Goal: Information Seeking & Learning: Learn about a topic

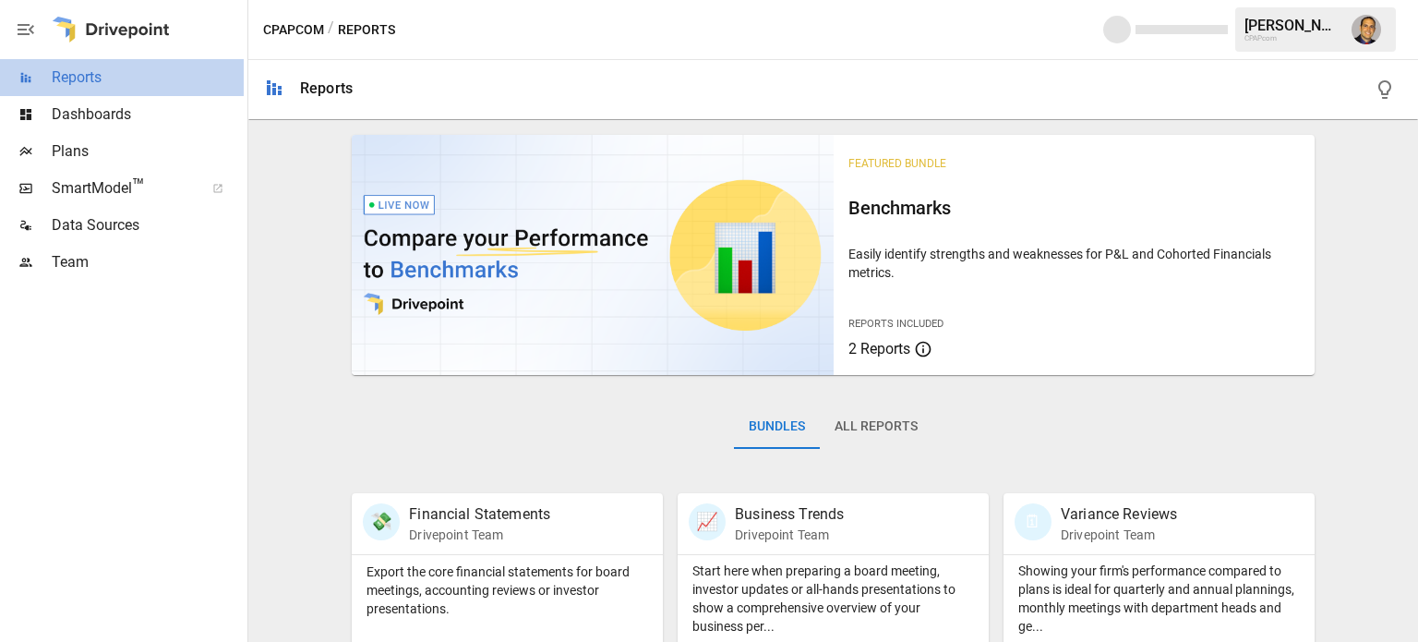
click at [74, 88] on span "Reports" at bounding box center [148, 77] width 192 height 22
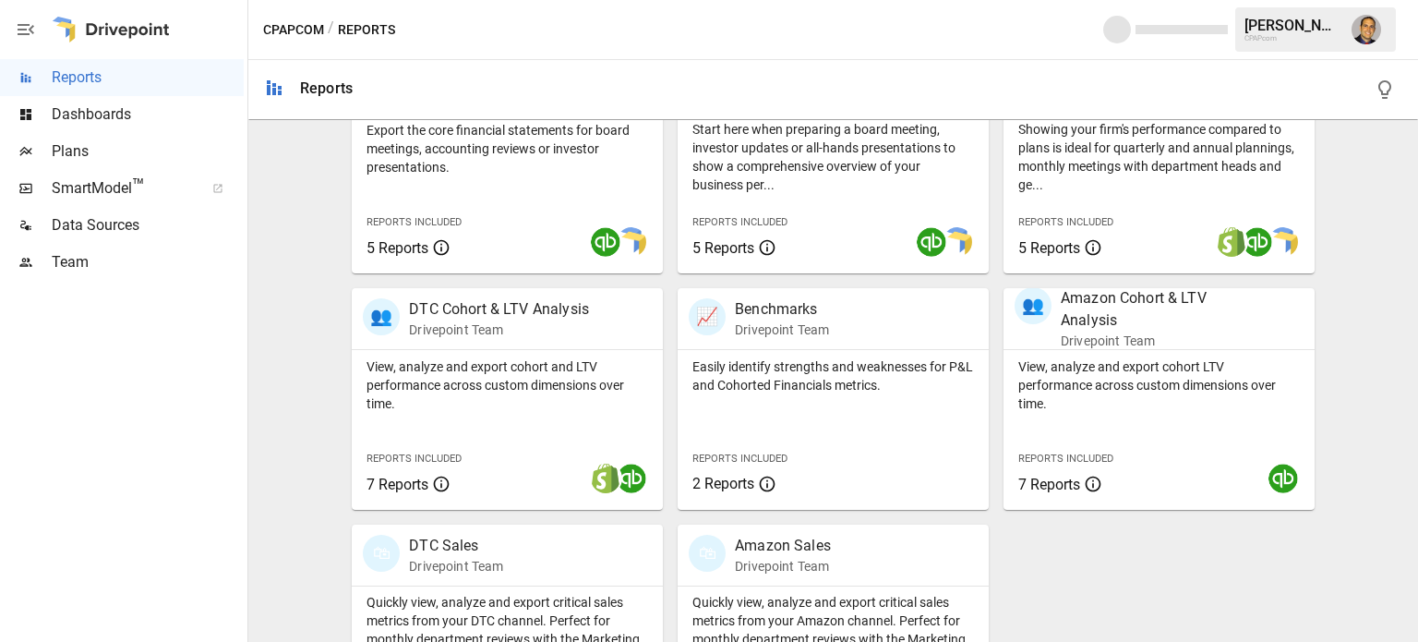
scroll to position [462, 0]
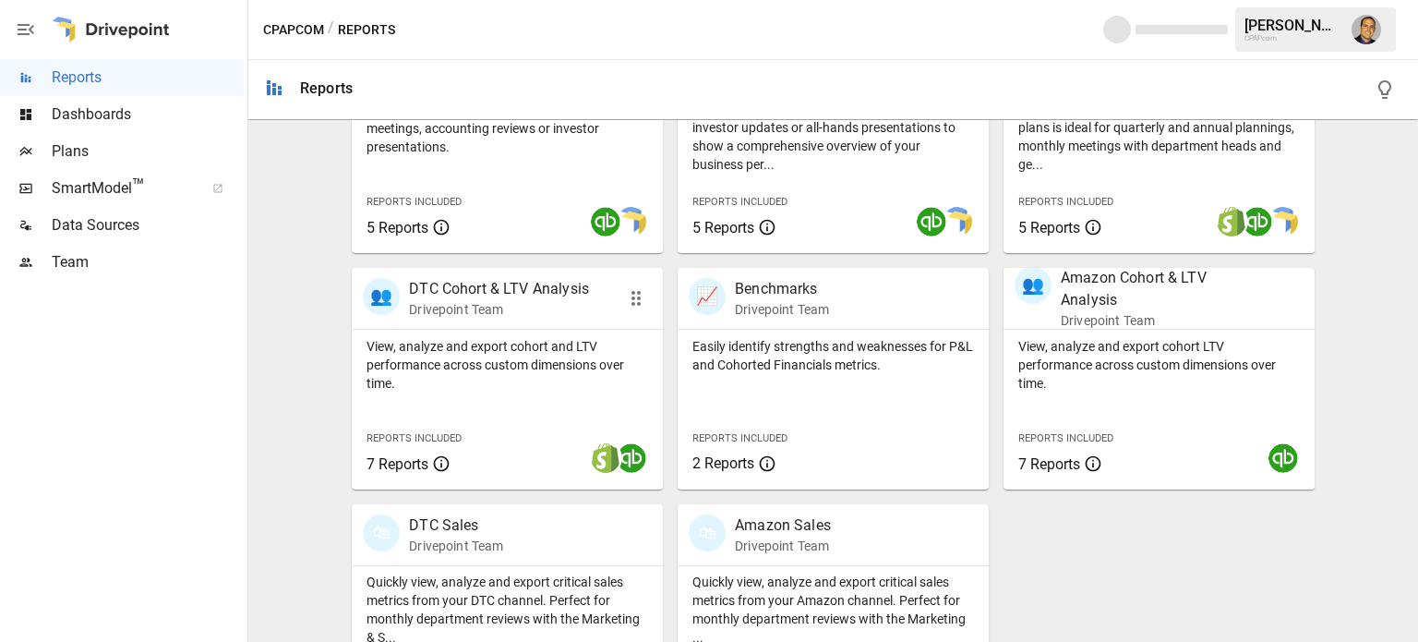
click at [489, 342] on p "View, analyze and export cohort and LTV performance across custom dimensions ov…" at bounding box center [507, 364] width 282 height 55
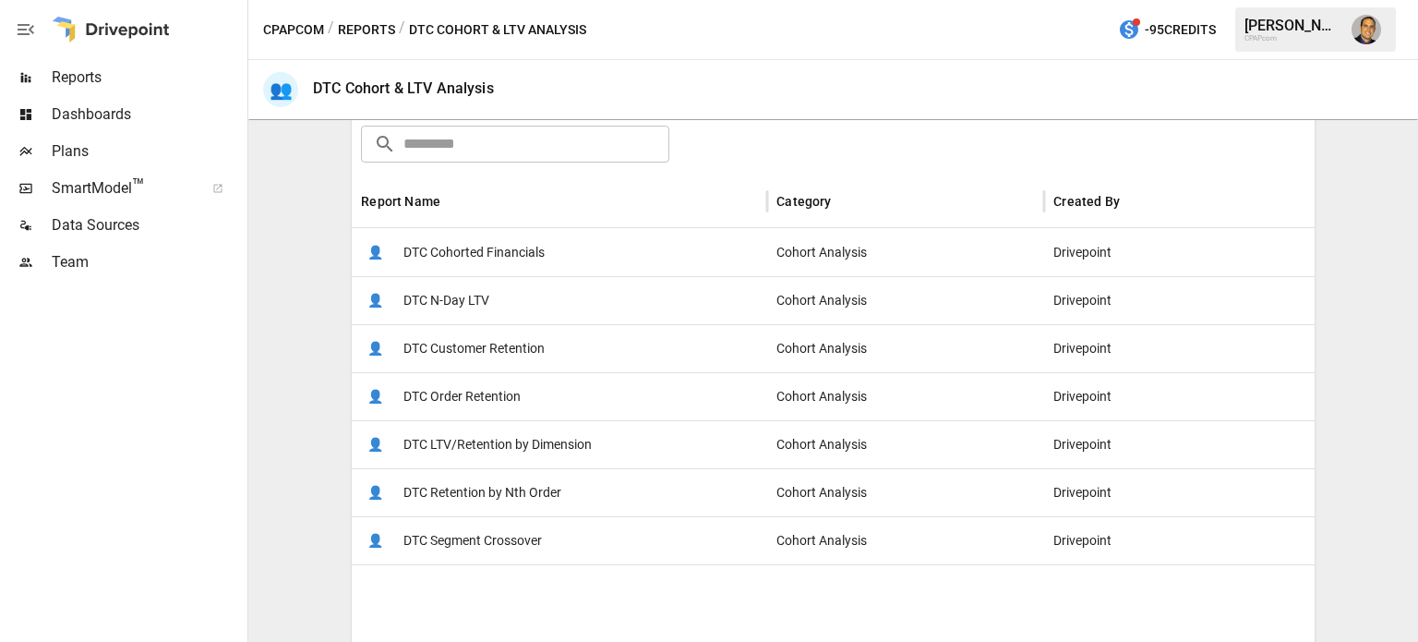
scroll to position [185, 0]
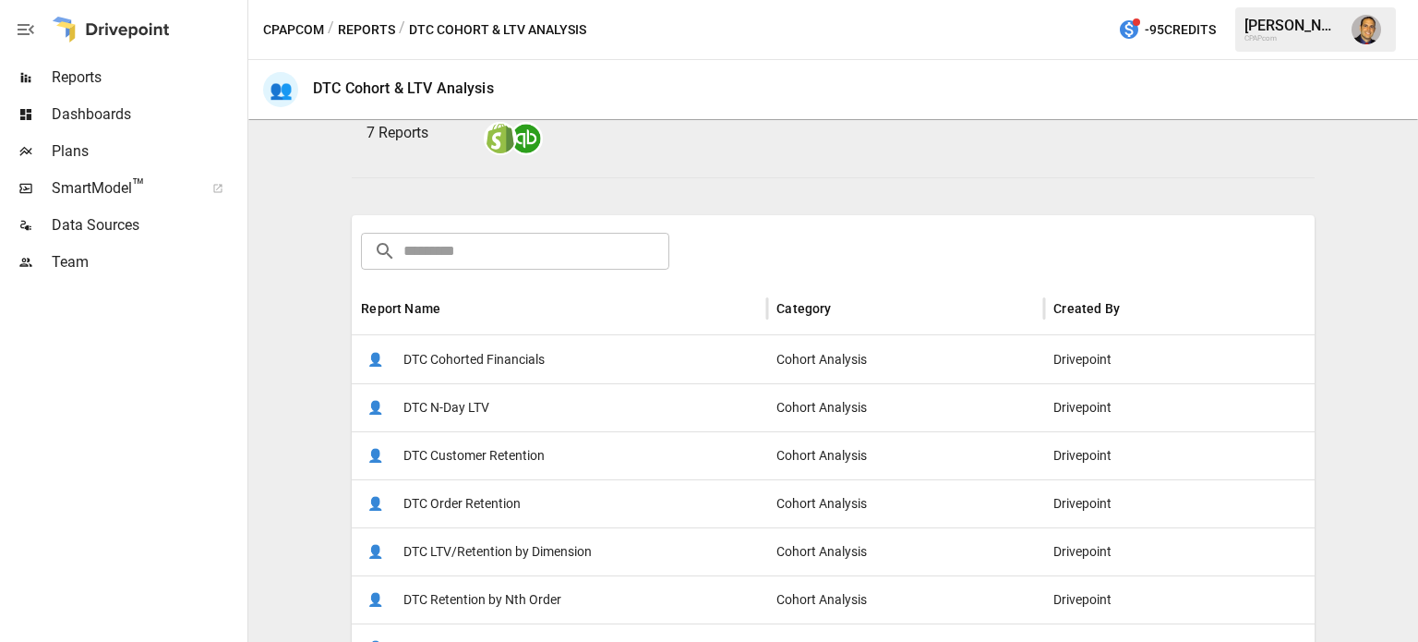
click at [469, 361] on span "DTC Cohorted Financials" at bounding box center [473, 359] width 141 height 47
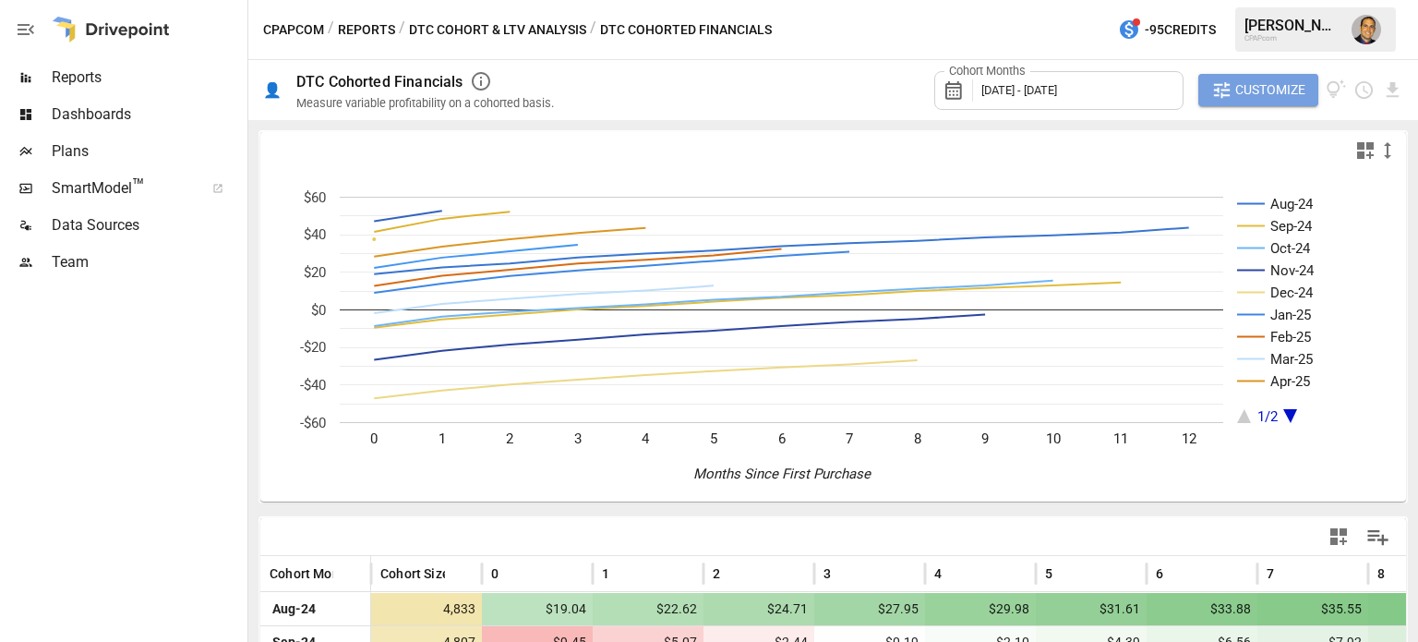
click at [1241, 95] on span "Customize" at bounding box center [1270, 89] width 70 height 23
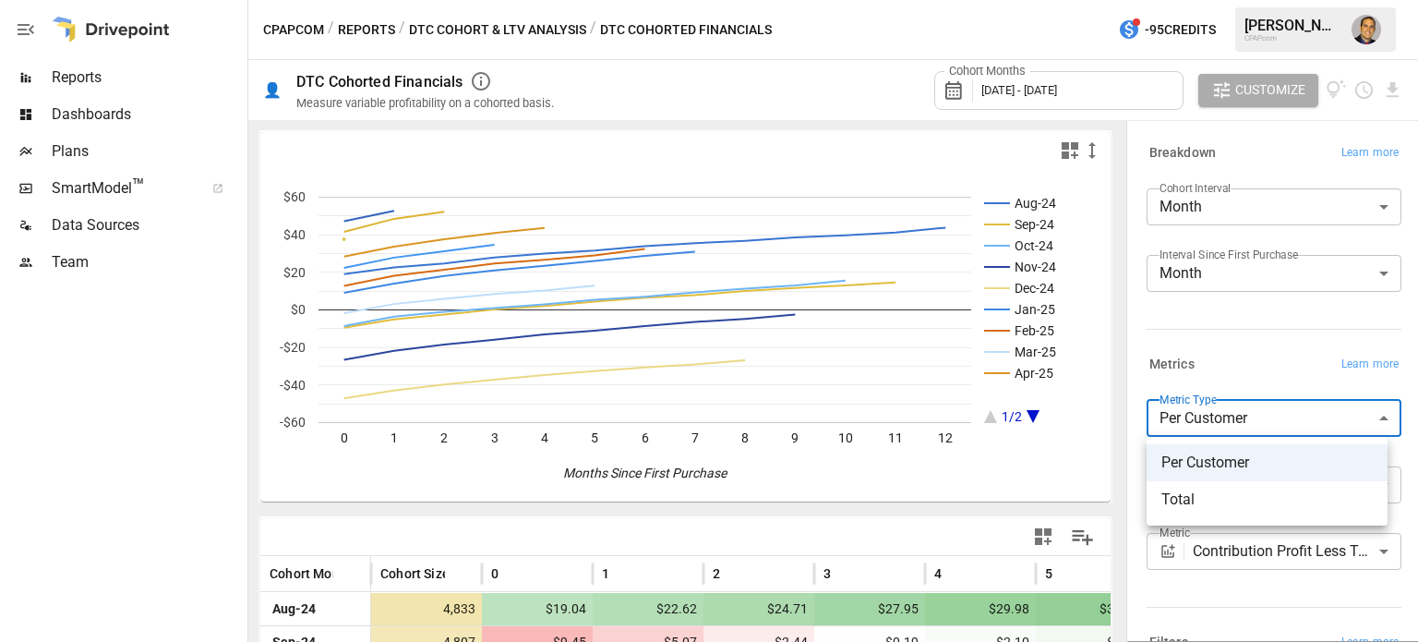
click at [1237, 0] on body "Reports Dashboards Plans SmartModel ™ Data Sources Team CPAPcom / Reports / DTC…" at bounding box center [709, 0] width 1418 height 0
click at [1224, 355] on div at bounding box center [709, 321] width 1418 height 642
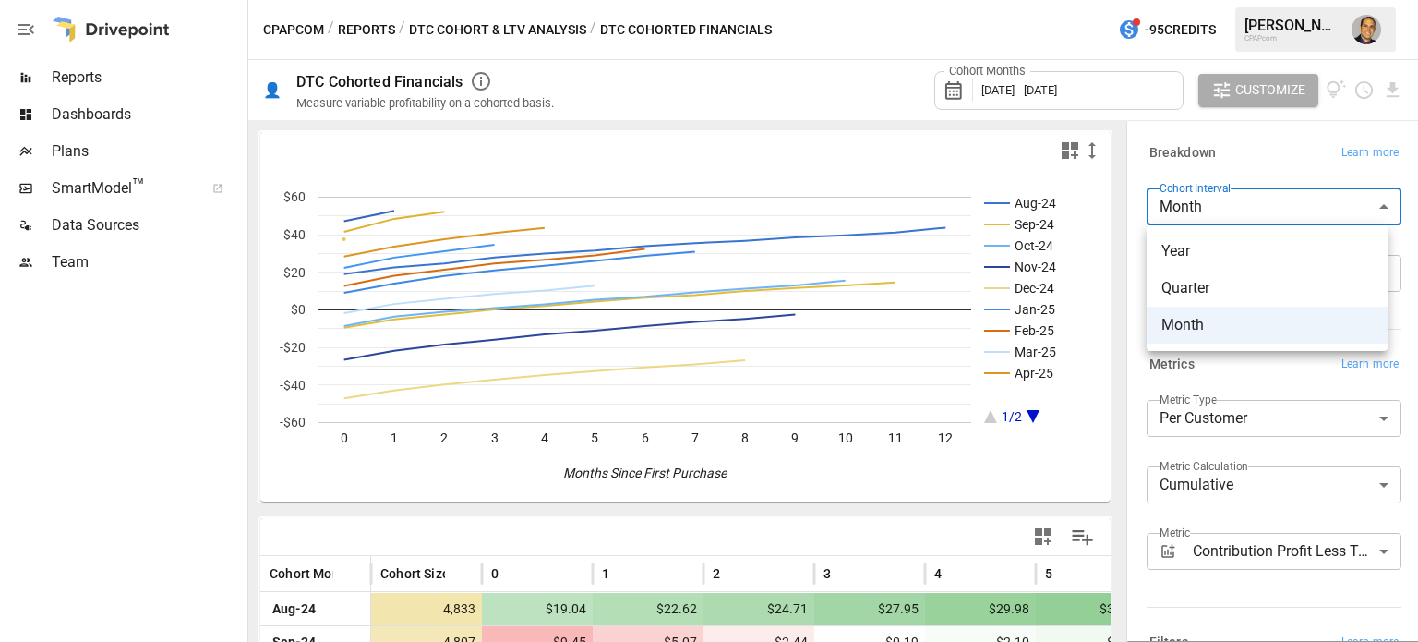
click at [1209, 0] on body "Reports Dashboards Plans SmartModel ™ Data Sources Team CPAPcom / Reports / DTC…" at bounding box center [709, 0] width 1418 height 0
click at [1245, 366] on div at bounding box center [709, 321] width 1418 height 642
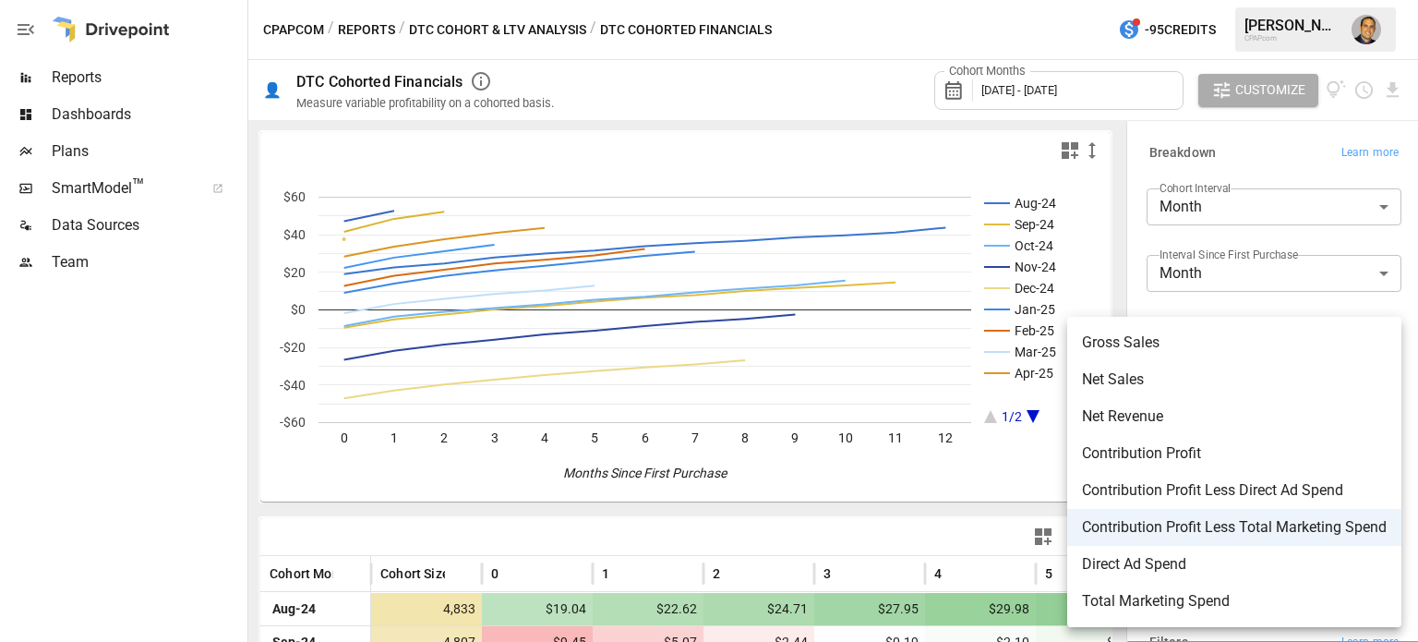
click at [1258, 0] on body "Reports Dashboards Plans SmartModel ™ Data Sources Team CPAPcom / Reports / DTC…" at bounding box center [709, 0] width 1418 height 0
click at [1204, 162] on div at bounding box center [709, 321] width 1418 height 642
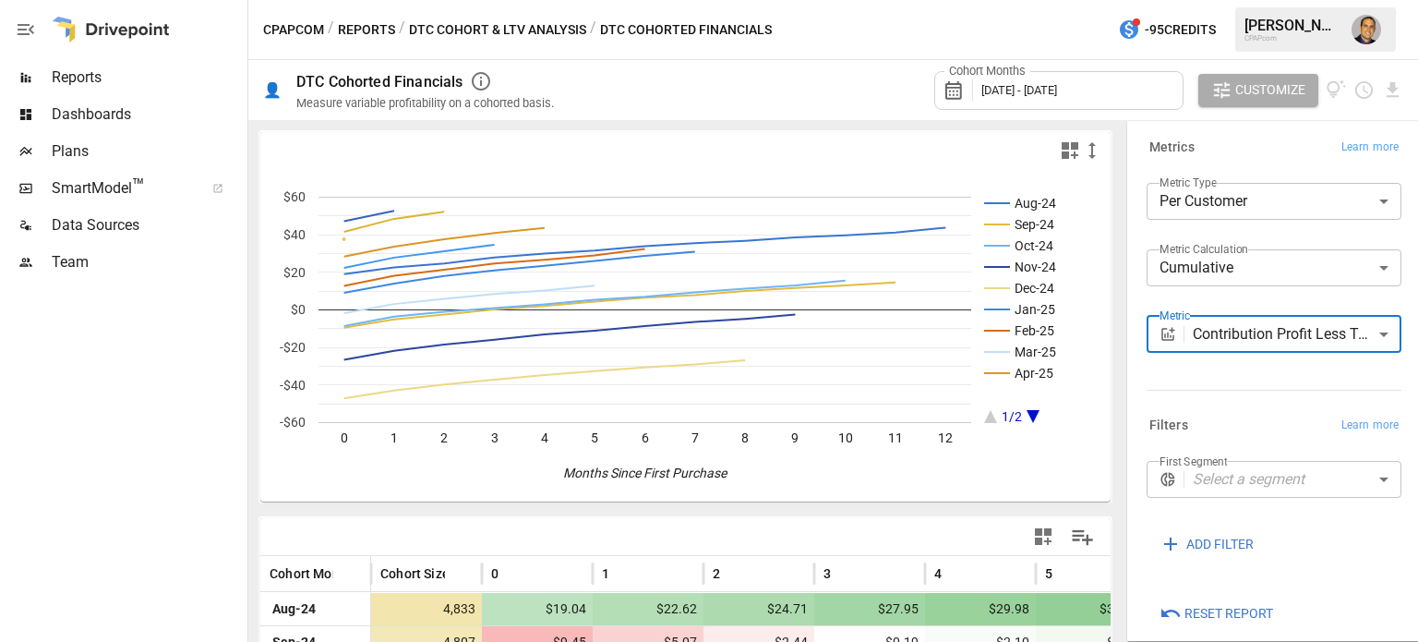
scroll to position [234, 0]
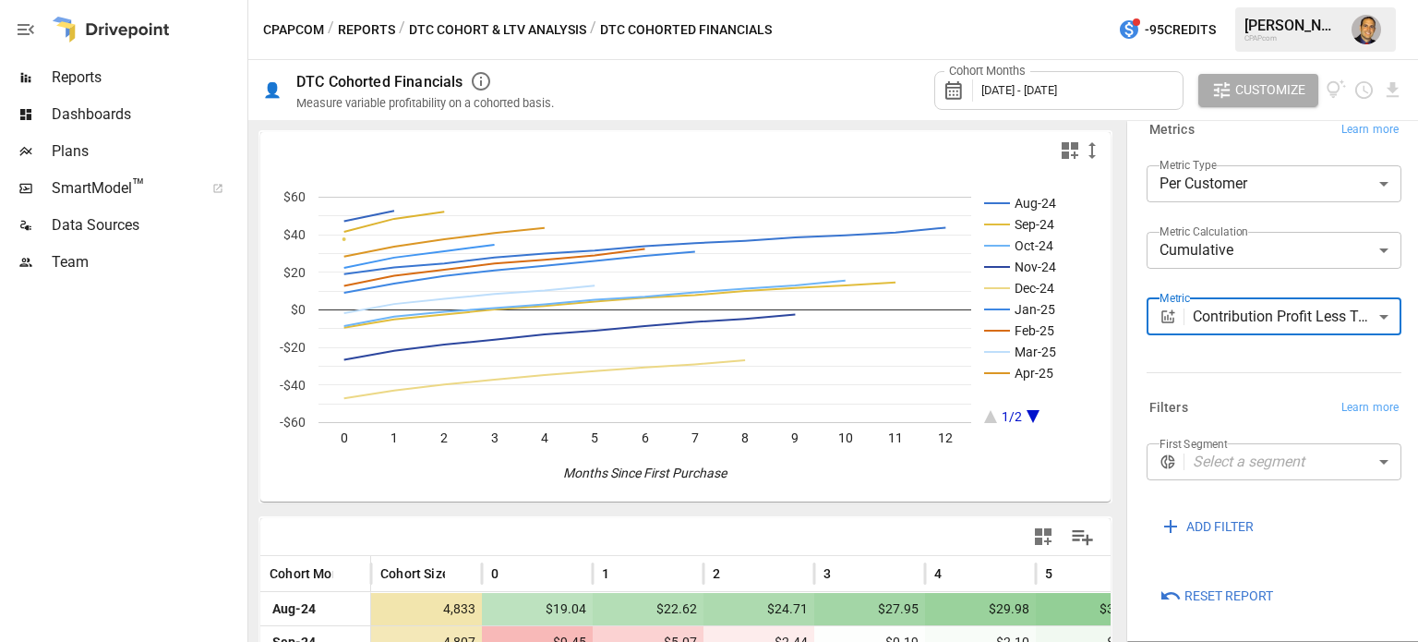
click at [1234, 0] on body "Reports Dashboards Plans SmartModel ™ Data Sources Team CPAPcom / Reports / DTC…" at bounding box center [709, 0] width 1418 height 0
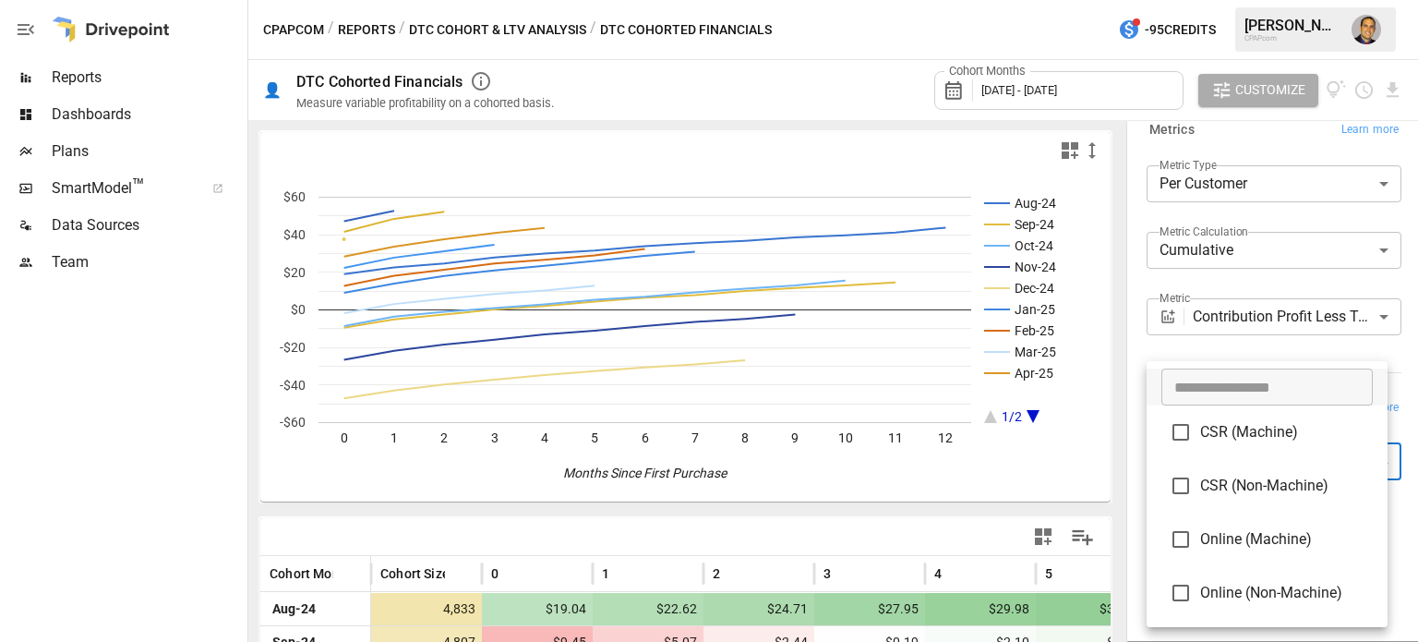
type input "**********"
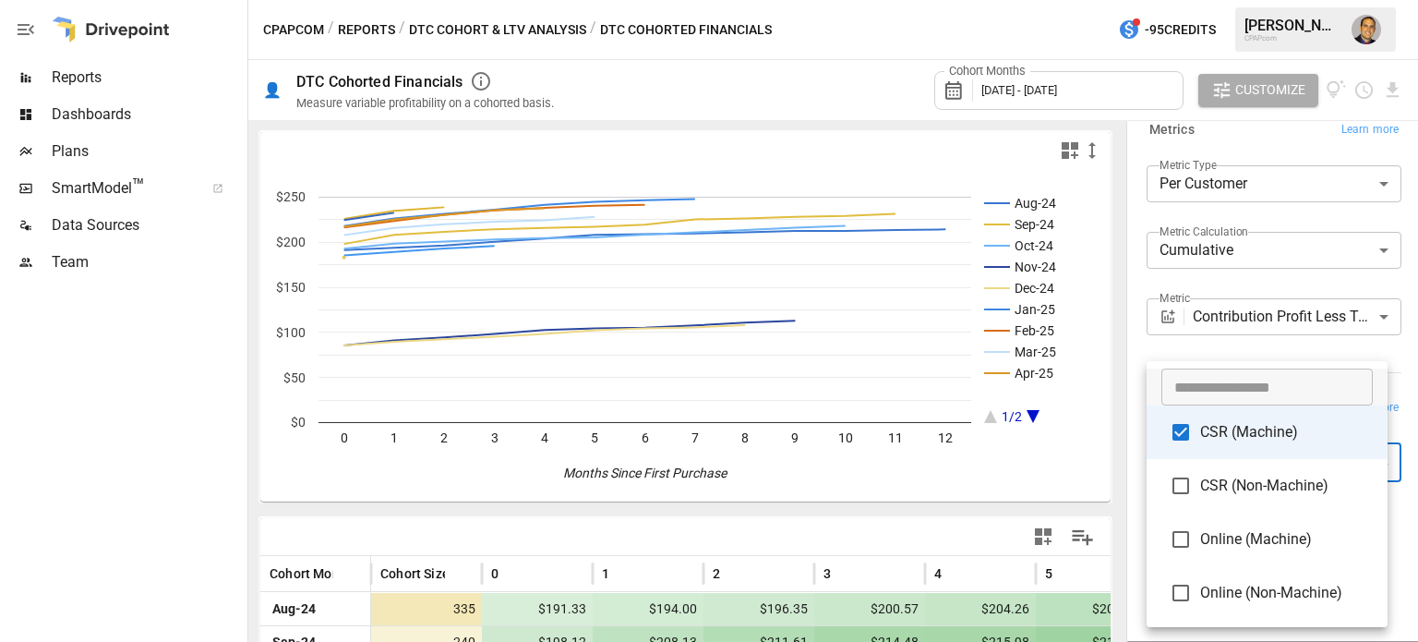
drag, startPoint x: 1118, startPoint y: 162, endPoint x: 1111, endPoint y: 261, distance: 99.9
click at [1111, 261] on div at bounding box center [709, 321] width 1418 height 642
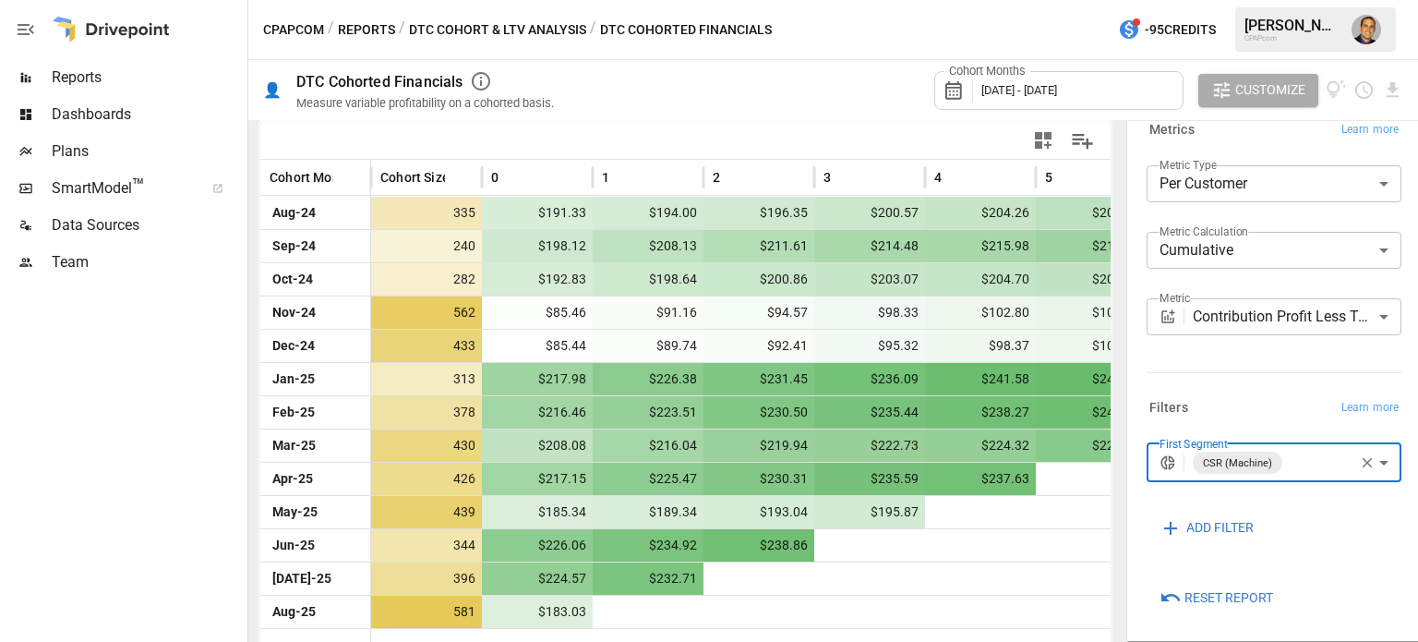
scroll to position [406, 0]
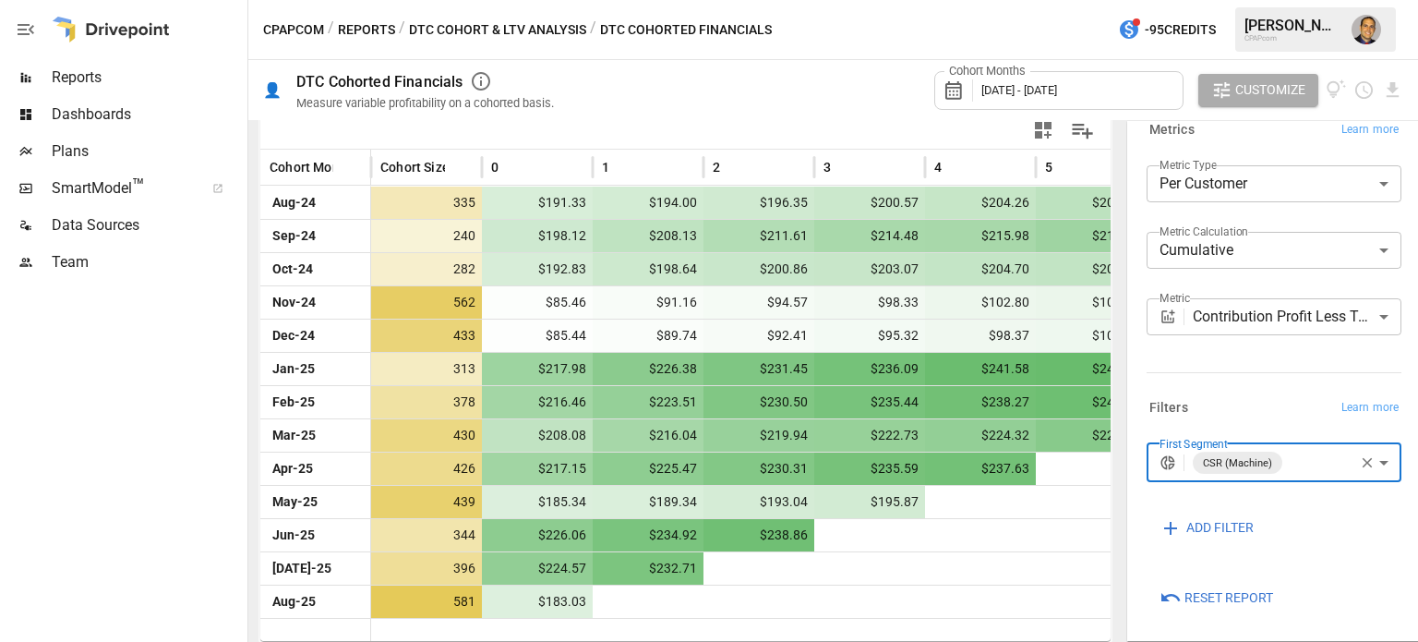
drag, startPoint x: 1125, startPoint y: 228, endPoint x: 1245, endPoint y: 237, distance: 120.4
click at [1245, 237] on div "**********" at bounding box center [1270, 381] width 295 height 522
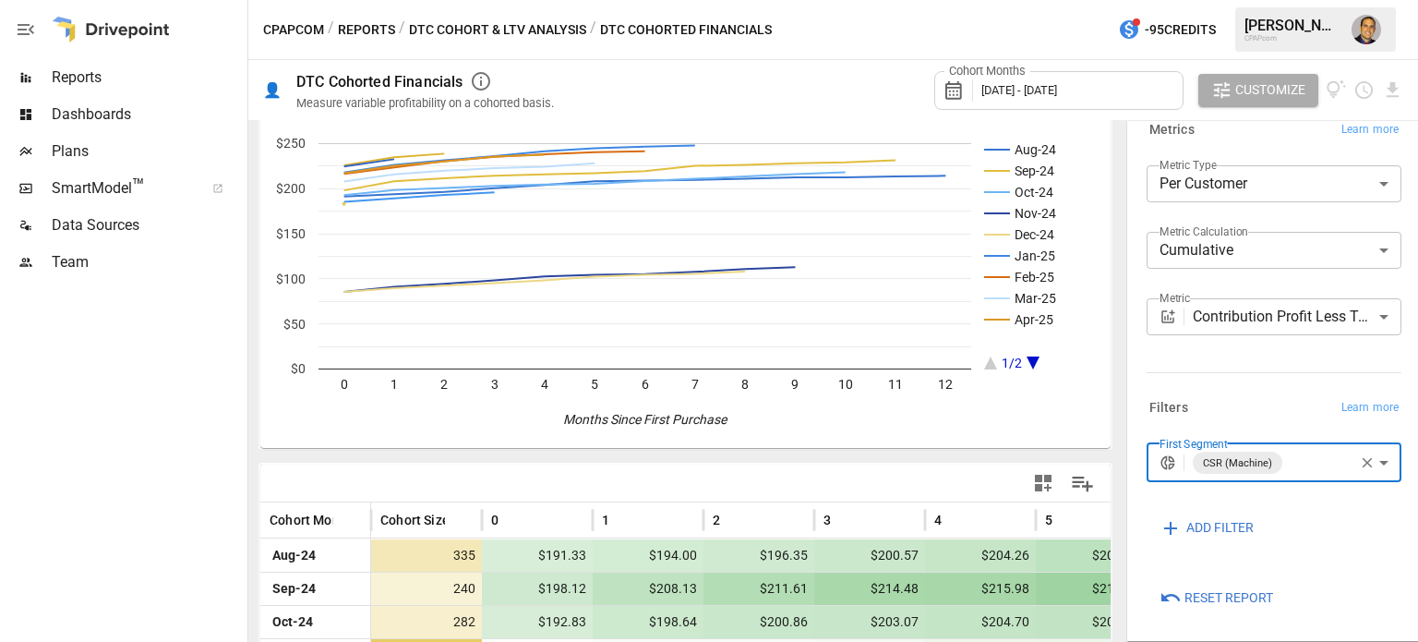
scroll to position [0, 0]
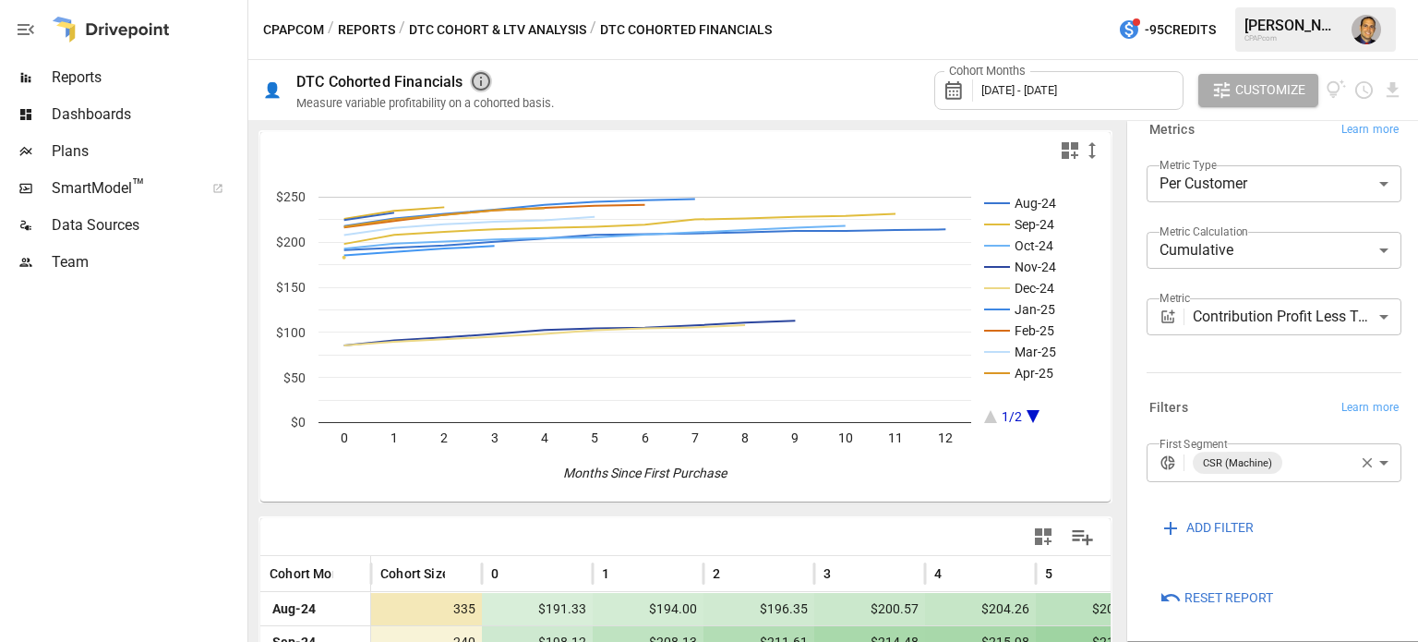
click at [483, 80] on icon "button" at bounding box center [481, 81] width 18 height 18
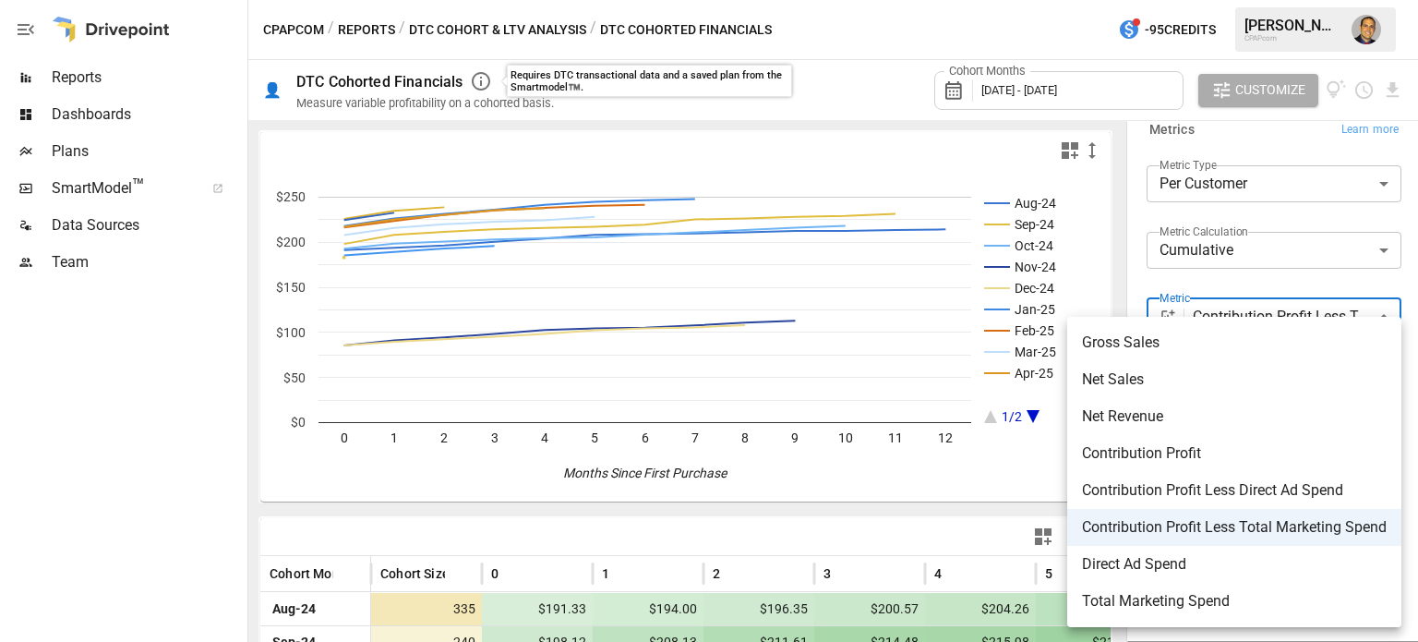
click at [1283, 0] on body "Reports Dashboards Plans SmartModel ™ Data Sources Team CPAPcom / Reports / DTC…" at bounding box center [709, 0] width 1418 height 0
click at [1104, 378] on span "Net Sales" at bounding box center [1234, 379] width 305 height 22
type input "*********"
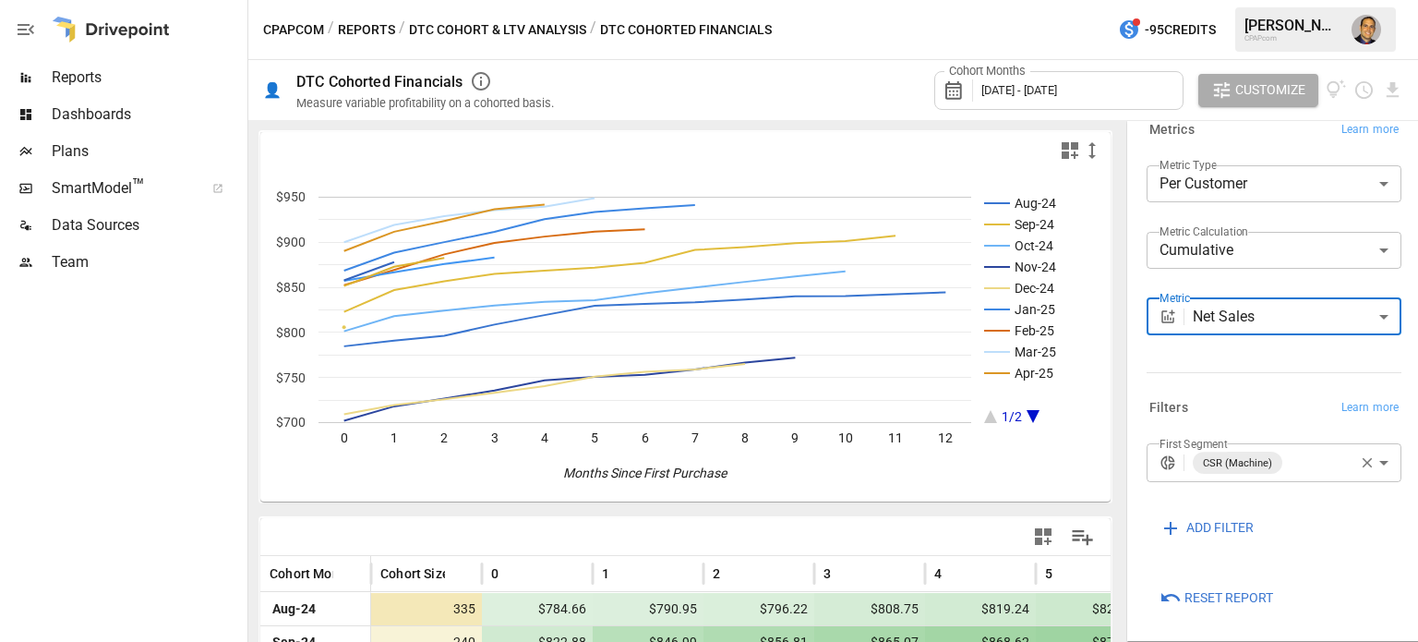
click at [1306, 0] on body "Reports Dashboards Plans SmartModel ™ Data Sources Team CPAPcom / Reports / DTC…" at bounding box center [709, 0] width 1418 height 0
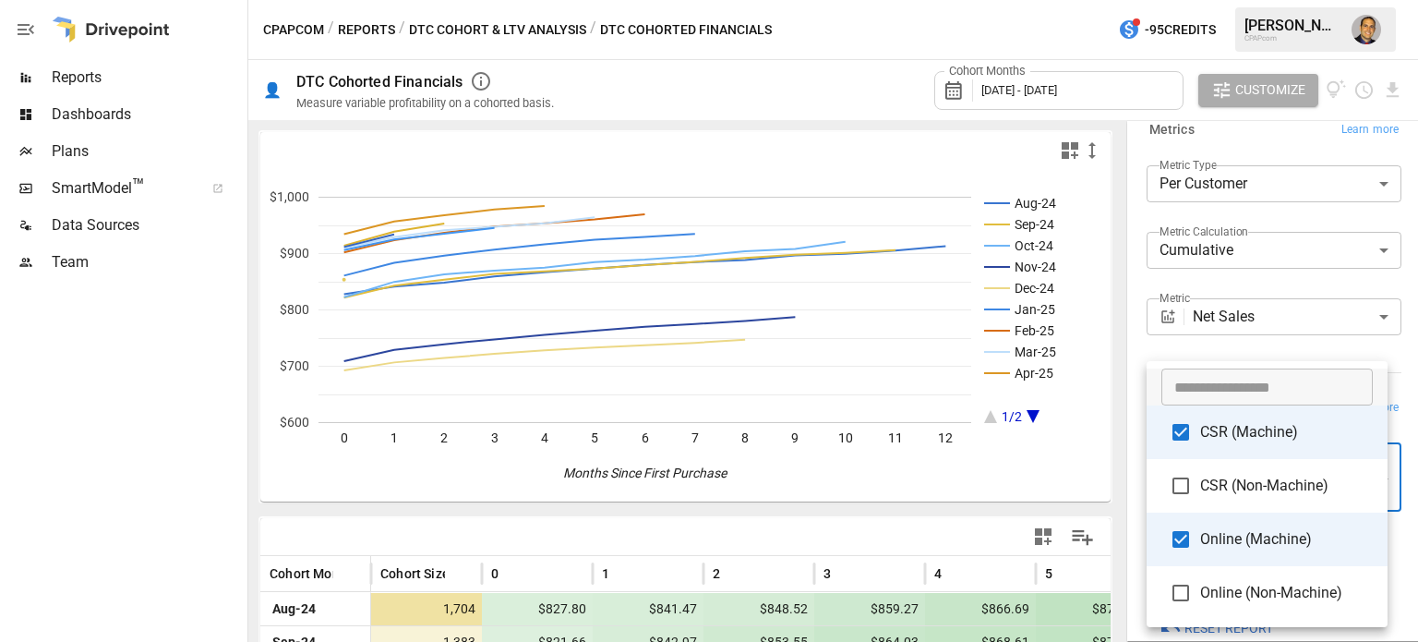
type input "**********"
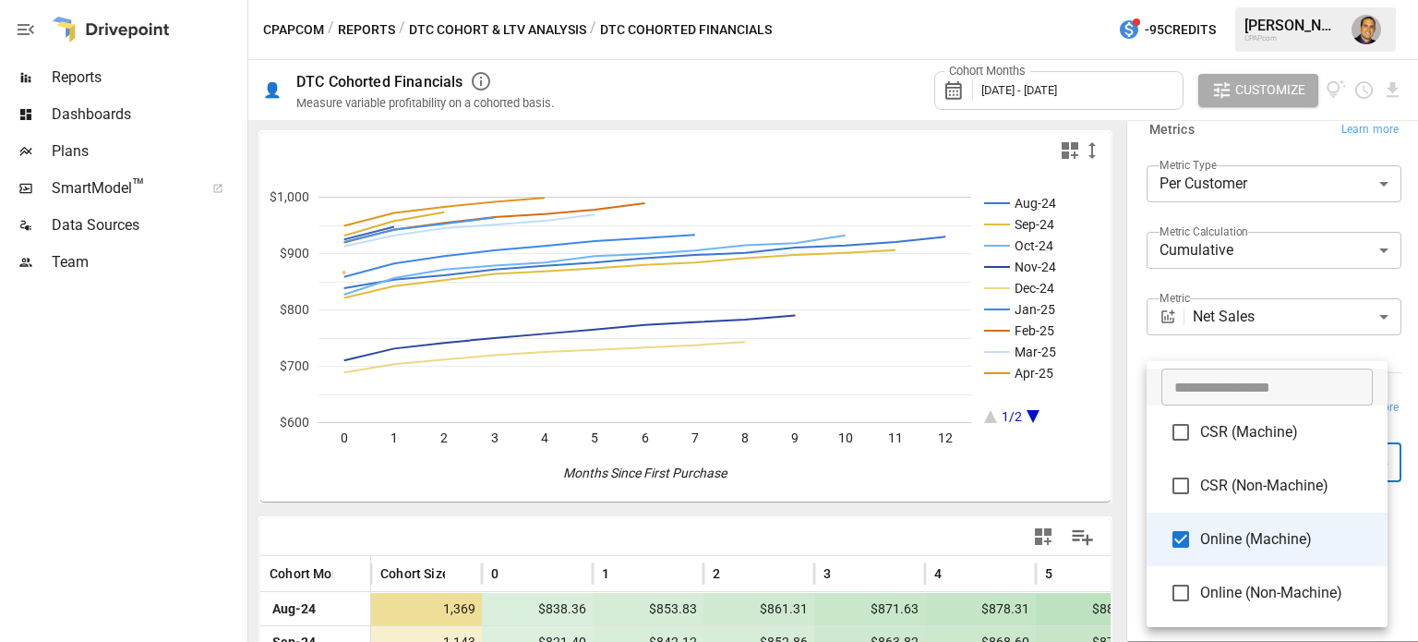
click at [186, 458] on div at bounding box center [709, 321] width 1418 height 642
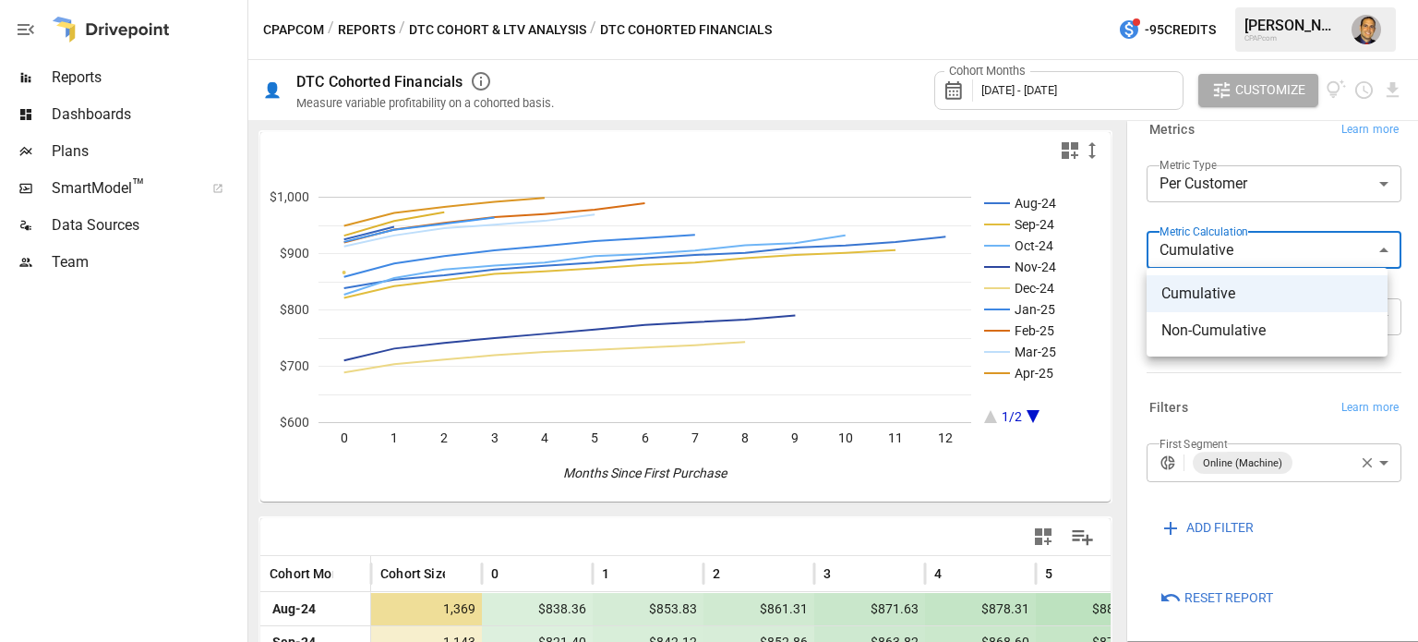
click at [1234, 0] on body "Reports Dashboards Plans SmartModel ™ Data Sources Team CPAPcom / Reports / DTC…" at bounding box center [709, 0] width 1418 height 0
click at [1239, 175] on div at bounding box center [709, 321] width 1418 height 642
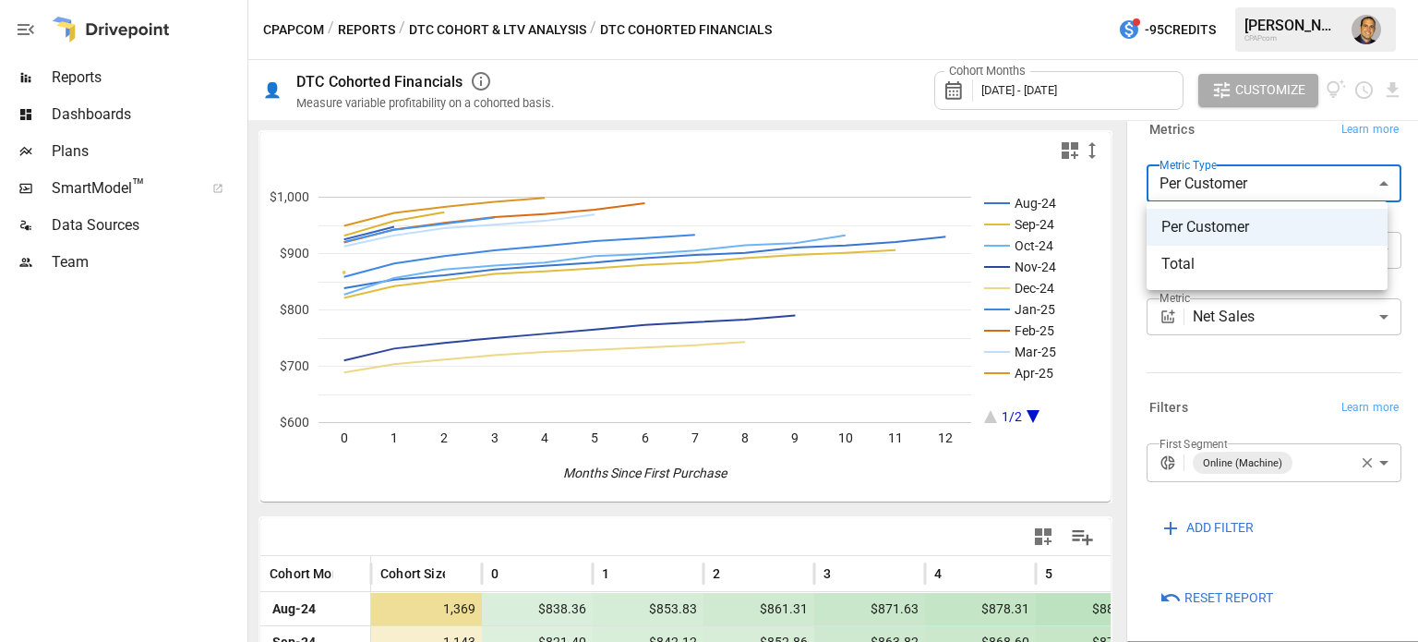
click at [1239, 0] on body "Reports Dashboards Plans SmartModel ™ Data Sources Team CPAPcom / Reports / DTC…" at bounding box center [709, 0] width 1418 height 0
click at [1239, 175] on div at bounding box center [709, 321] width 1418 height 642
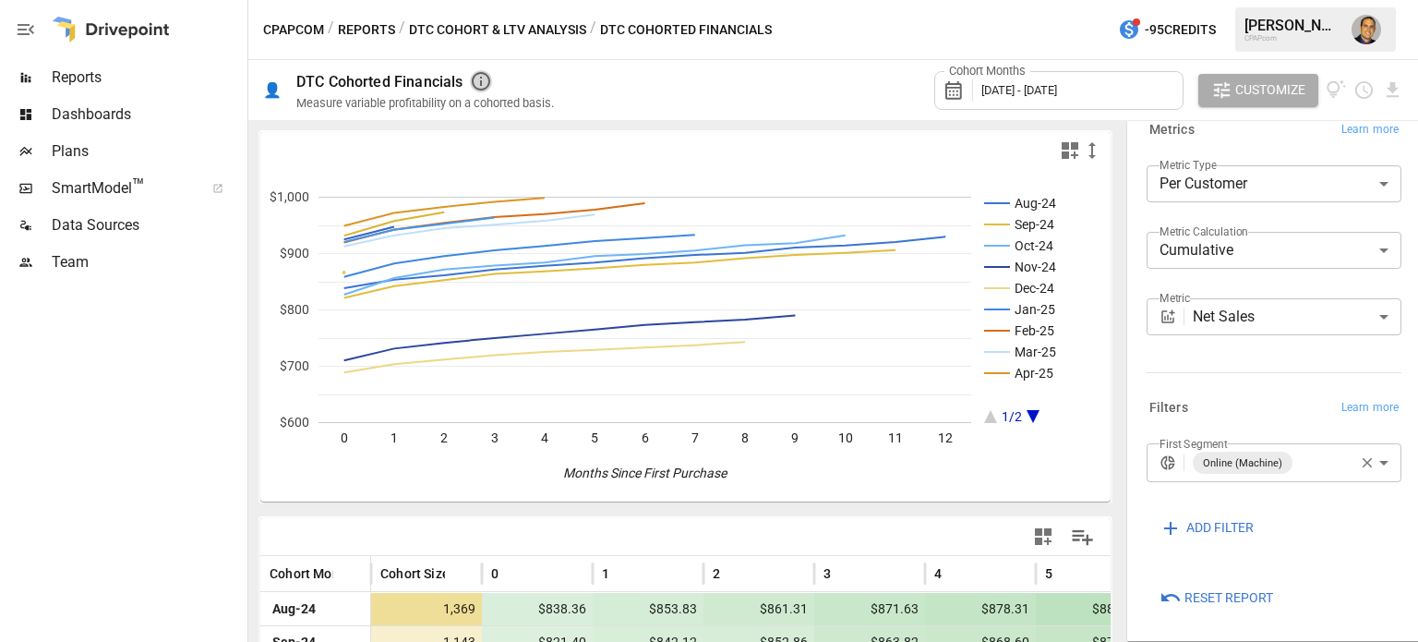
click at [481, 81] on icon "button" at bounding box center [481, 81] width 22 height 22
click at [1289, 0] on body "Reports Dashboards Plans SmartModel ™ Data Sources Team CPAPcom / Reports / DTC…" at bounding box center [709, 0] width 1418 height 0
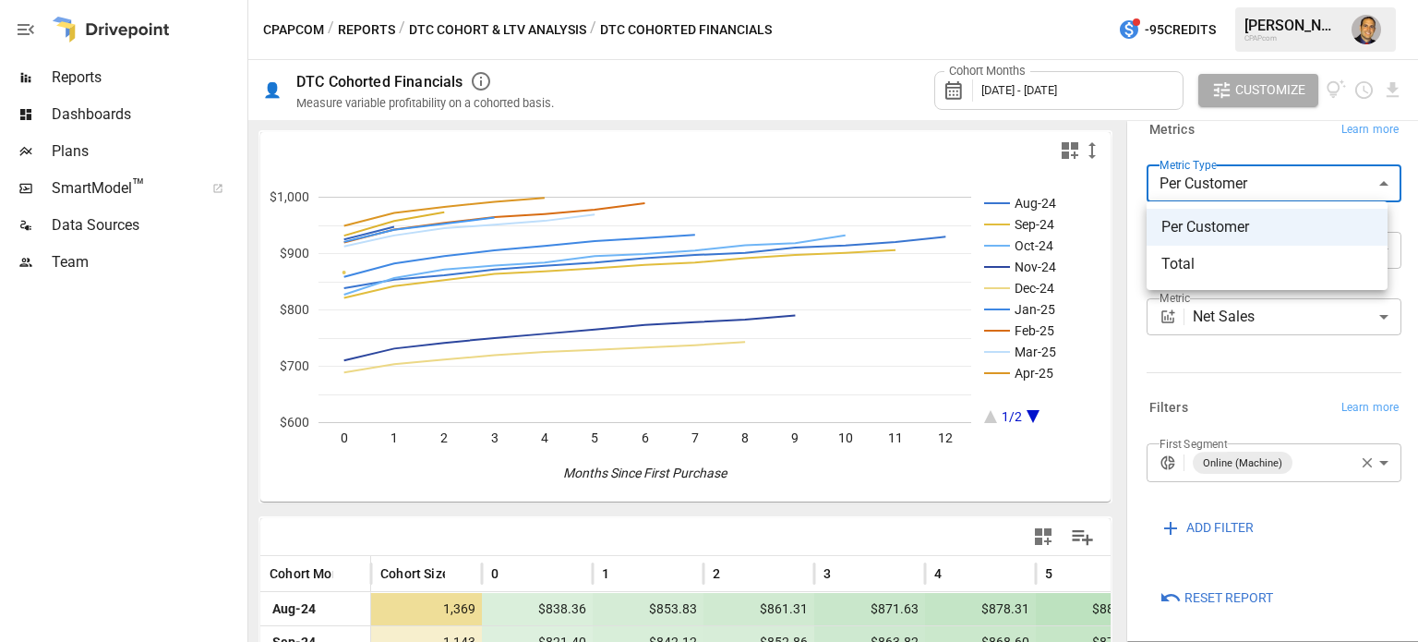
click at [1226, 272] on span "Total" at bounding box center [1266, 264] width 211 height 22
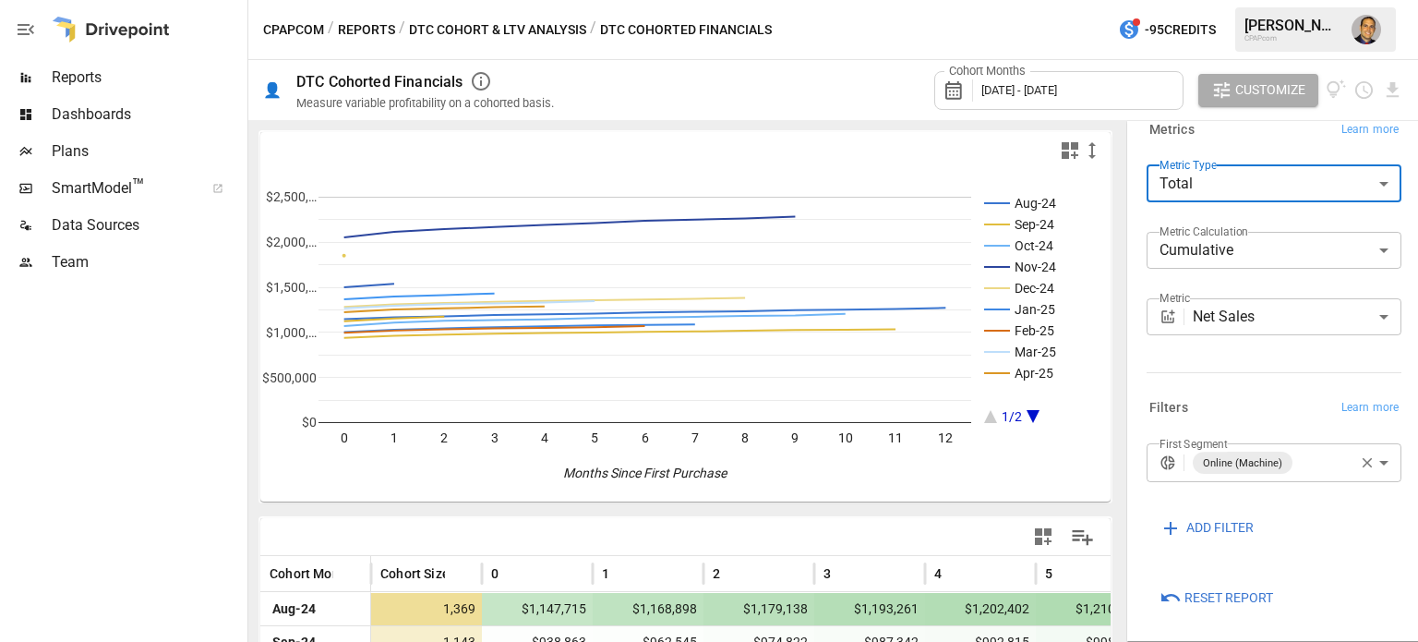
click at [1200, 0] on body "Reports Dashboards Plans SmartModel ™ Data Sources Team CPAPcom / Reports / DTC…" at bounding box center [709, 0] width 1418 height 0
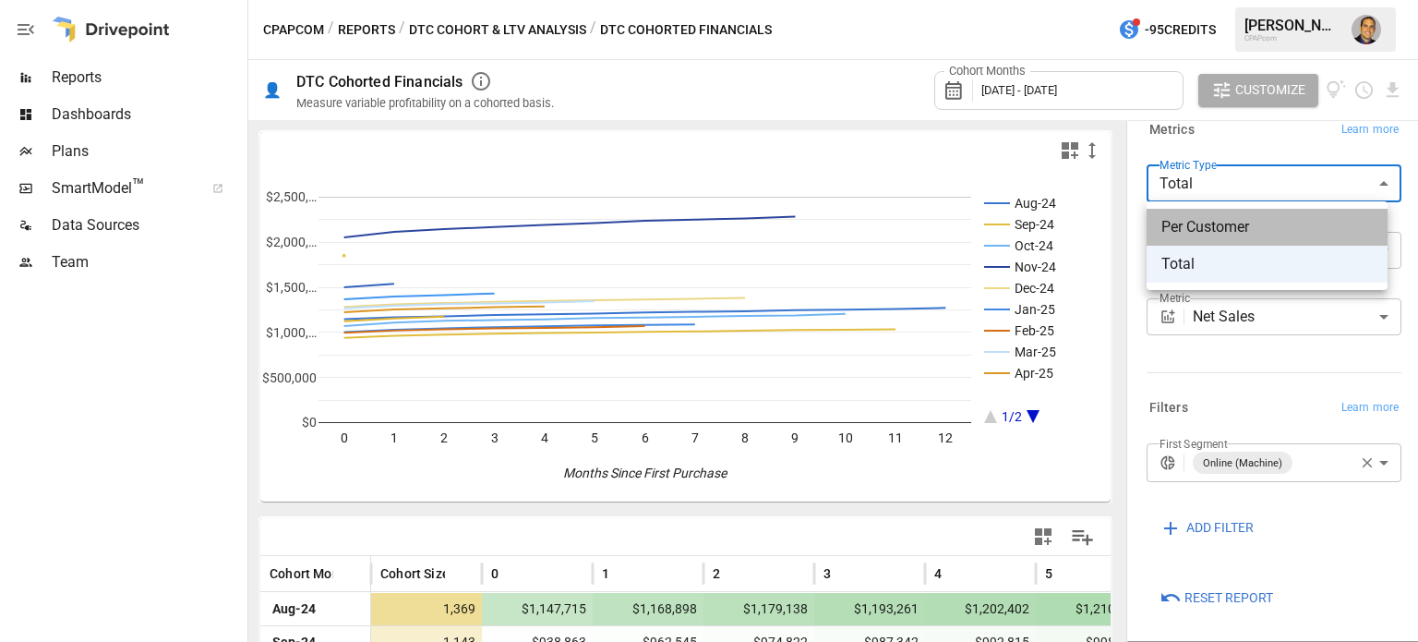
click at [1194, 224] on span "Per Customer" at bounding box center [1266, 227] width 211 height 22
type input "**********"
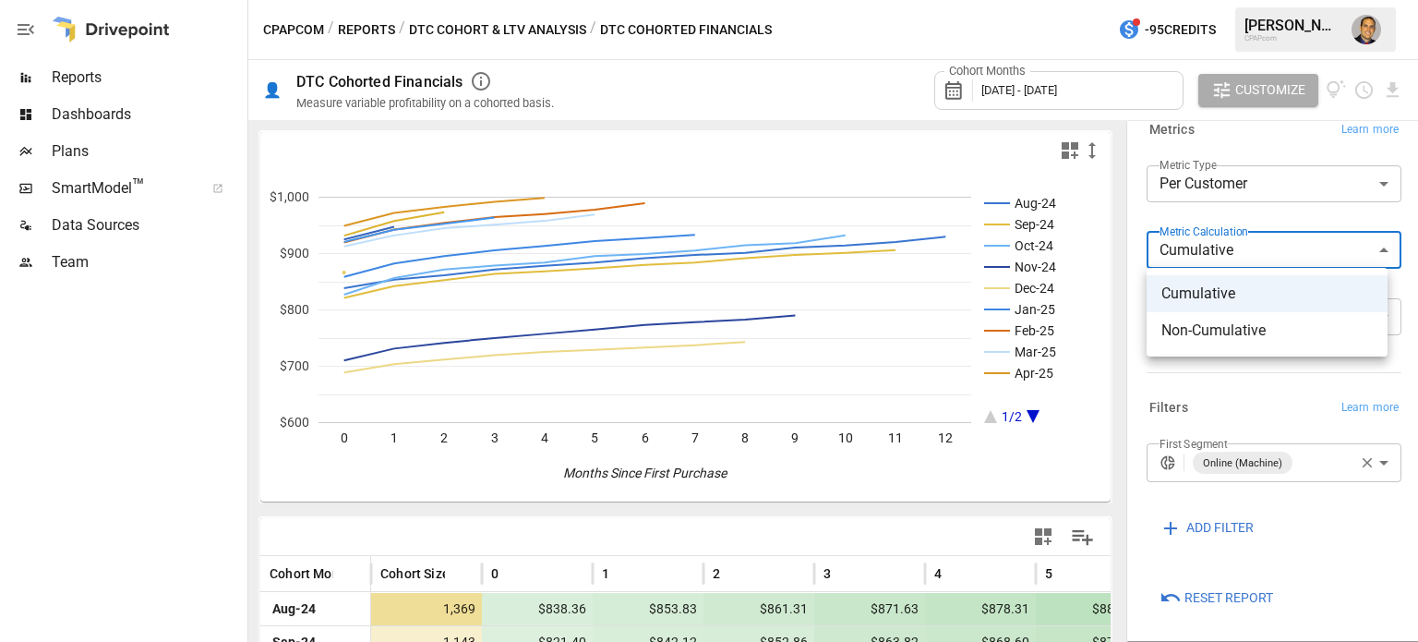
click at [1241, 0] on body "Reports Dashboards Plans SmartModel ™ Data Sources Team CPAPcom / Reports / DTC…" at bounding box center [709, 0] width 1418 height 0
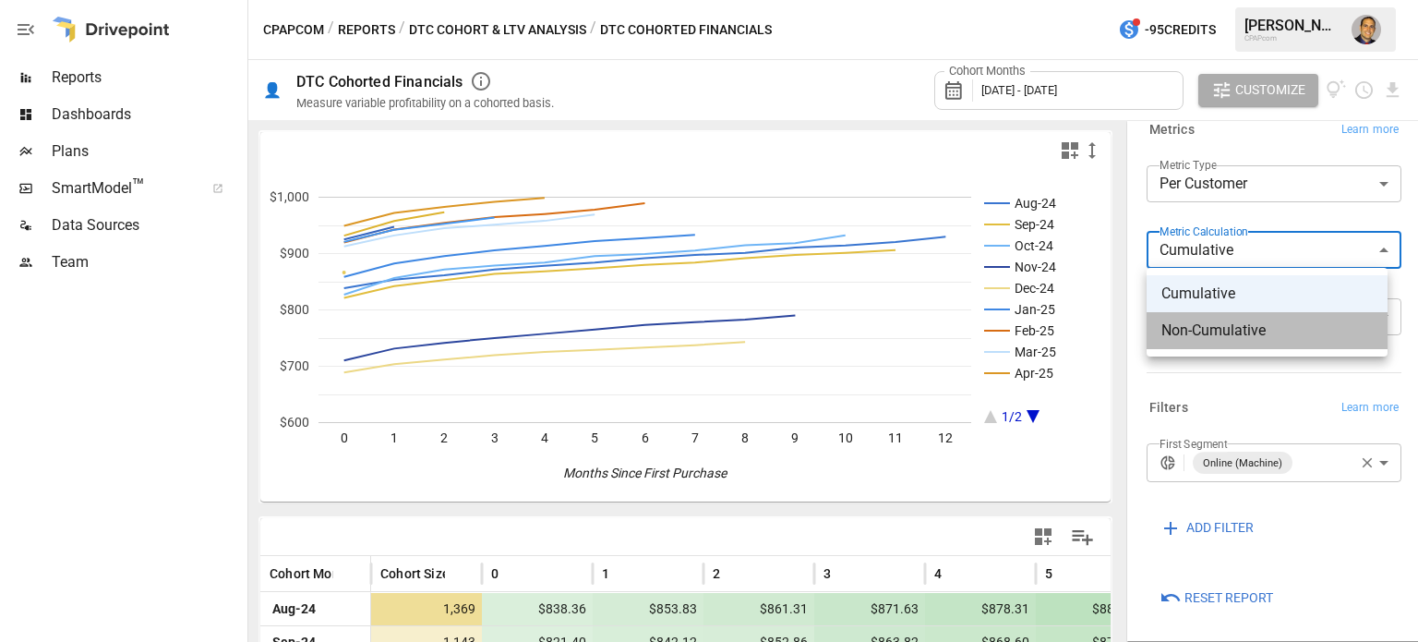
click at [1231, 328] on span "Non-Cumulative" at bounding box center [1266, 330] width 211 height 22
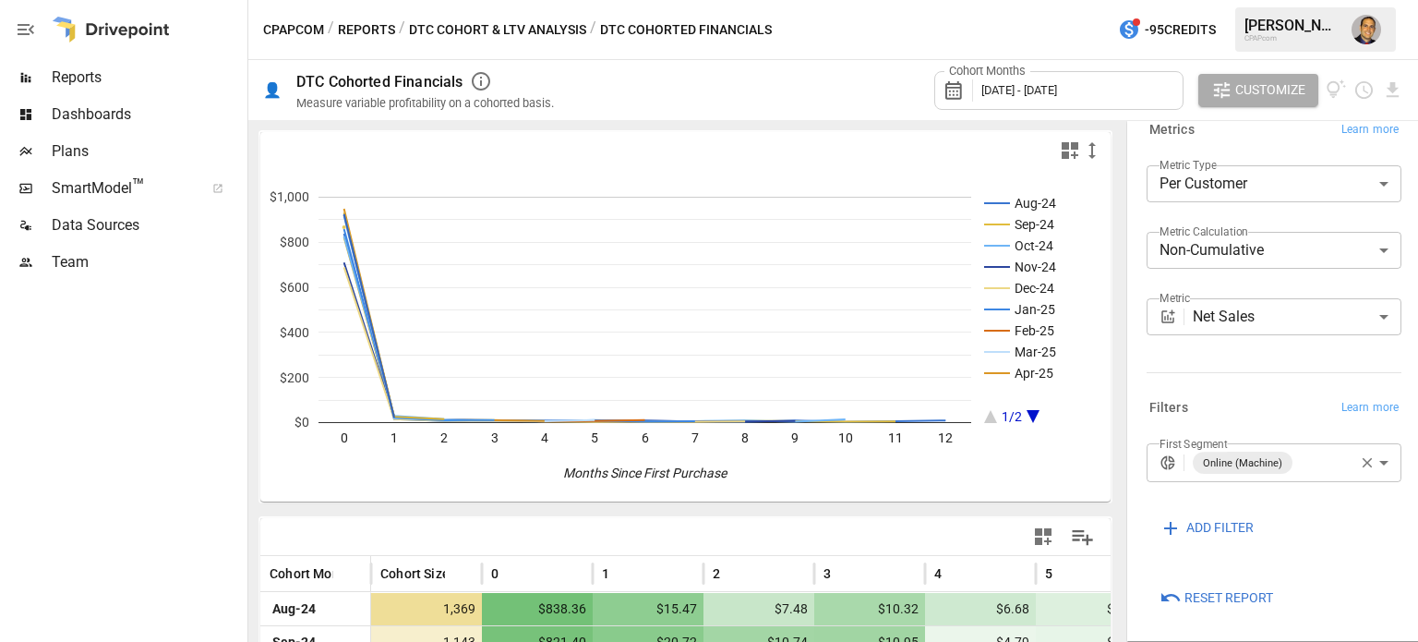
click at [1030, 416] on icon "A chart." at bounding box center [1033, 416] width 13 height 13
click at [1247, 236] on label "Metric Calculation" at bounding box center [1204, 231] width 89 height 16
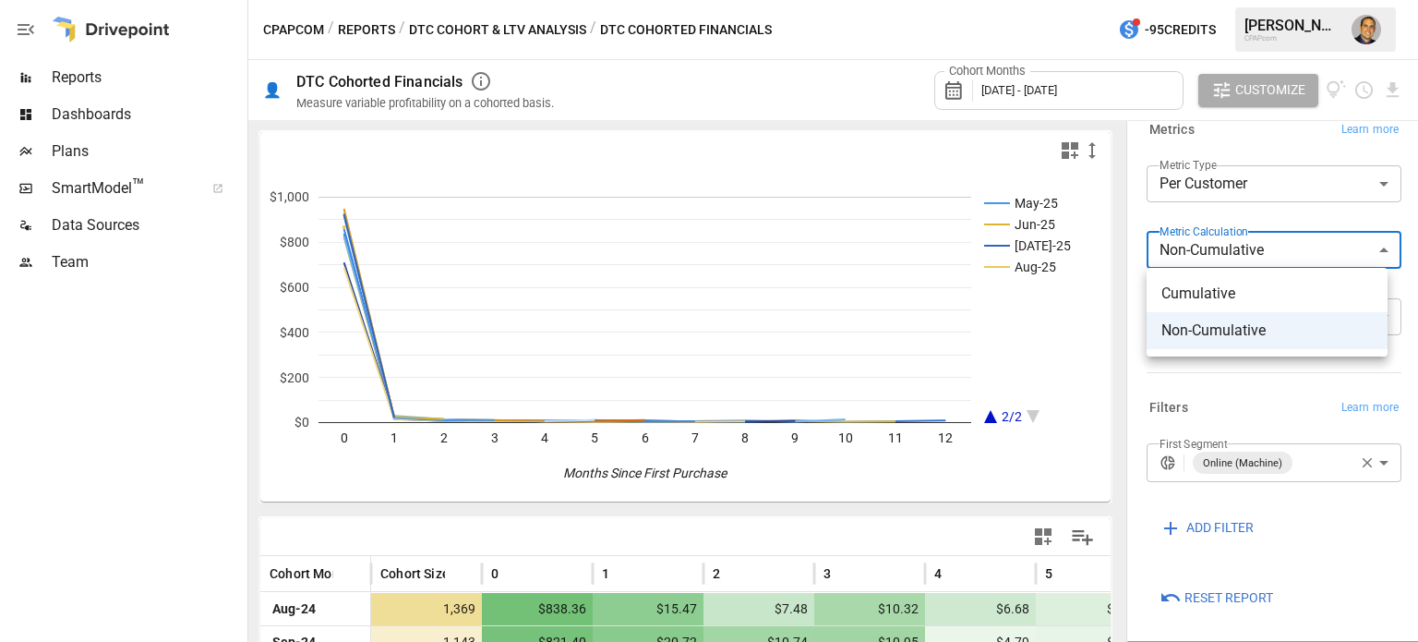
click at [1244, 0] on body "Reports Dashboards Plans SmartModel ™ Data Sources Team CPAPcom / Reports / DTC…" at bounding box center [709, 0] width 1418 height 0
click at [1211, 294] on span "Cumulative" at bounding box center [1266, 293] width 211 height 22
type input "**********"
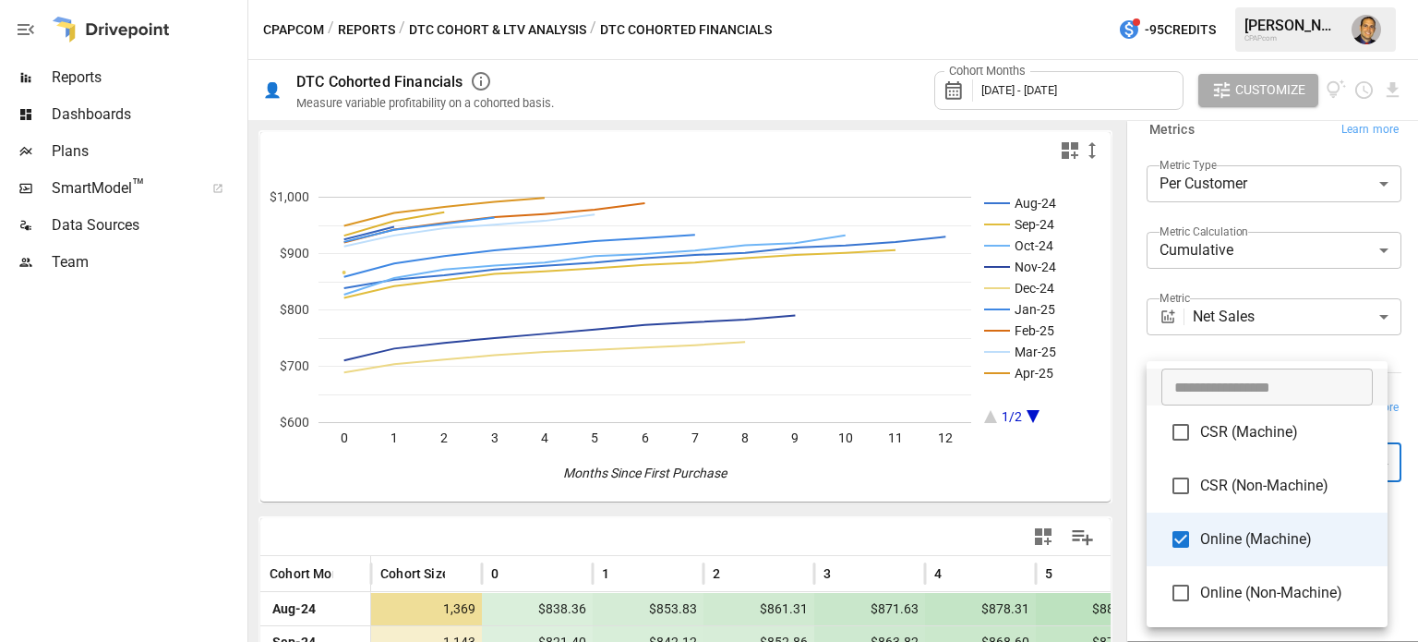
click at [1242, 0] on body "Reports Dashboards Plans SmartModel ™ Data Sources Team CPAPcom / Reports / DTC…" at bounding box center [709, 0] width 1418 height 0
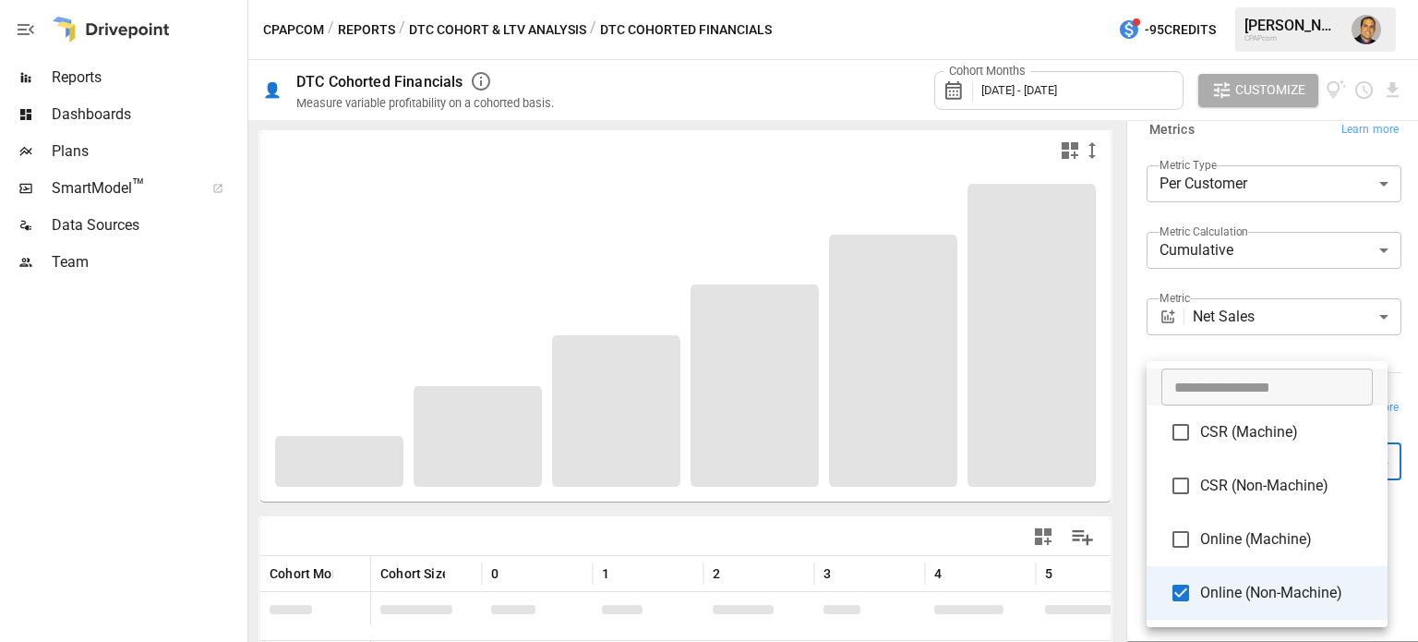
type input "**********"
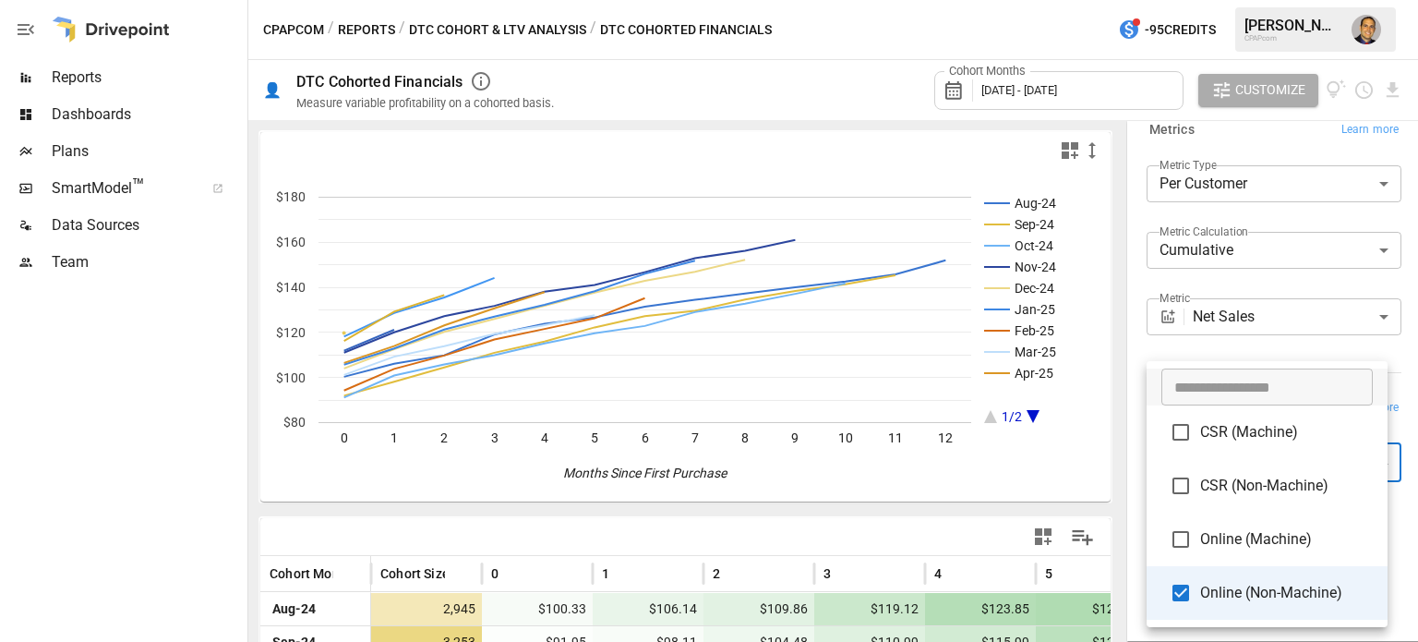
click at [1231, 257] on div at bounding box center [709, 321] width 1418 height 642
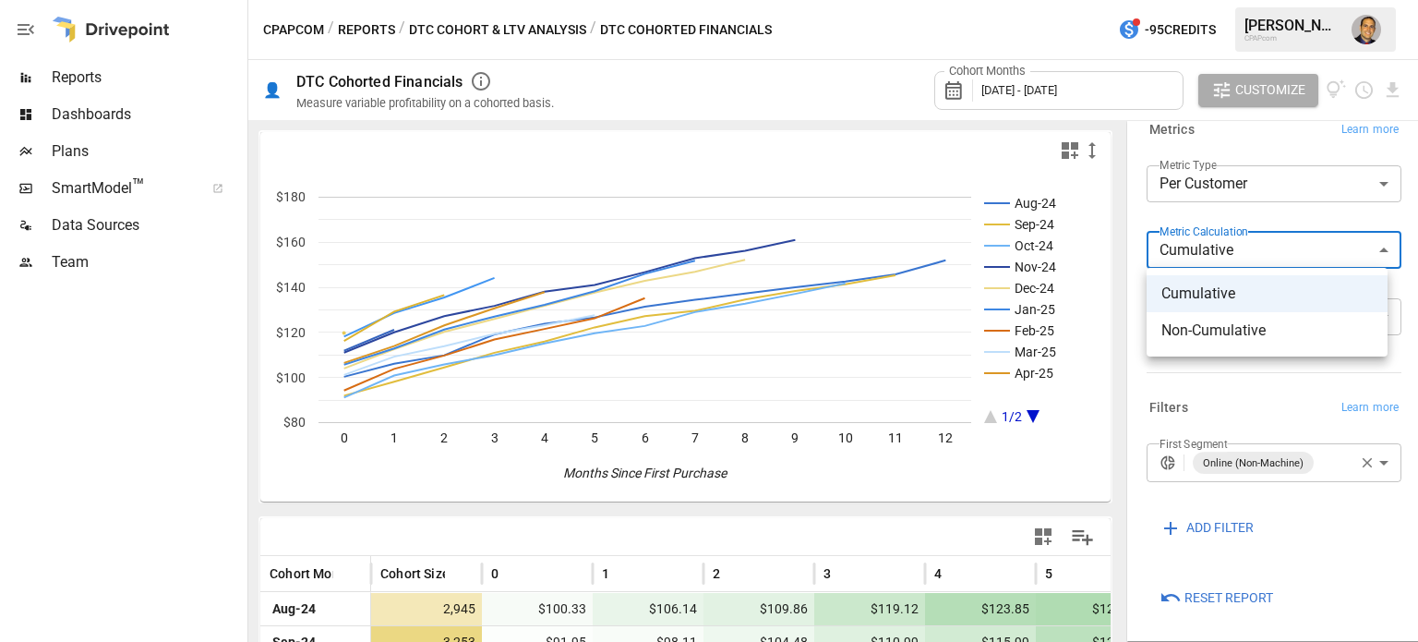
click at [1236, 0] on body "Reports Dashboards Plans SmartModel ™ Data Sources Team CPAPcom / Reports / DTC…" at bounding box center [709, 0] width 1418 height 0
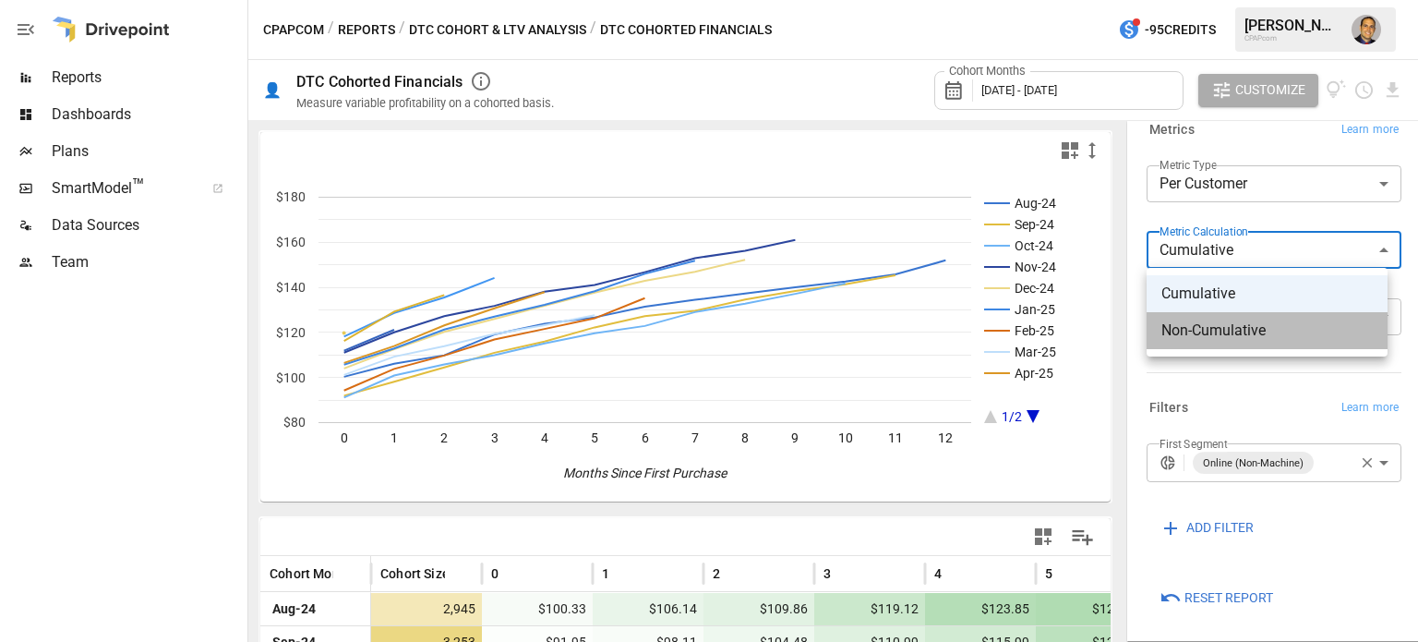
click at [1211, 320] on span "Non-Cumulative" at bounding box center [1266, 330] width 211 height 22
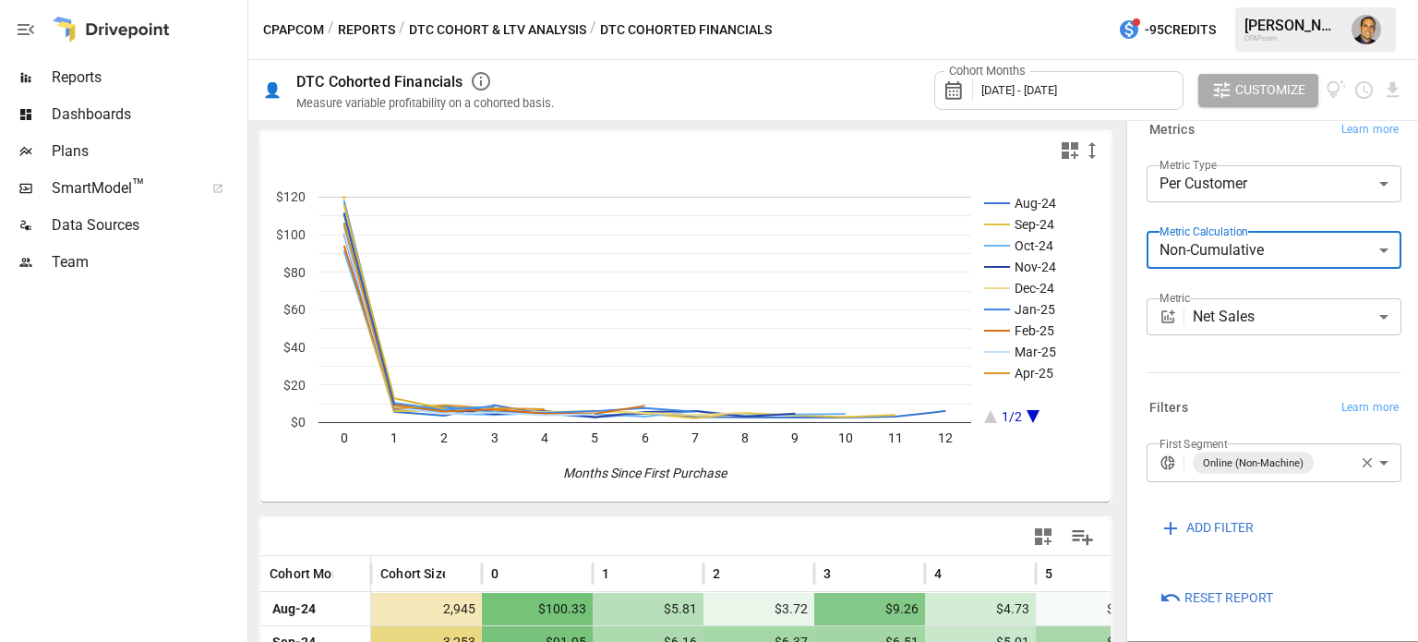
click at [1228, 0] on body "Reports Dashboards Plans SmartModel ™ Data Sources Team CPAPcom / Reports / DTC…" at bounding box center [709, 0] width 1418 height 0
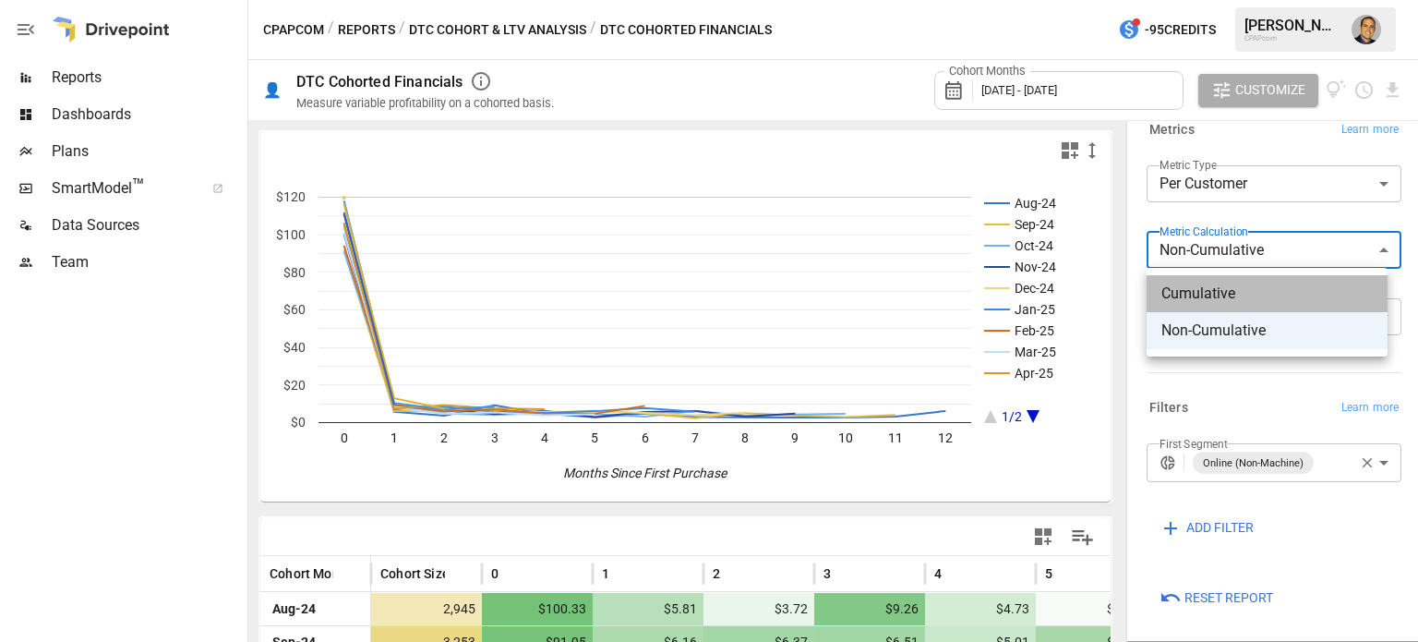
click at [1222, 294] on span "Cumulative" at bounding box center [1266, 293] width 211 height 22
type input "**********"
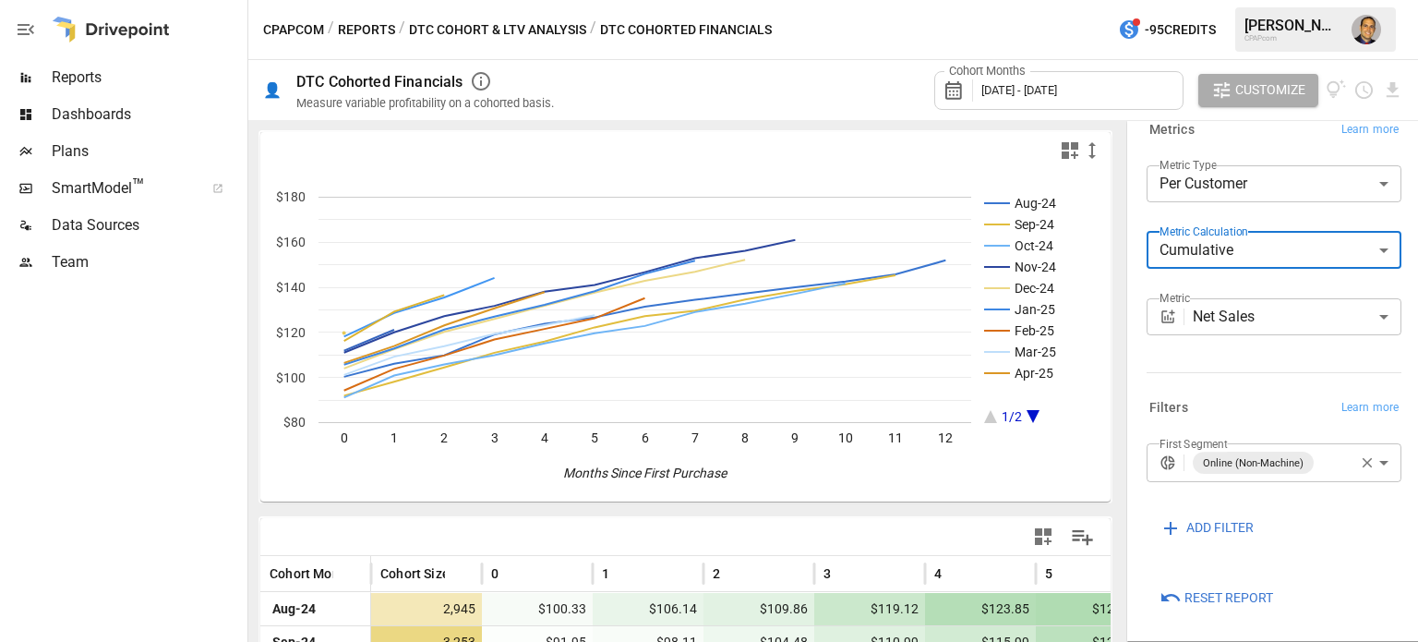
click at [1032, 422] on icon "A chart." at bounding box center [1033, 416] width 13 height 13
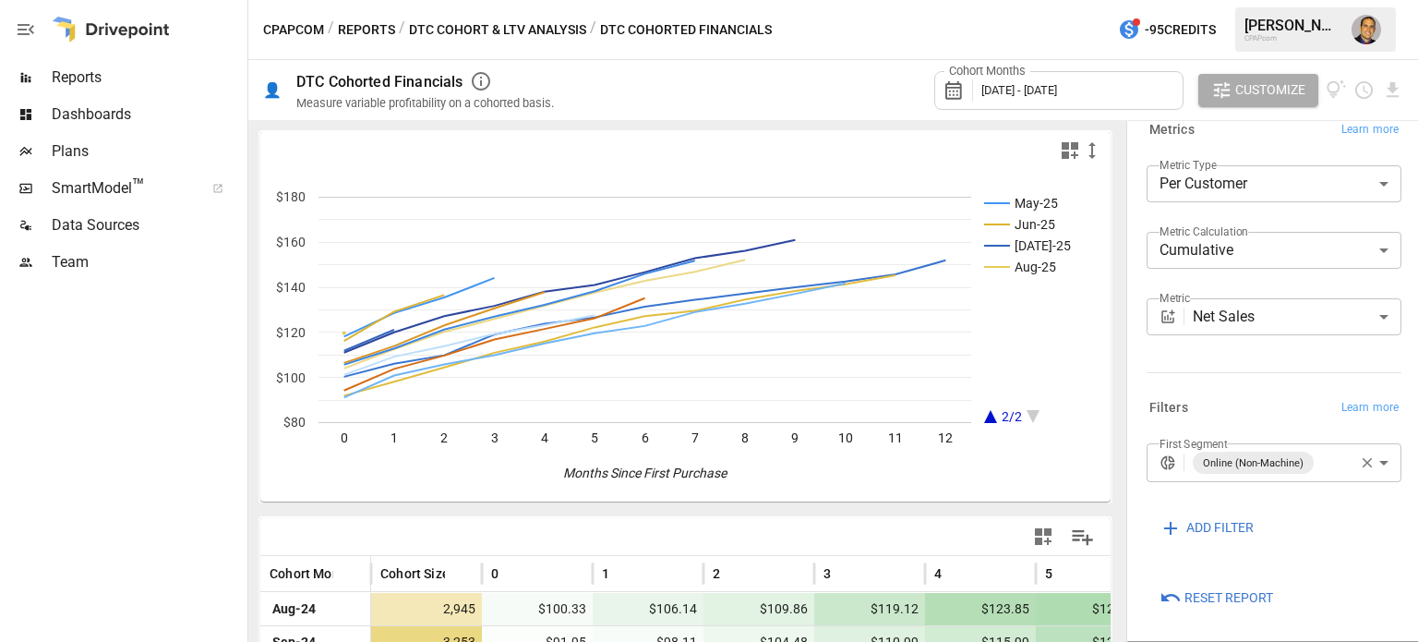
click at [990, 413] on icon "A chart." at bounding box center [990, 416] width 13 height 13
click at [1373, 0] on body "Reports Dashboards Plans SmartModel ™ Data Sources Team CPAPcom / Reports / DTC…" at bounding box center [709, 0] width 1418 height 0
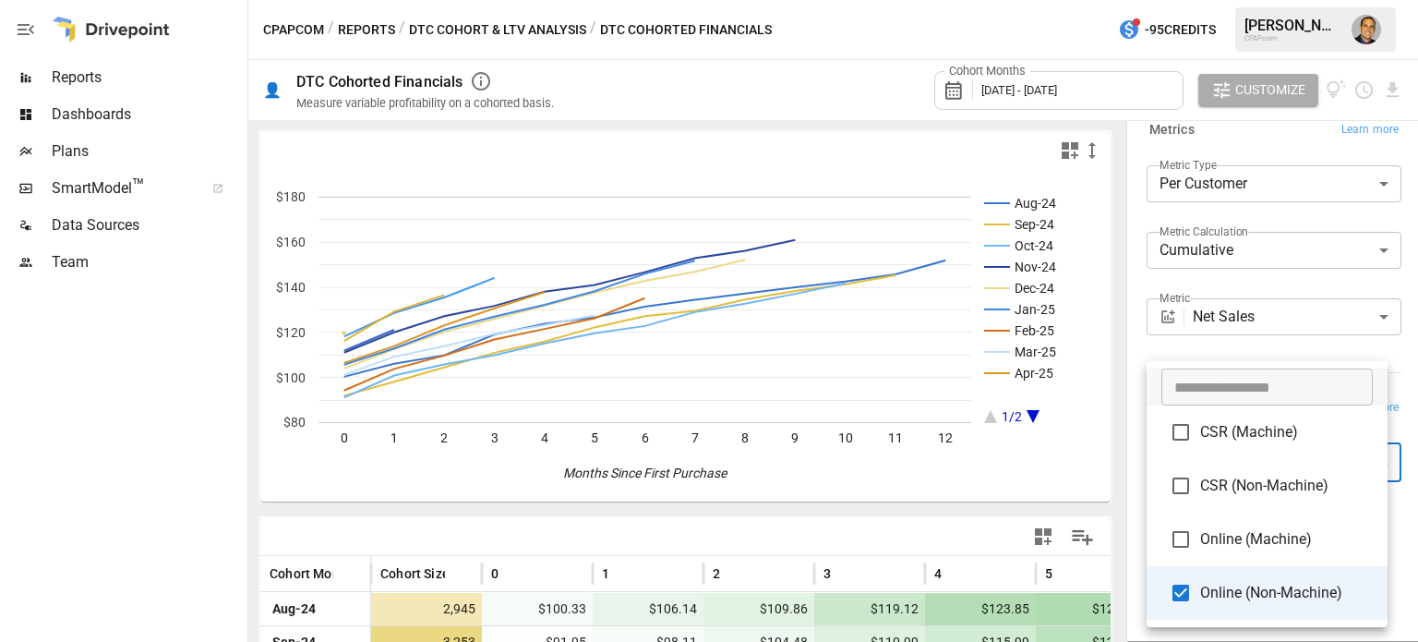
type input "**********"
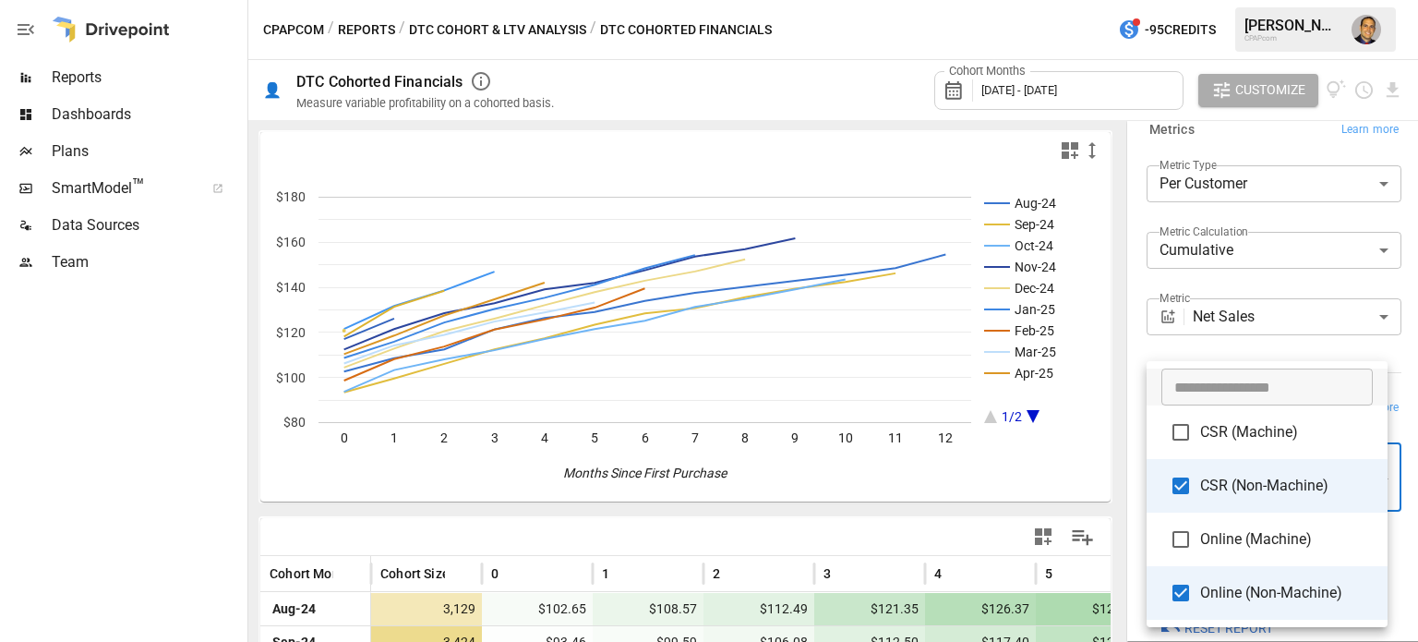
click at [117, 425] on div at bounding box center [709, 321] width 1418 height 642
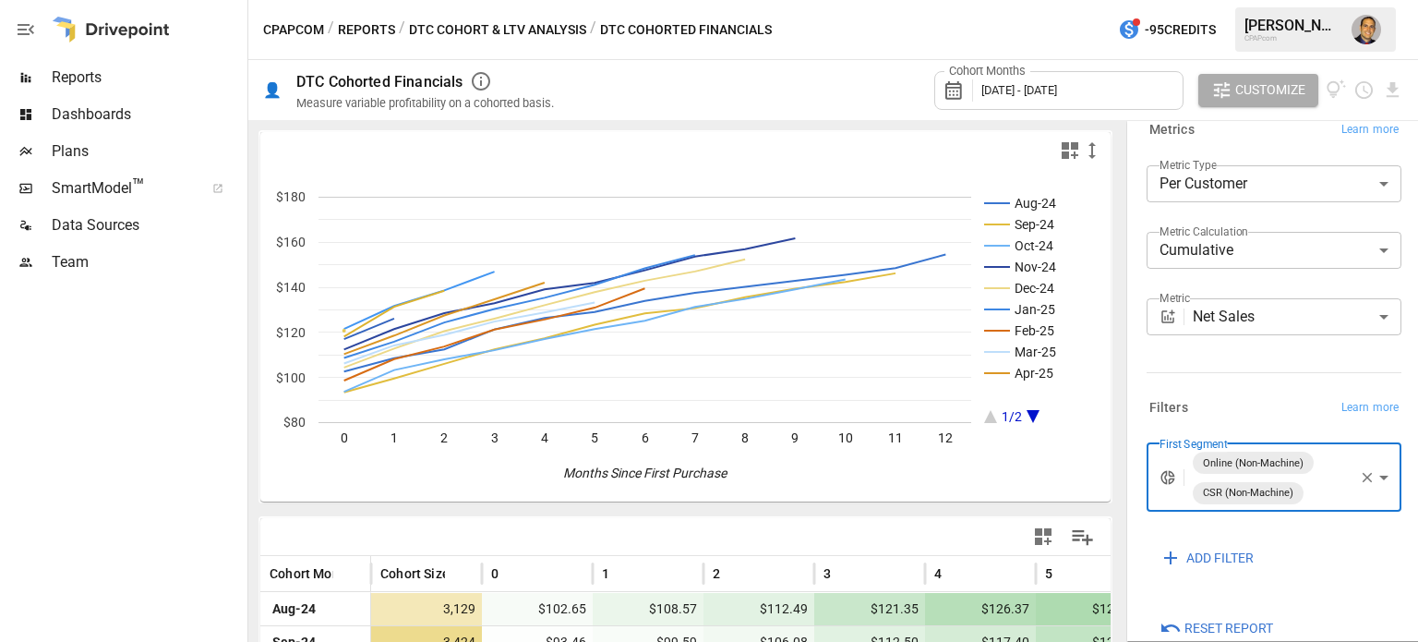
click at [74, 73] on span "Reports" at bounding box center [148, 77] width 192 height 22
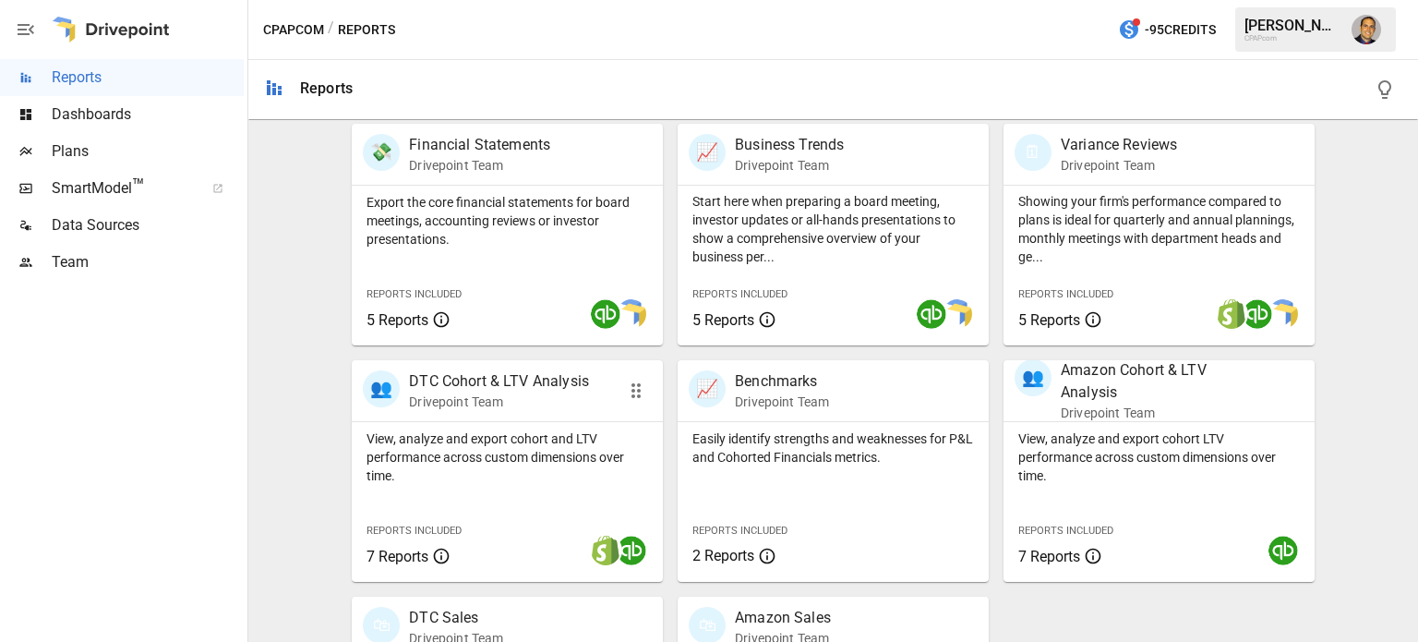
scroll to position [552, 0]
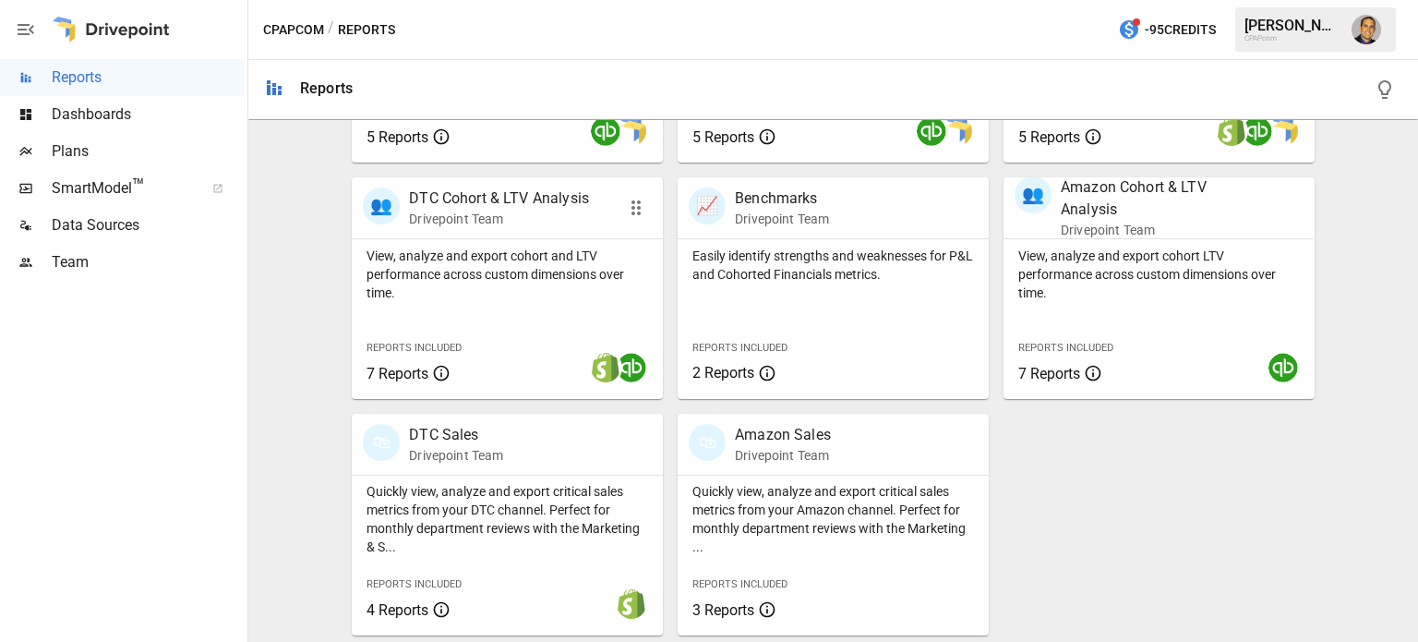
click at [499, 324] on div "View, analyze and export cohort and LTV performance across custom dimensions ov…" at bounding box center [507, 319] width 311 height 160
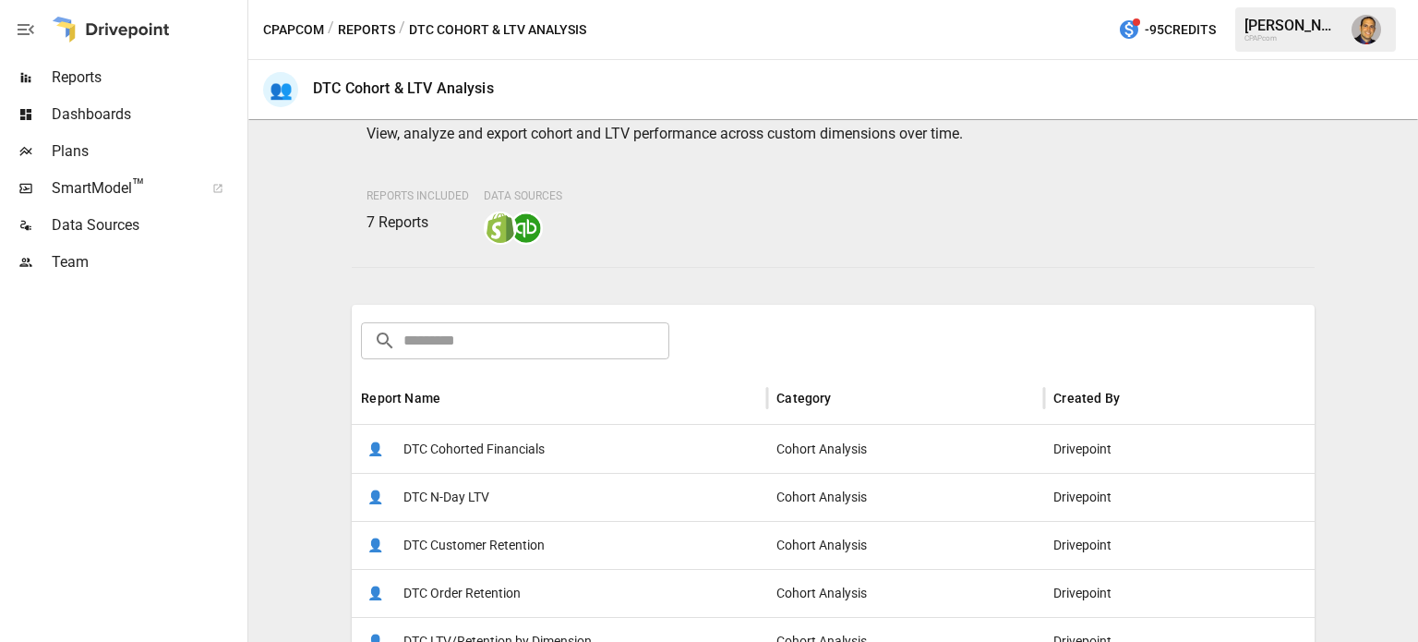
scroll to position [277, 0]
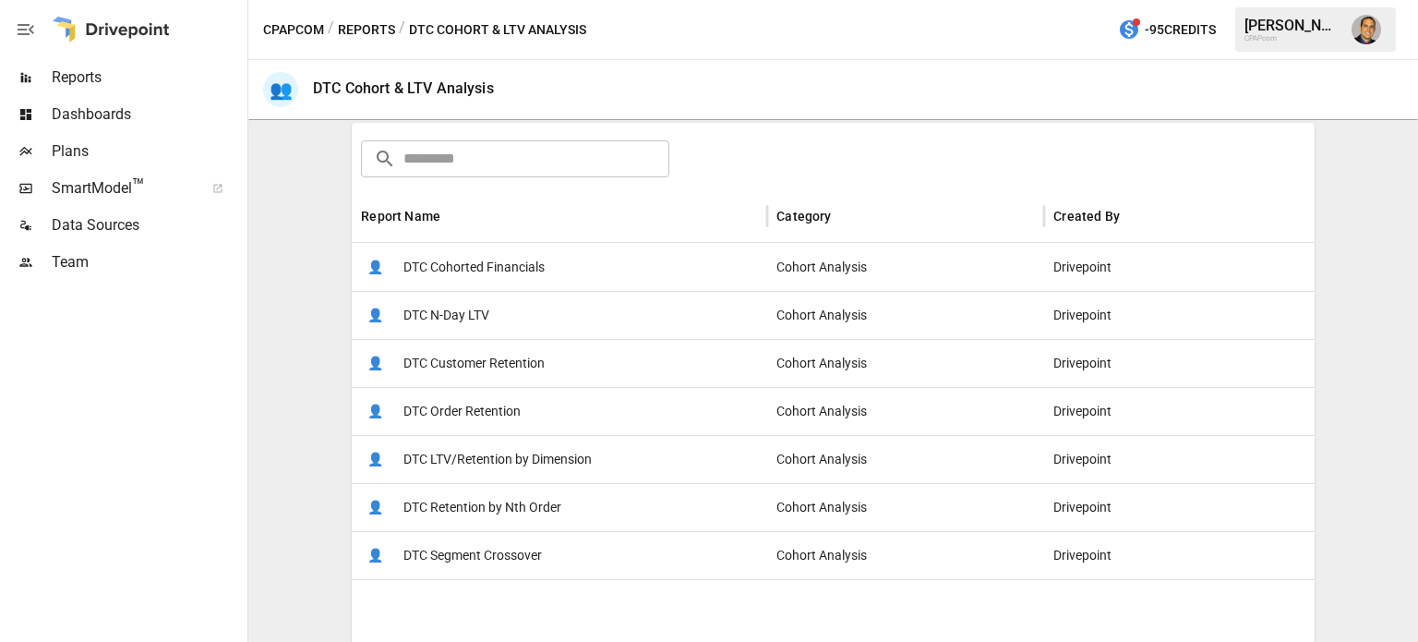
click at [463, 365] on span "DTC Customer Retention" at bounding box center [473, 363] width 141 height 47
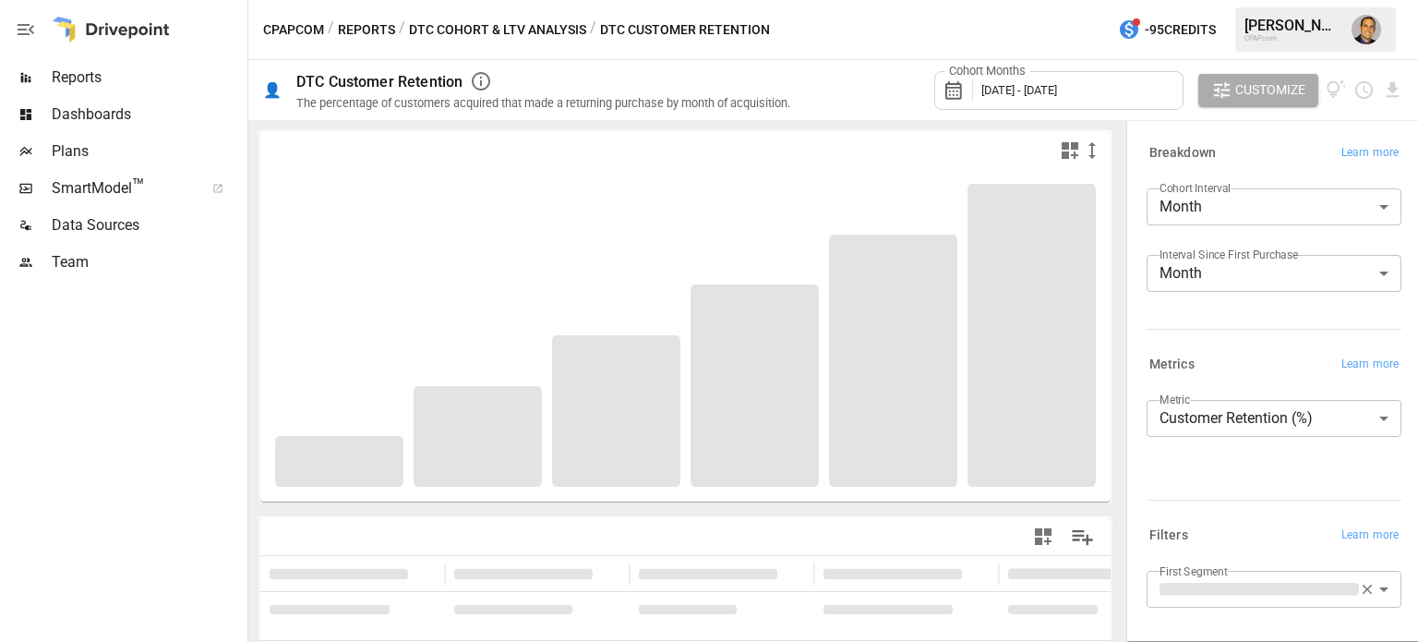
scroll to position [91, 0]
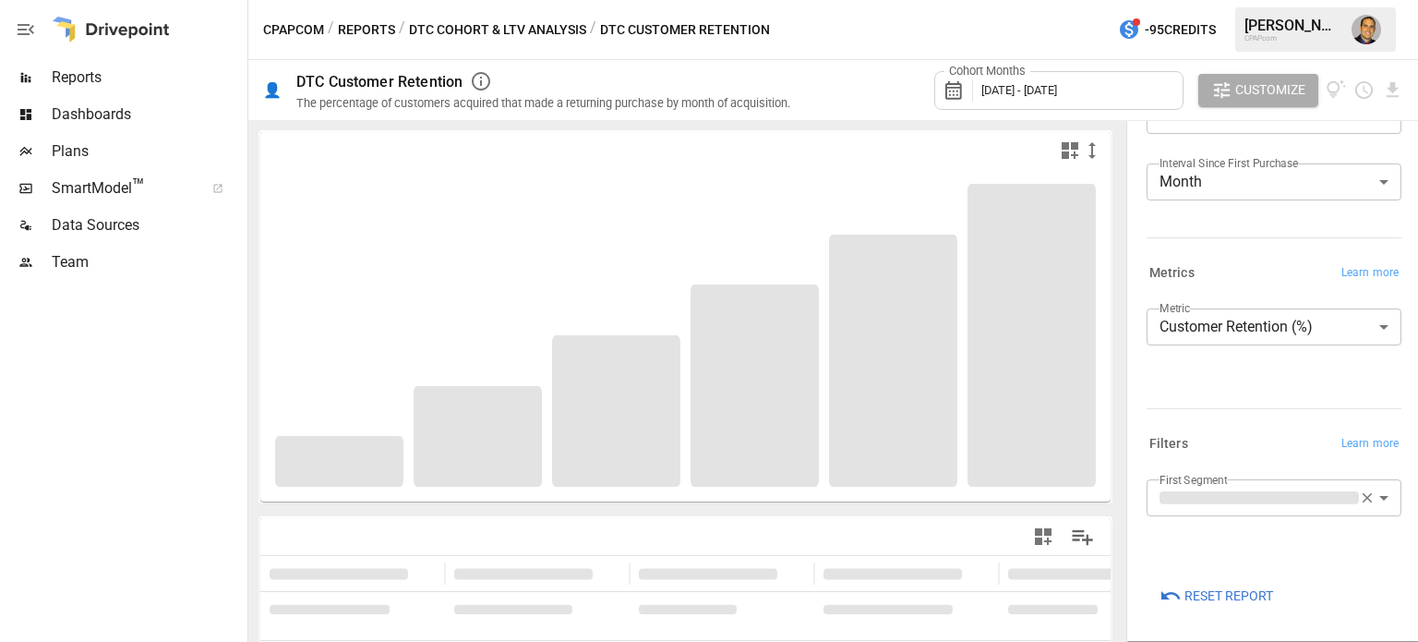
click at [1241, 0] on body "**********" at bounding box center [709, 0] width 1418 height 0
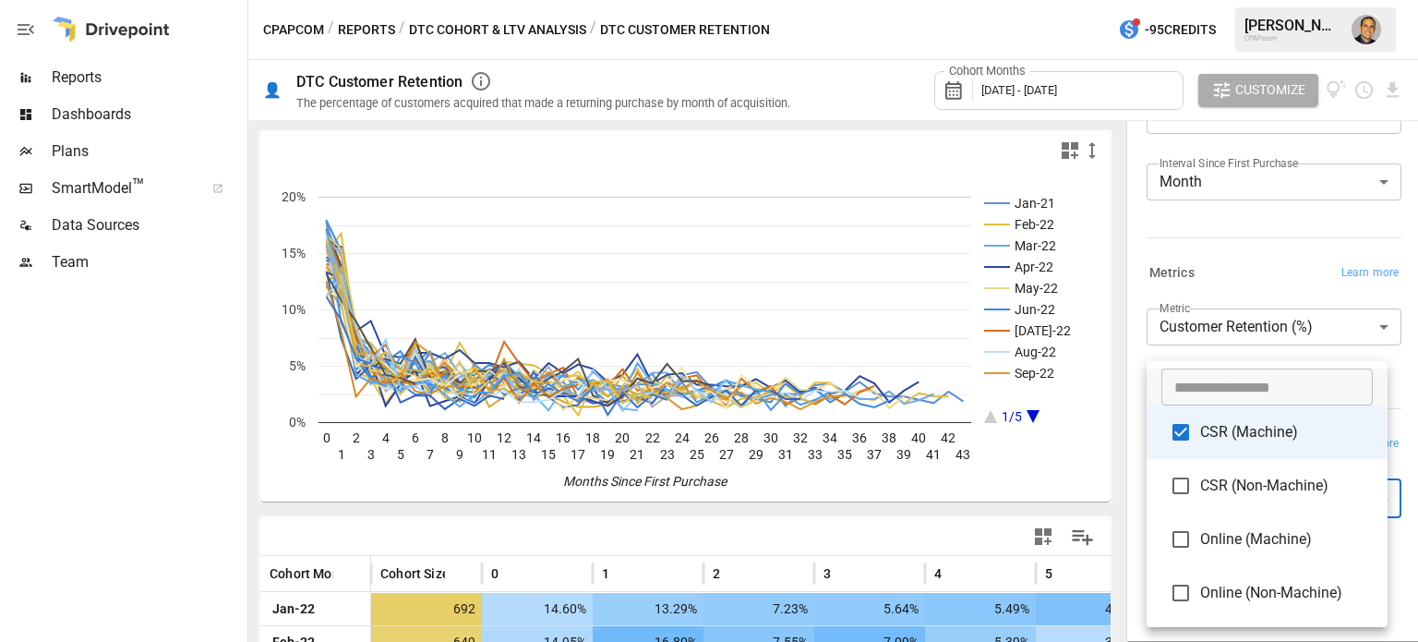
drag, startPoint x: 1114, startPoint y: 183, endPoint x: 1107, endPoint y: 239, distance: 56.8
click at [1107, 239] on div at bounding box center [709, 321] width 1418 height 642
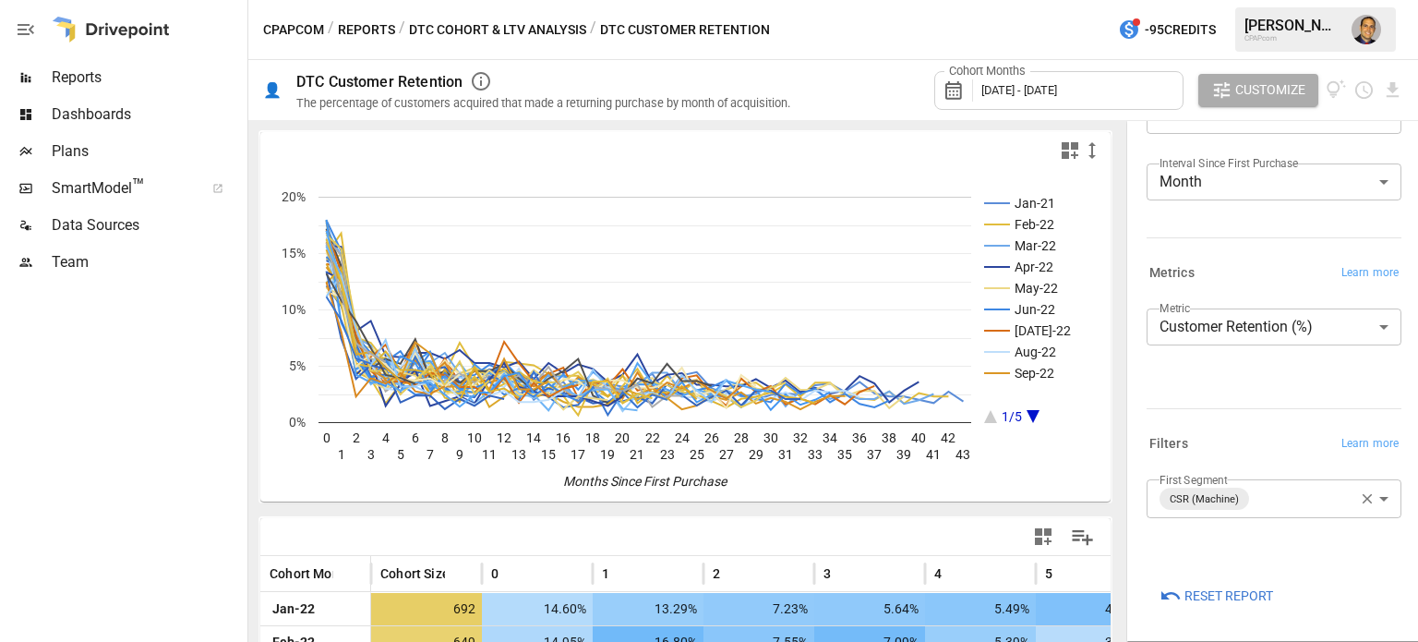
scroll to position [0, 0]
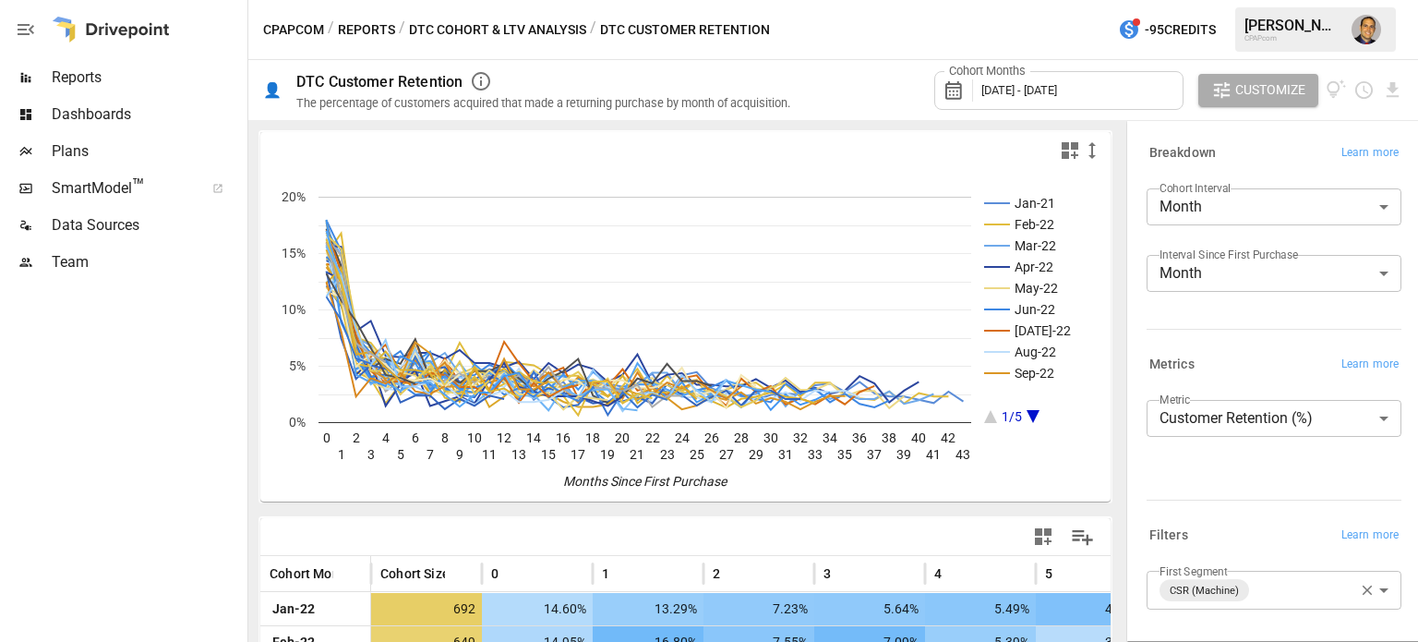
click at [1228, 0] on body "Reports Dashboards Plans SmartModel ™ Data Sources Team CPAPcom / Reports / DTC…" at bounding box center [709, 0] width 1418 height 0
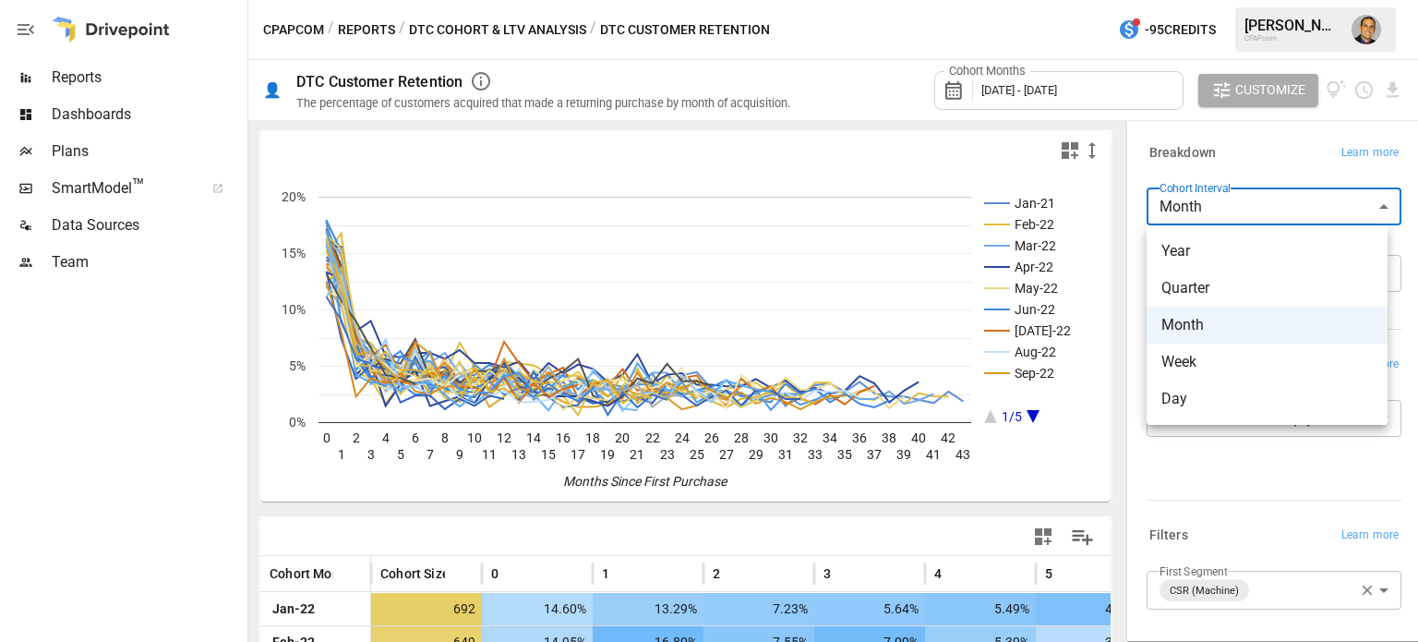
click at [1242, 150] on div at bounding box center [709, 321] width 1418 height 642
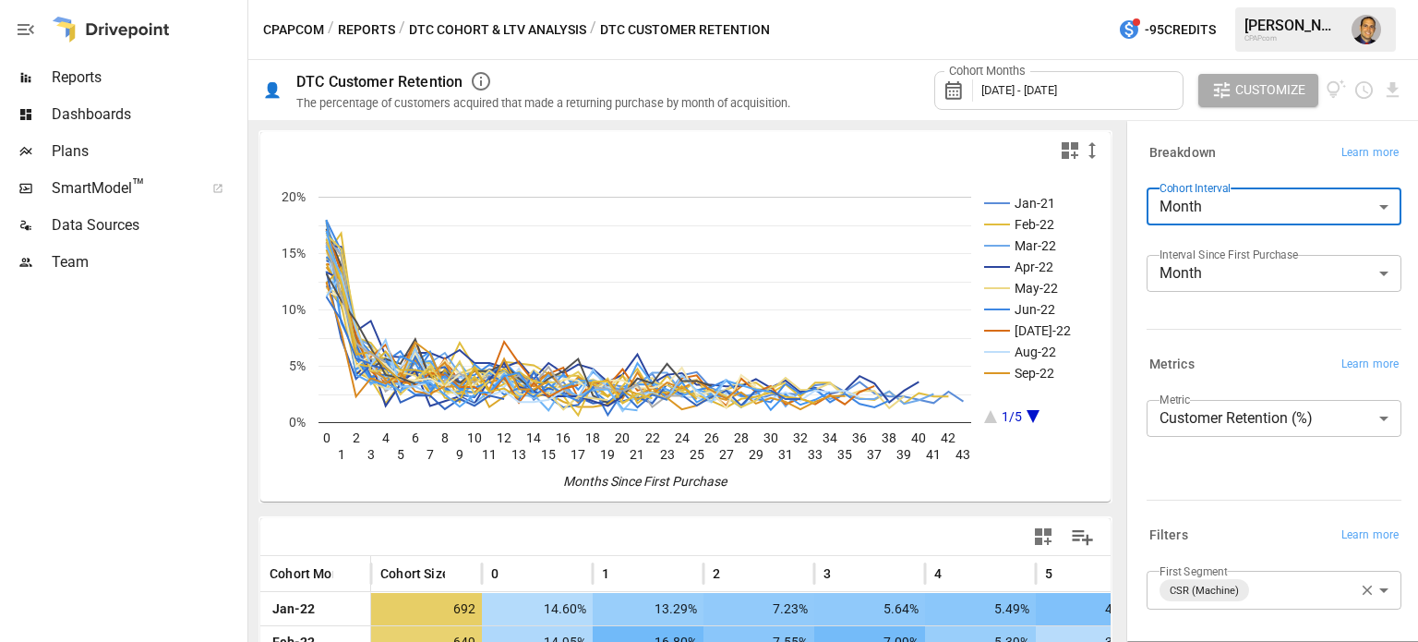
click at [1193, 0] on body "Reports Dashboards Plans SmartModel ™ Data Sources Team CPAPcom / Reports / DTC…" at bounding box center [709, 0] width 1418 height 0
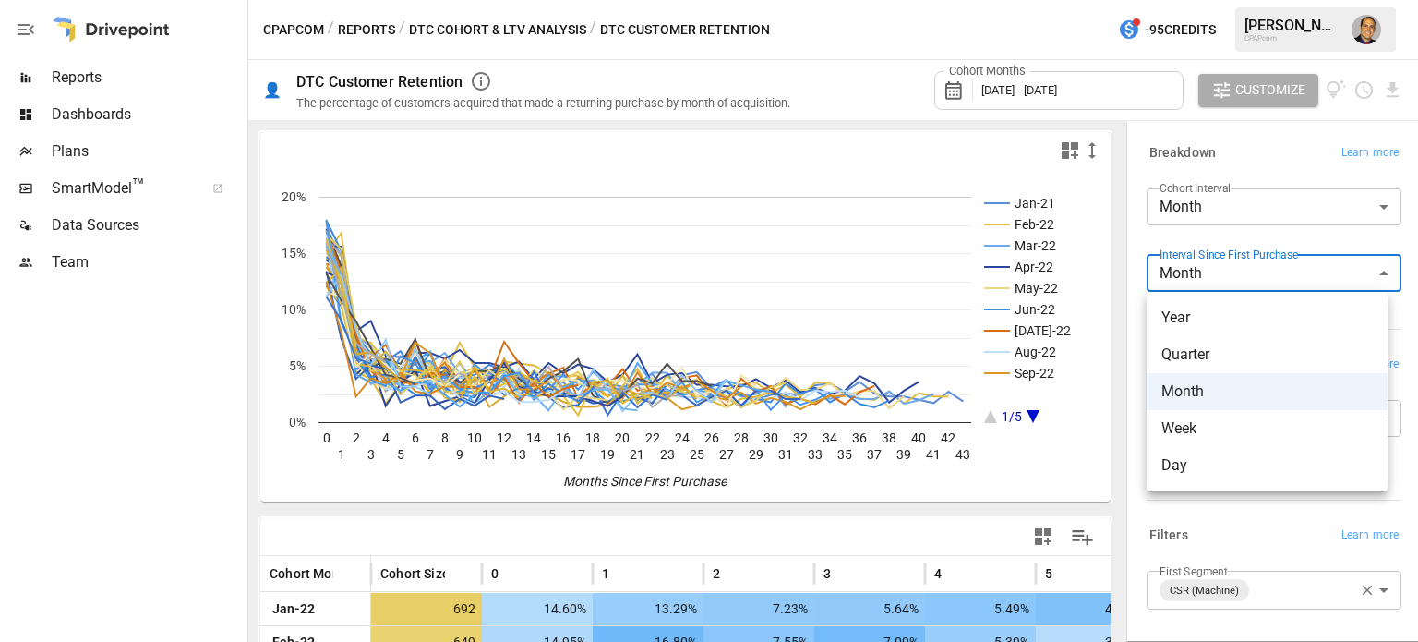
click at [1263, 171] on div at bounding box center [709, 321] width 1418 height 642
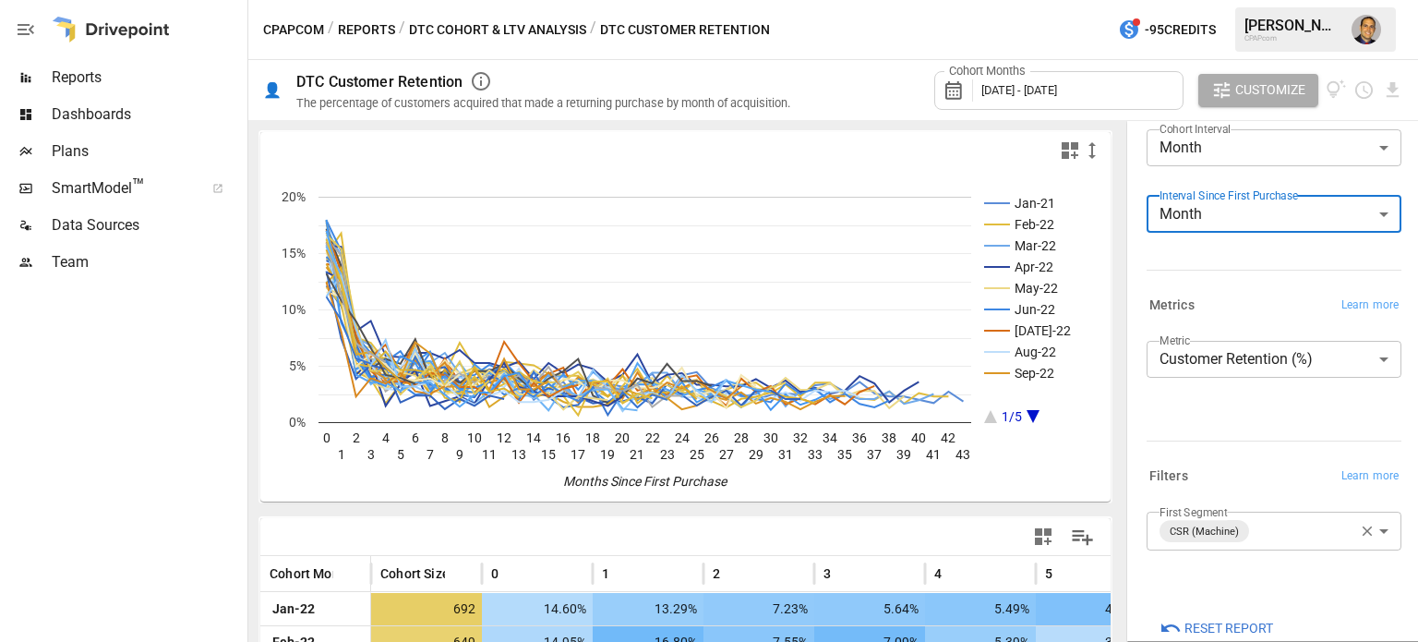
scroll to position [91, 0]
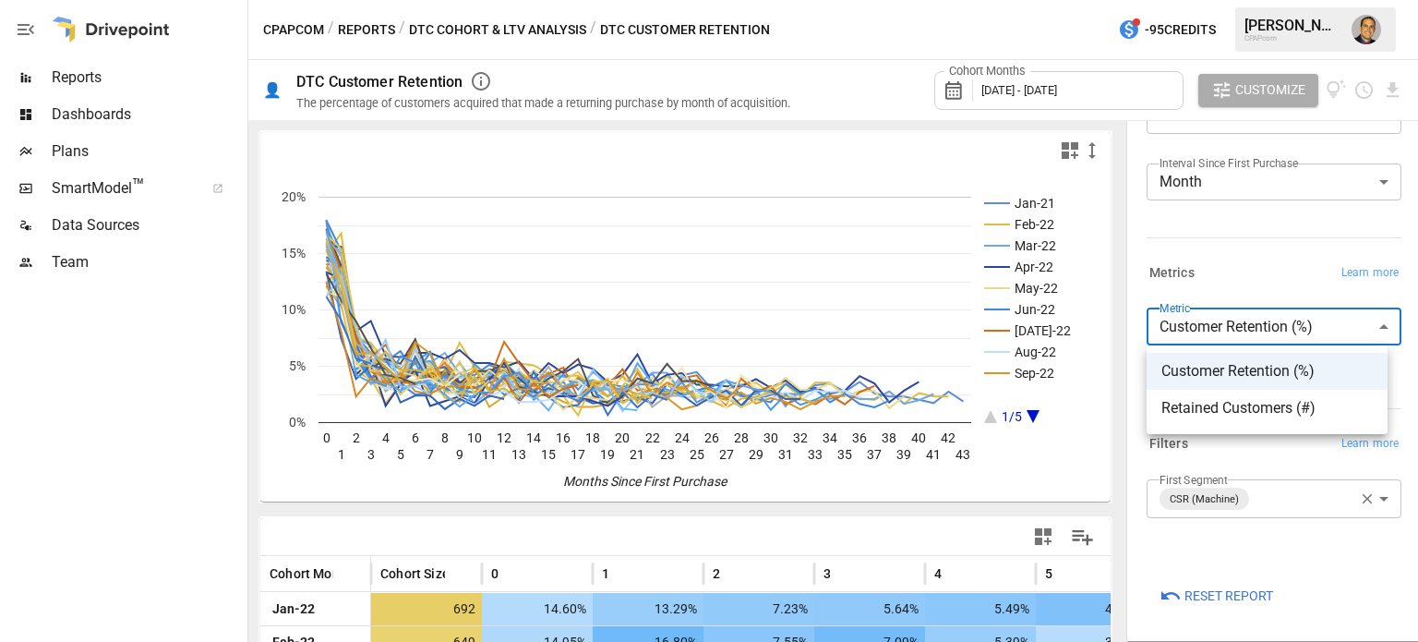
click at [1233, 0] on body "Reports Dashboards Plans SmartModel ™ Data Sources Team CPAPcom / Reports / DTC…" at bounding box center [709, 0] width 1418 height 0
click at [1236, 277] on div at bounding box center [709, 321] width 1418 height 642
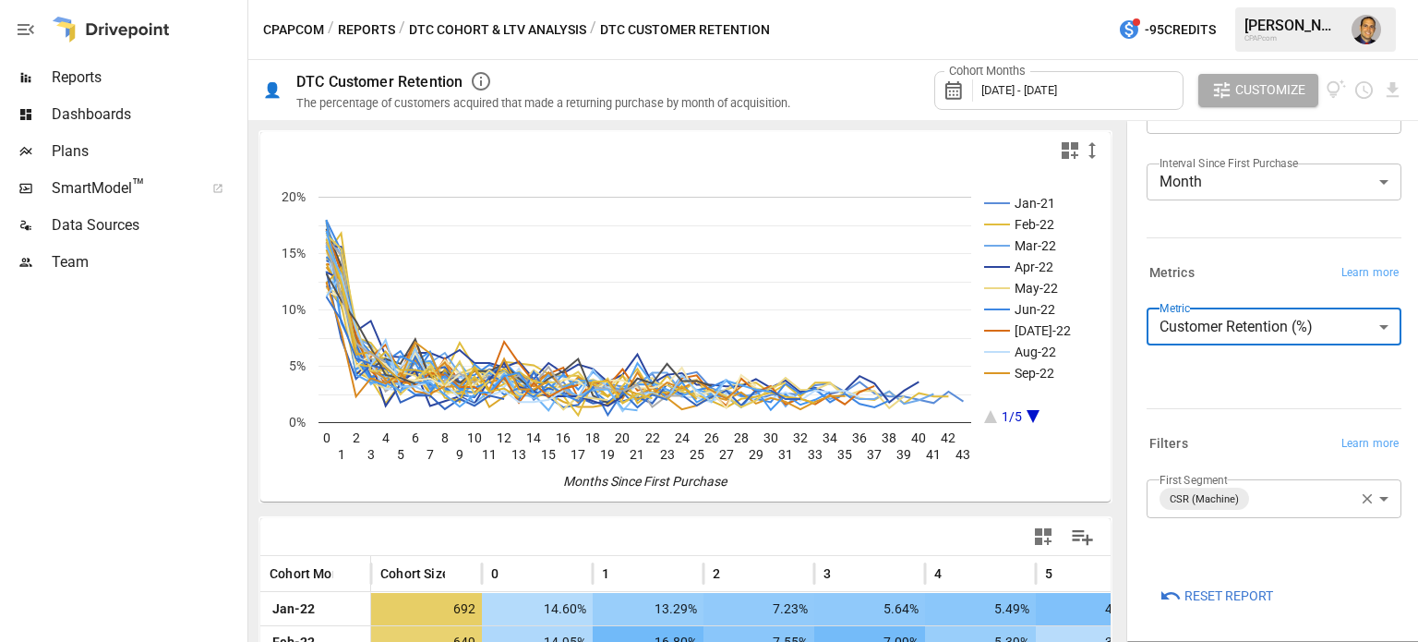
click at [1221, 0] on body "Reports Dashboards Plans SmartModel ™ Data Sources Team CPAPcom / Reports / DTC…" at bounding box center [709, 0] width 1418 height 0
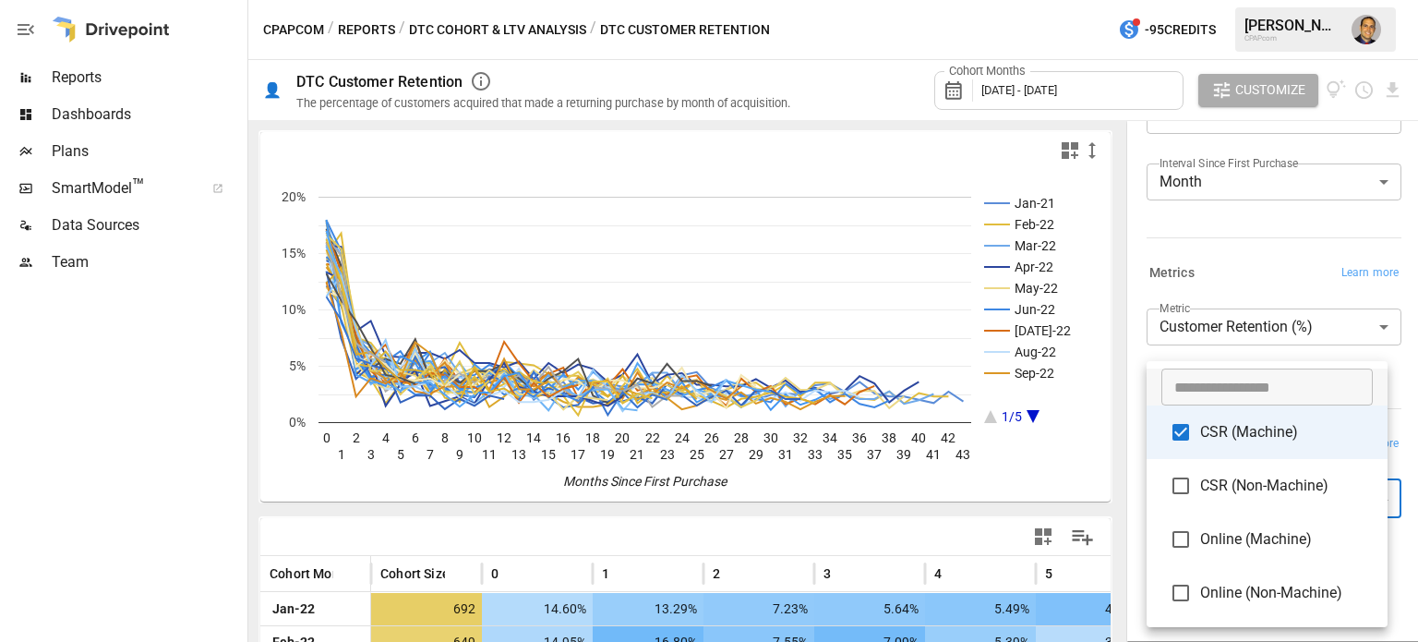
click at [130, 408] on div at bounding box center [709, 321] width 1418 height 642
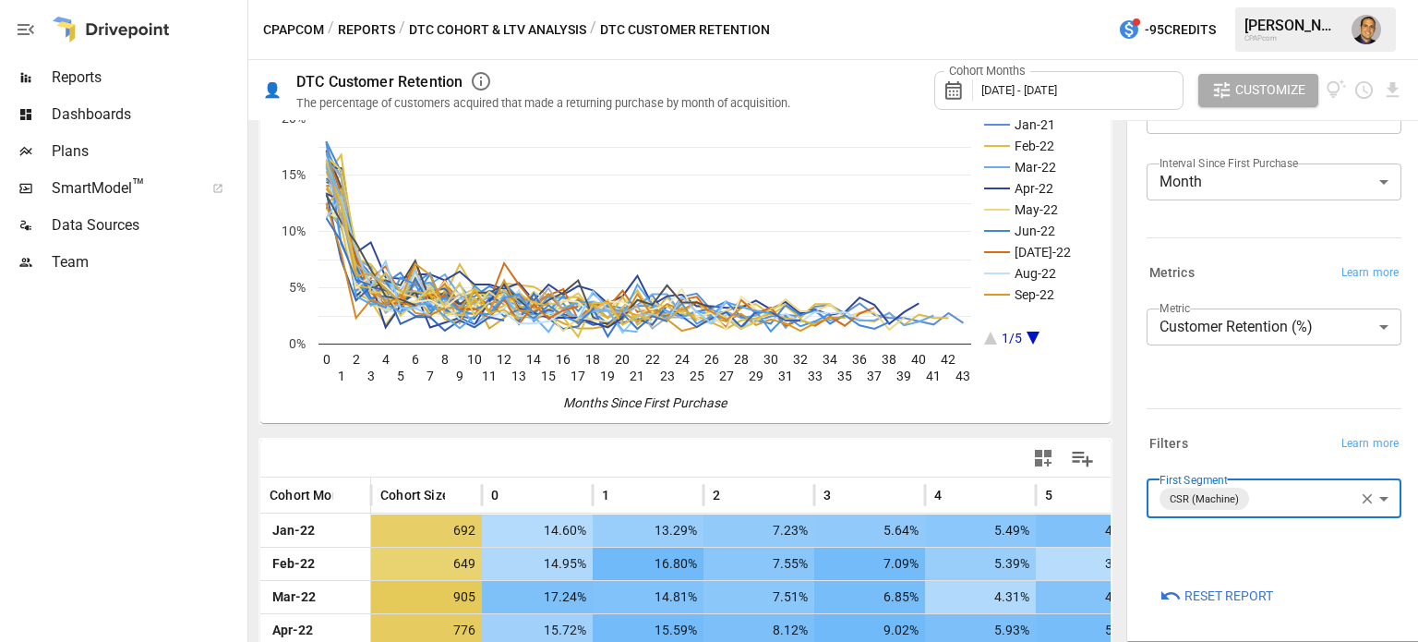
scroll to position [0, 0]
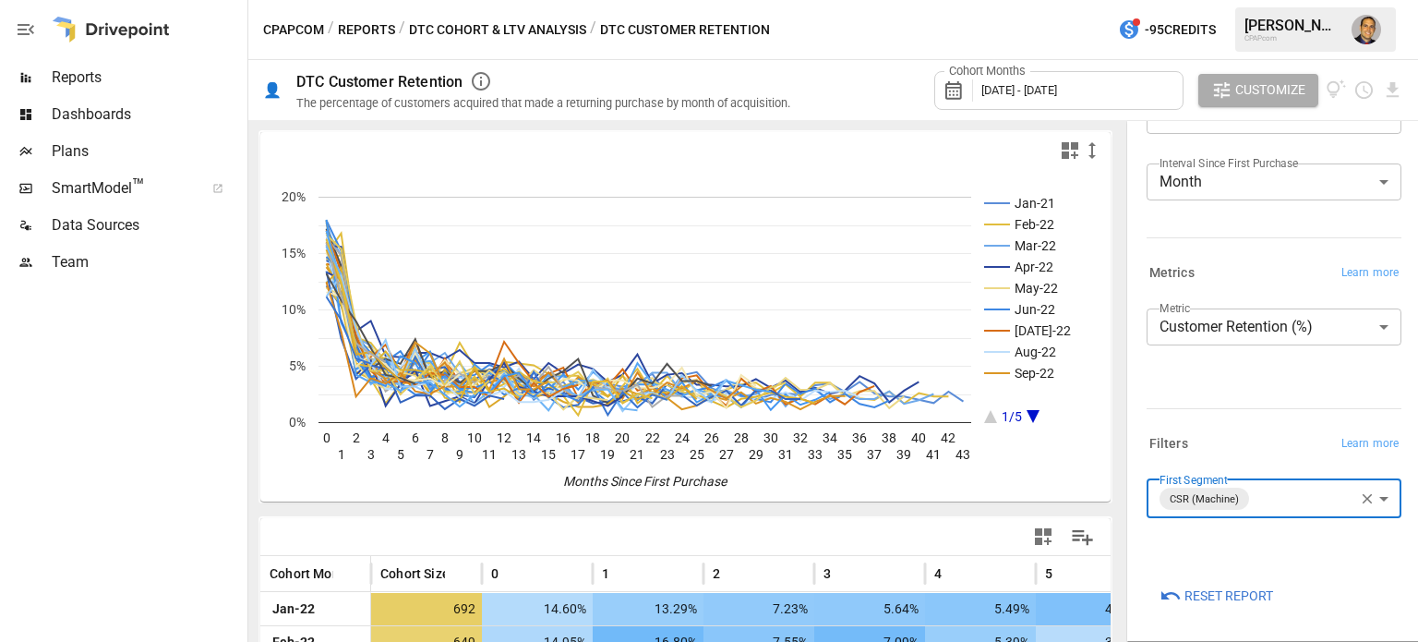
click at [1371, 0] on body "Reports Dashboards Plans SmartModel ™ Data Sources Team CPAPcom / Reports / DTC…" at bounding box center [709, 0] width 1418 height 0
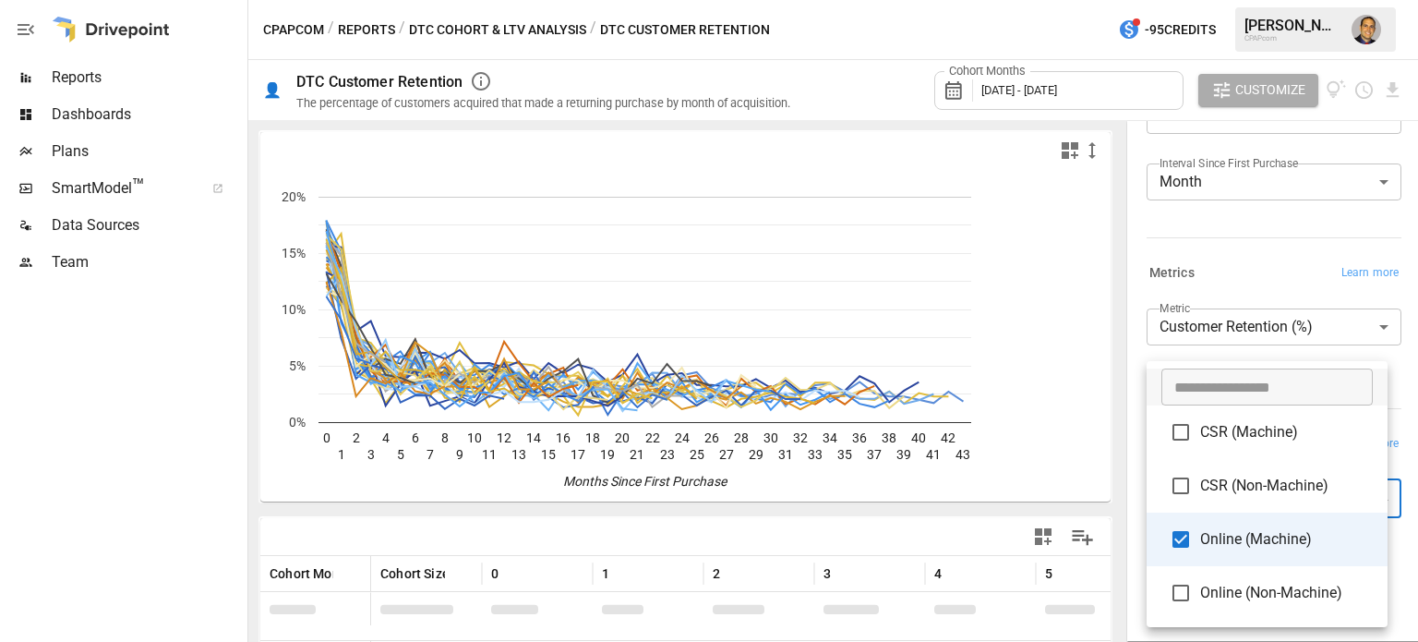
type input "**********"
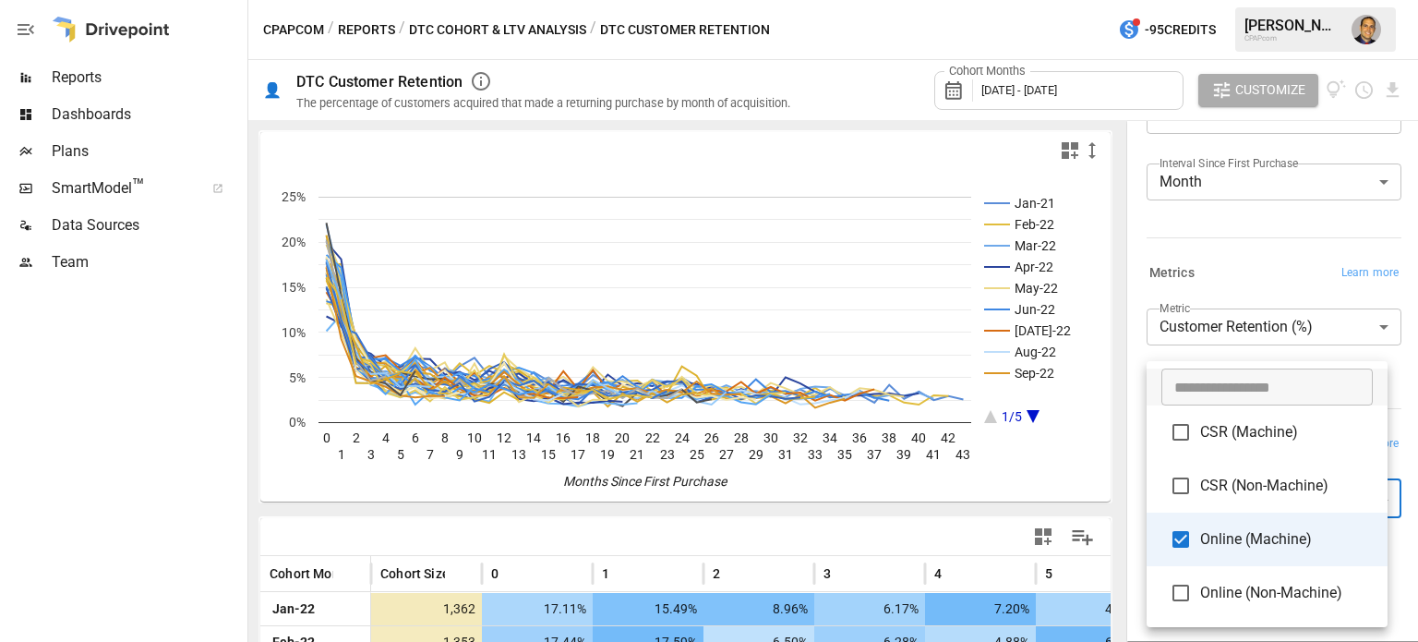
click at [189, 467] on div at bounding box center [709, 321] width 1418 height 642
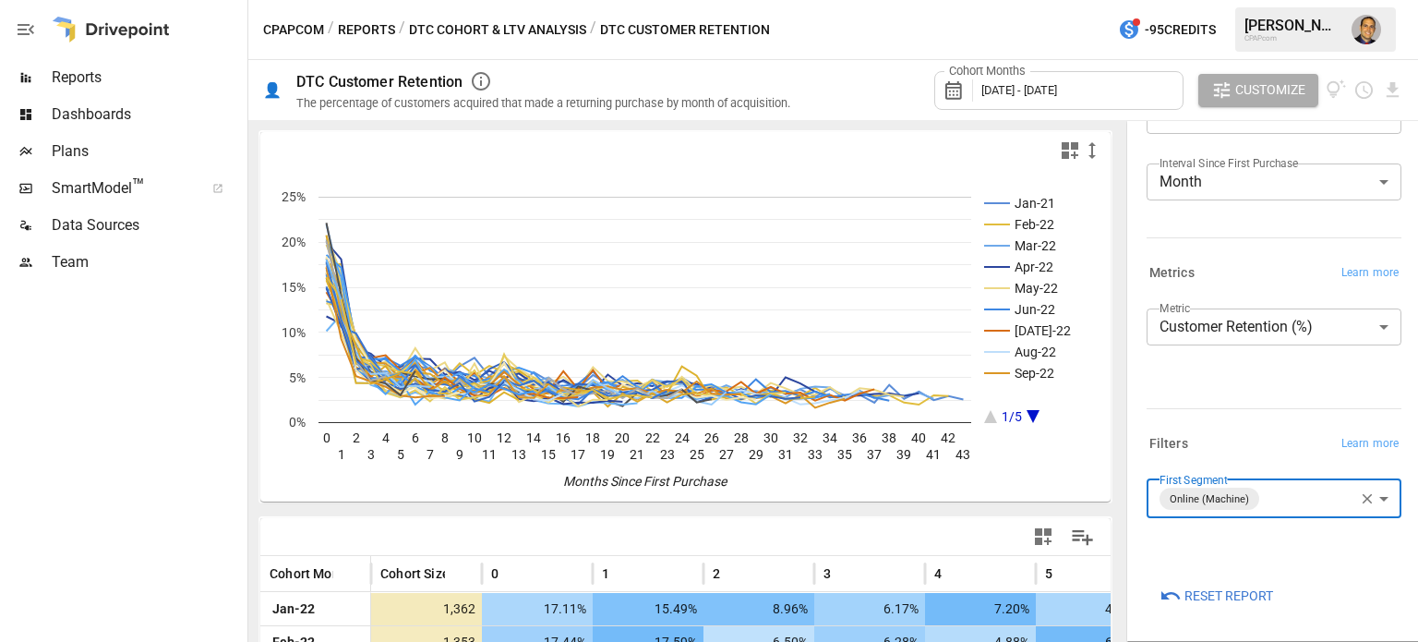
click at [962, 90] on icon at bounding box center [958, 90] width 31 height 22
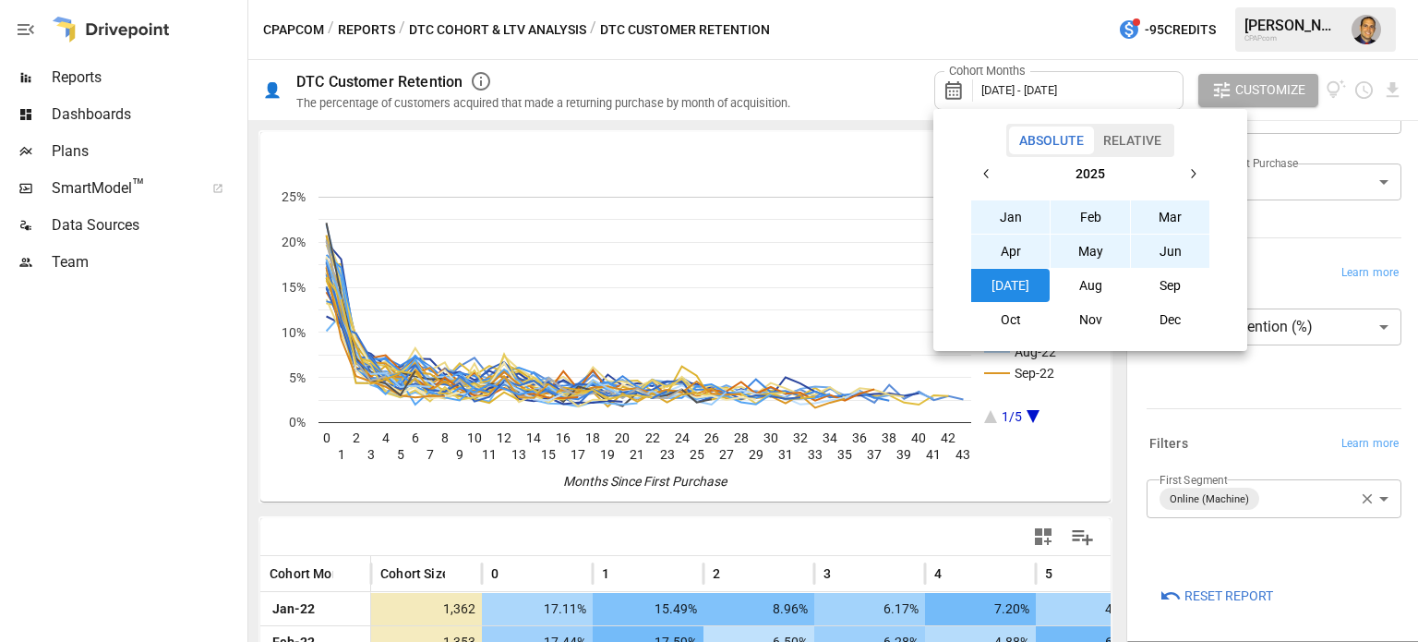
click at [985, 179] on icon "button" at bounding box center [986, 173] width 15 height 15
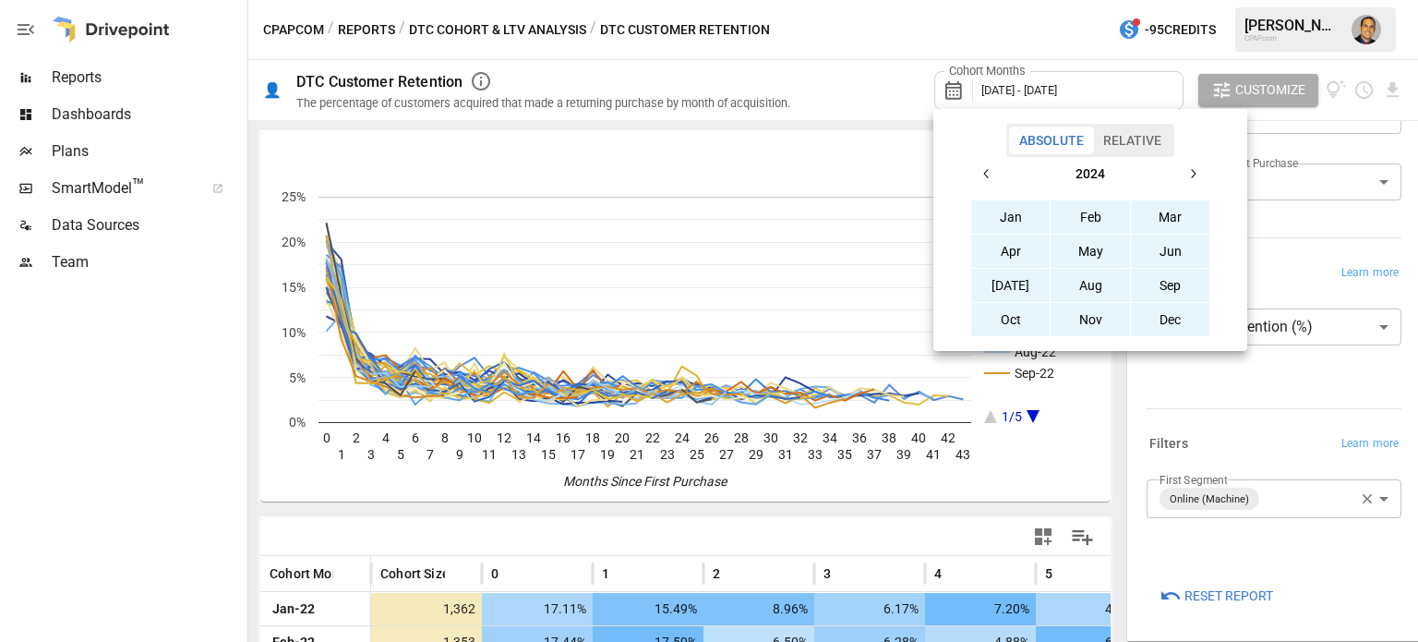
click at [985, 179] on icon "button" at bounding box center [986, 173] width 15 height 15
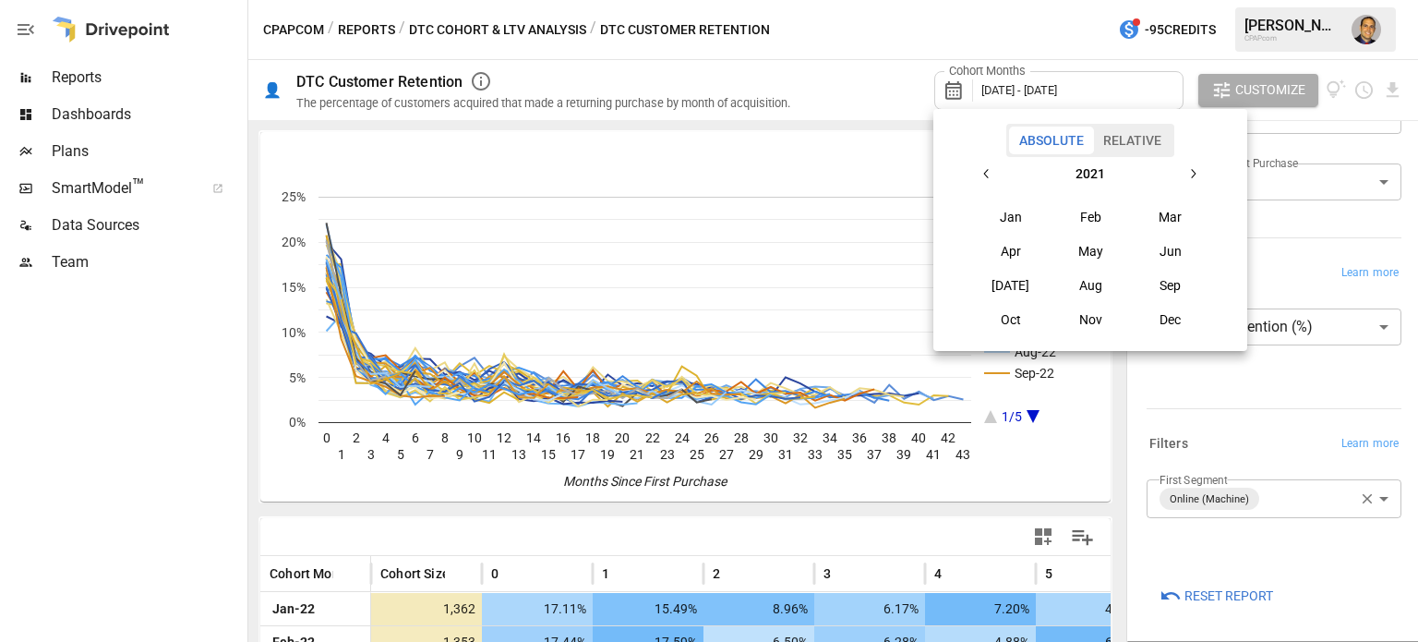
click at [985, 179] on icon "button" at bounding box center [986, 173] width 15 height 15
click at [1182, 172] on button "button" at bounding box center [1192, 173] width 33 height 33
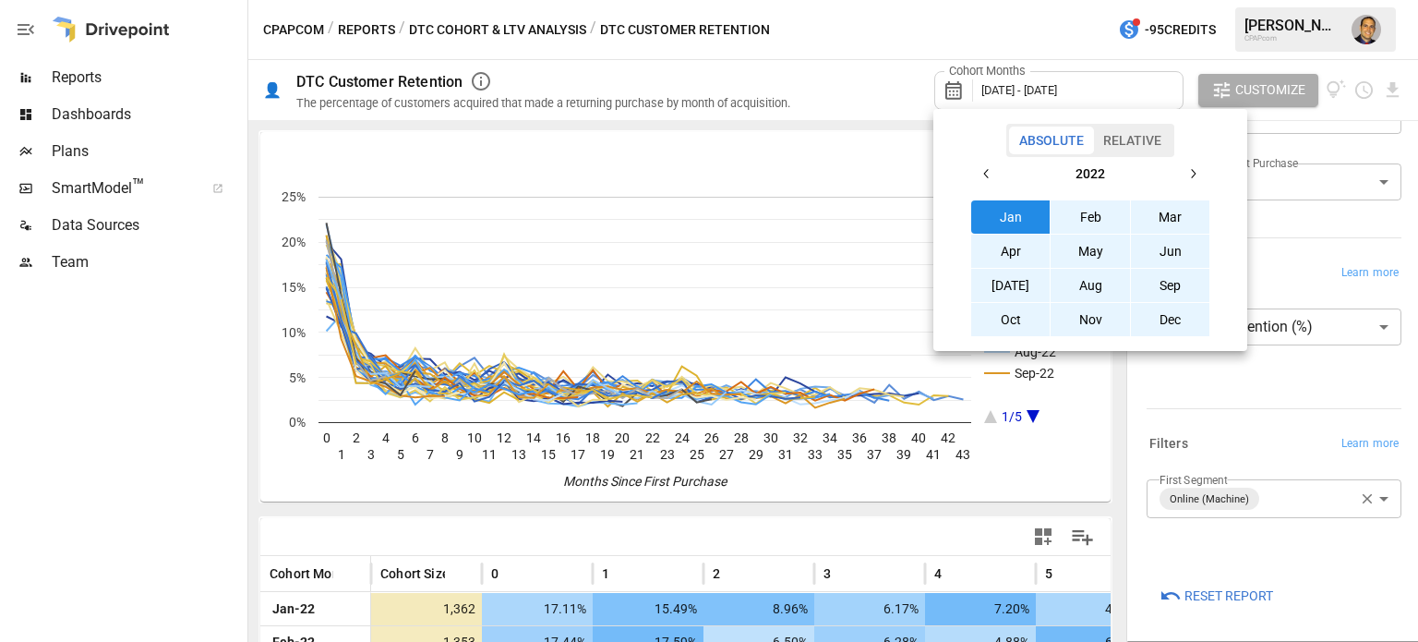
click at [1182, 172] on button "button" at bounding box center [1192, 173] width 33 height 33
click at [1083, 282] on button "Aug" at bounding box center [1090, 285] width 79 height 33
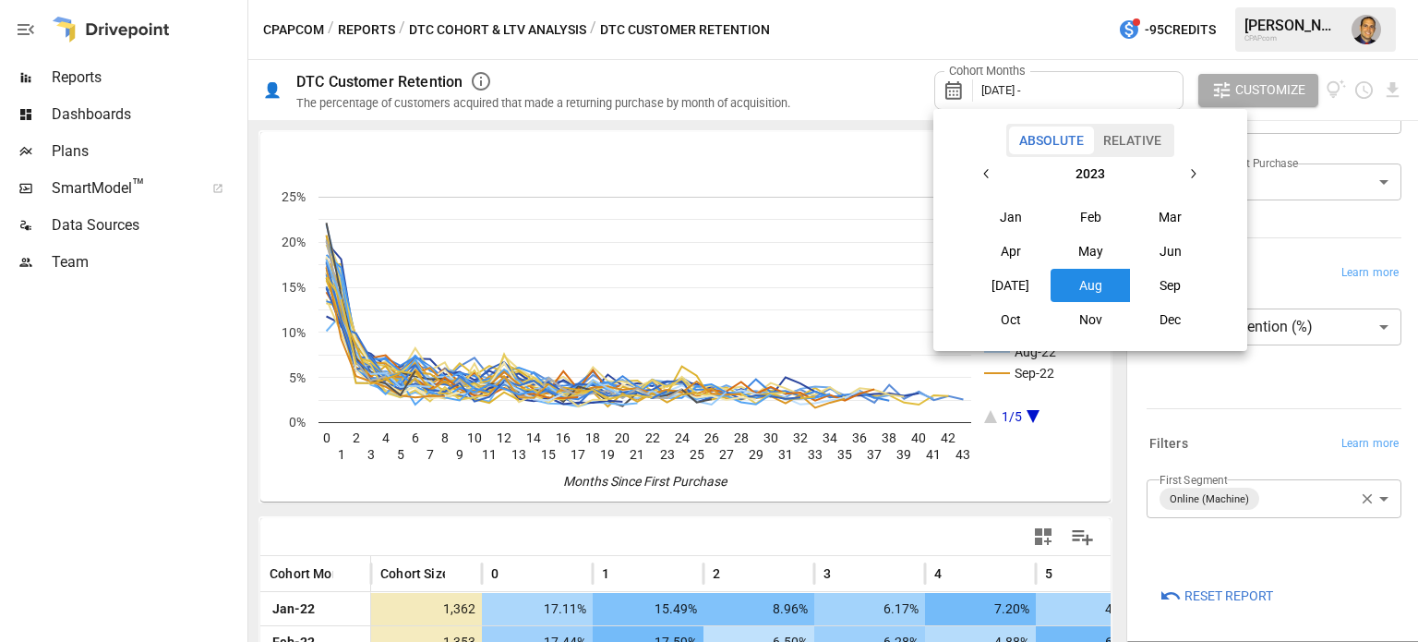
click at [1193, 173] on icon "button" at bounding box center [1192, 173] width 15 height 15
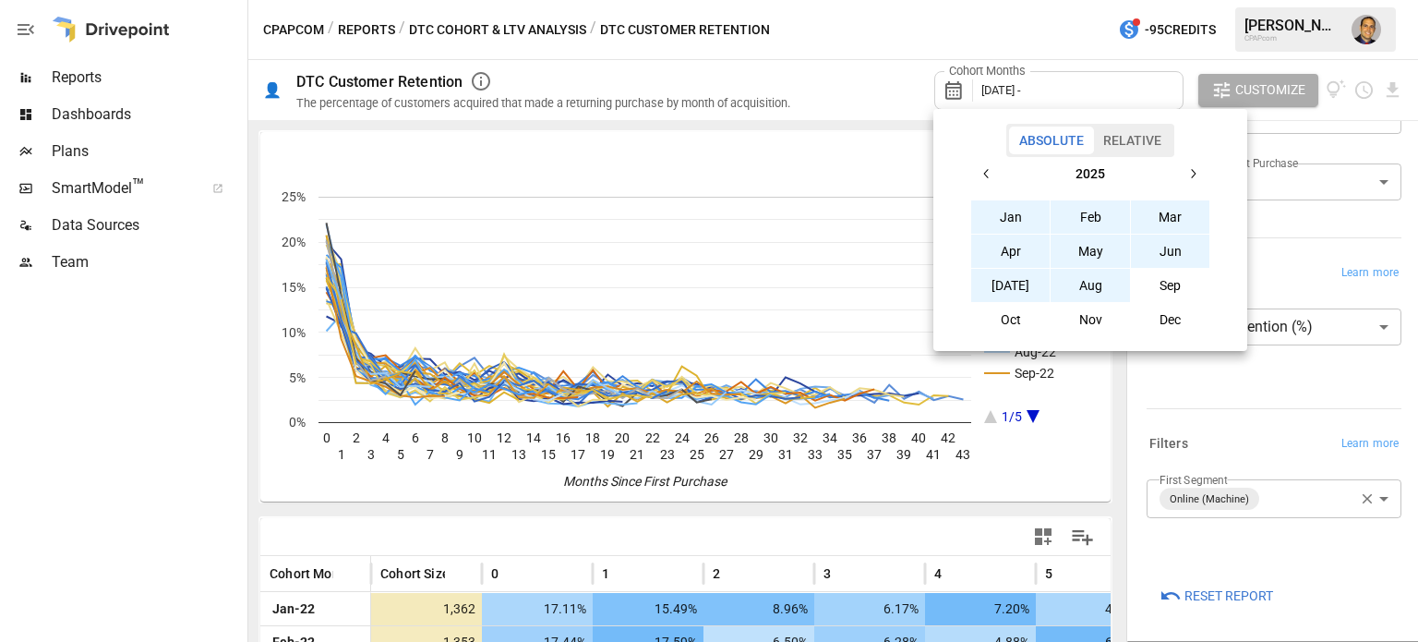
click at [1075, 287] on button "Aug" at bounding box center [1090, 285] width 79 height 33
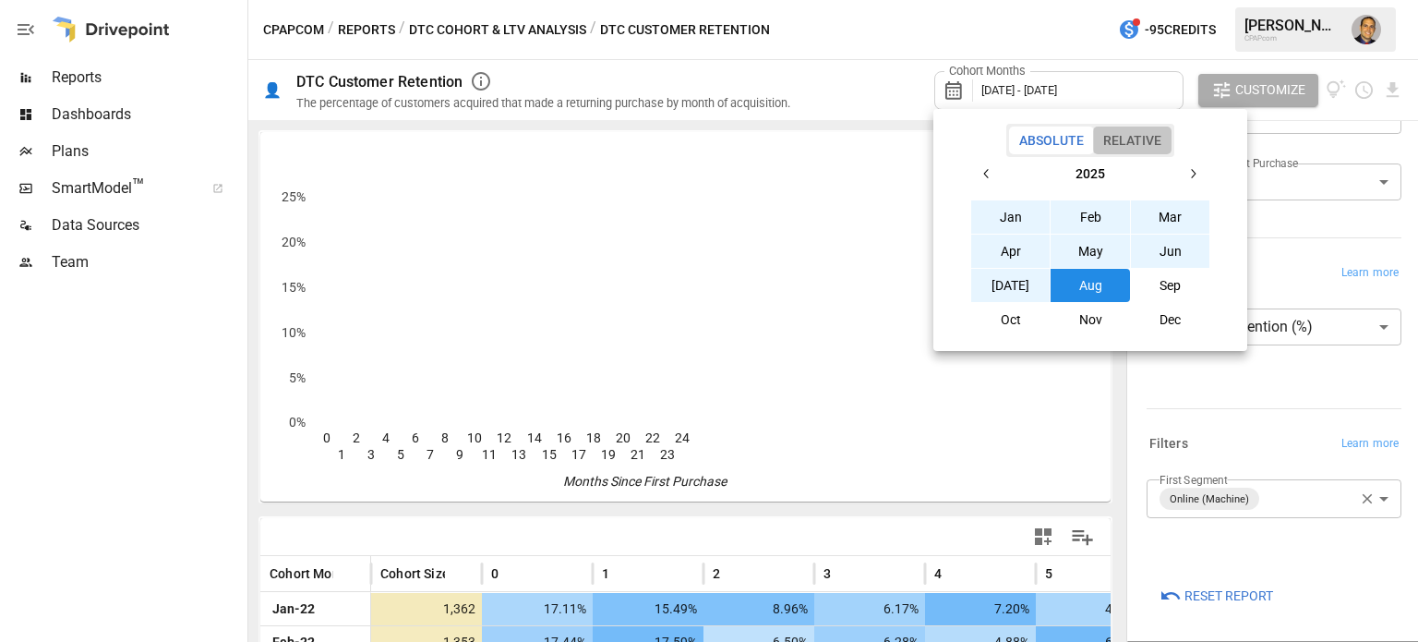
click at [1124, 140] on button "Relative" at bounding box center [1132, 140] width 78 height 28
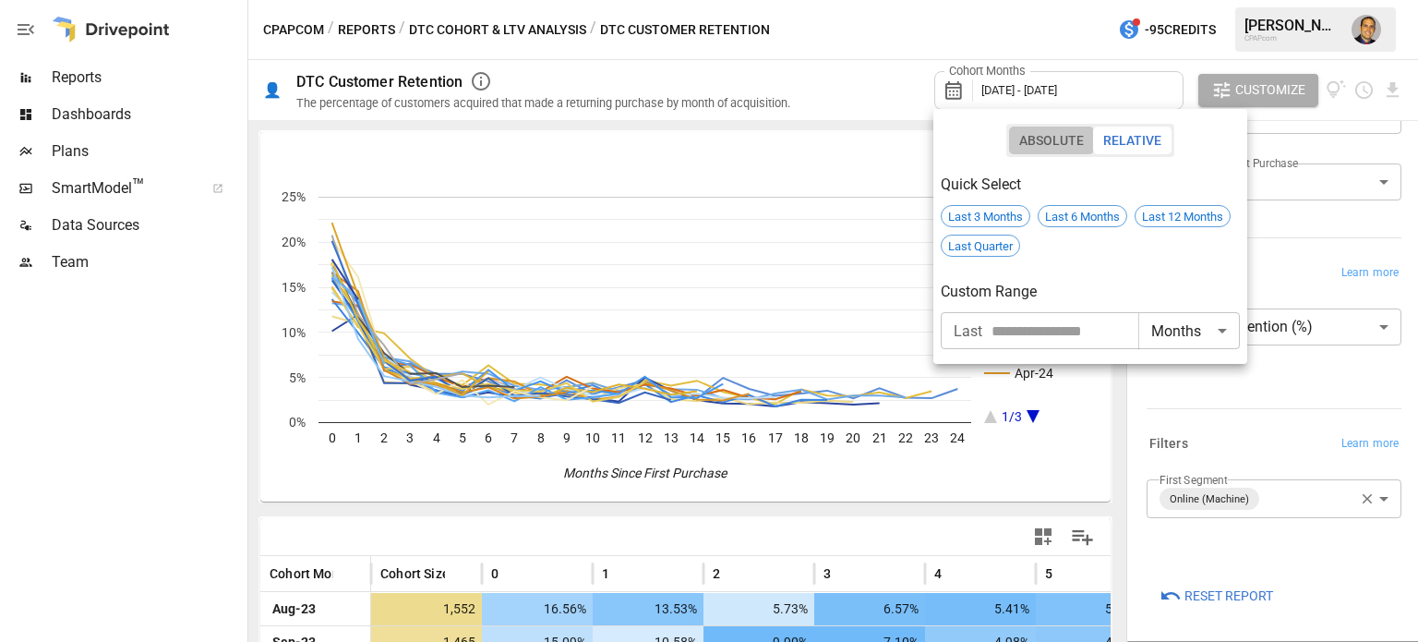
click at [1049, 138] on button "Absolute" at bounding box center [1051, 140] width 85 height 28
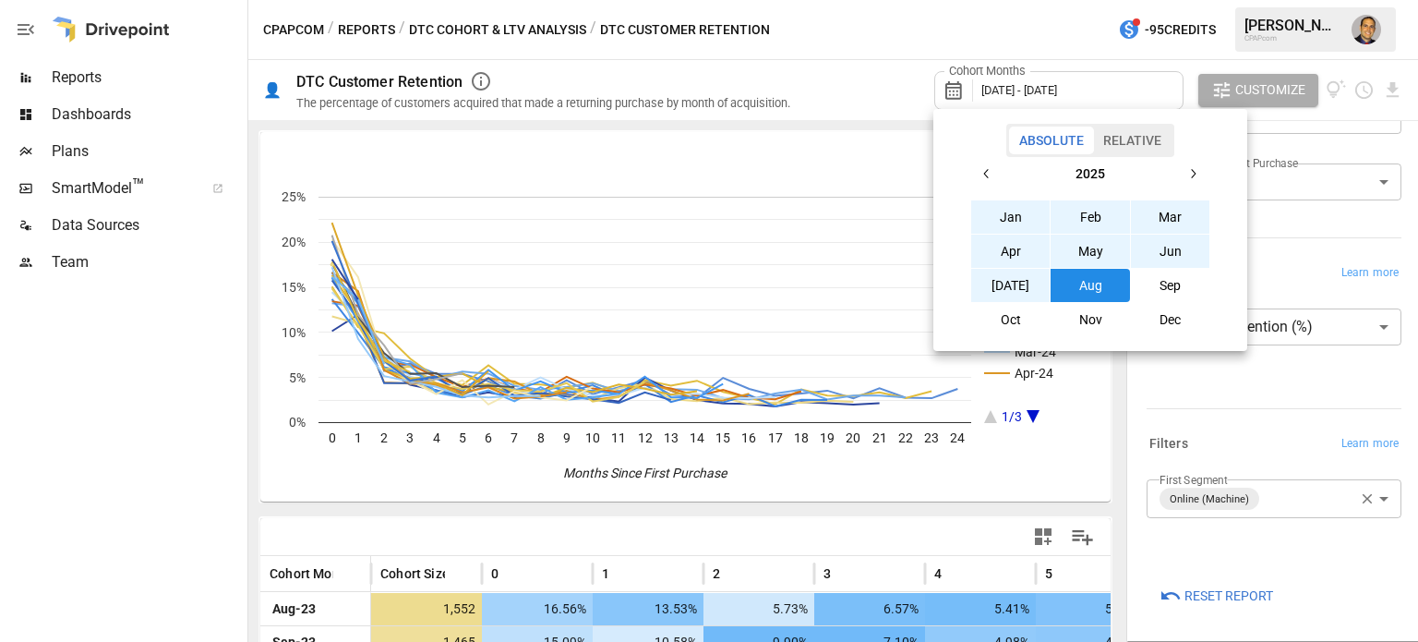
click at [1112, 138] on button "Relative" at bounding box center [1132, 140] width 78 height 28
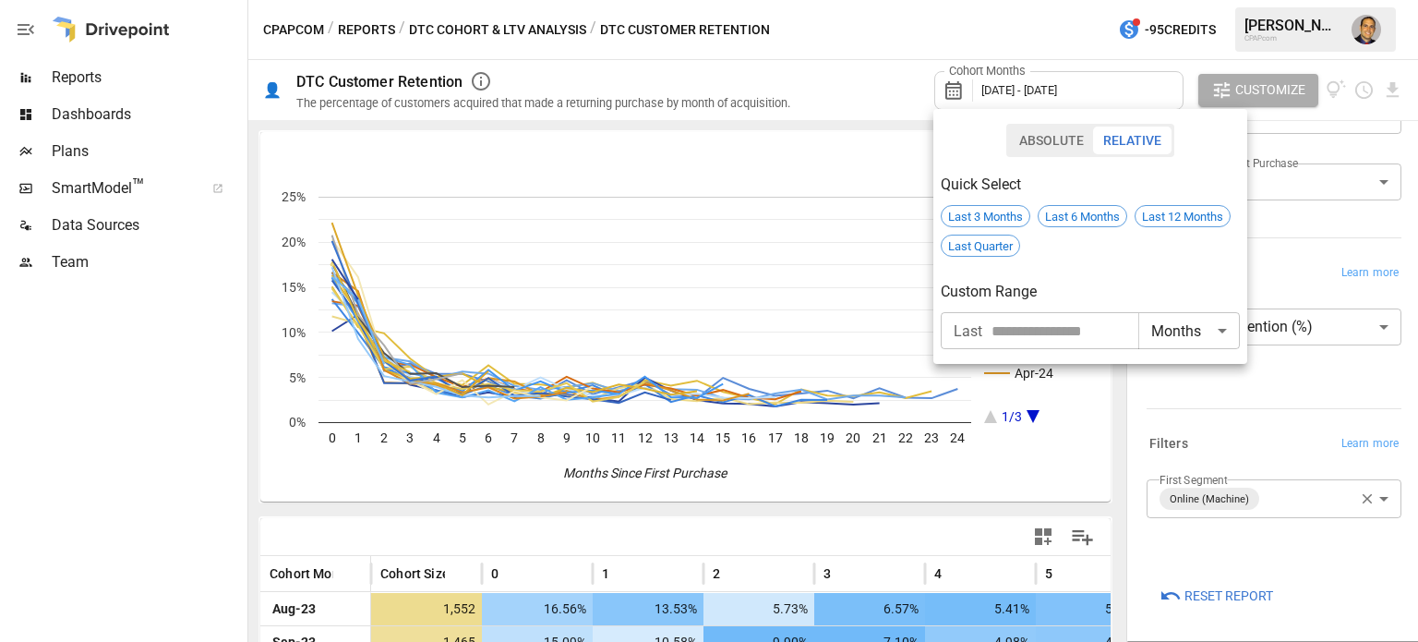
click at [1041, 135] on button "Absolute" at bounding box center [1051, 140] width 85 height 28
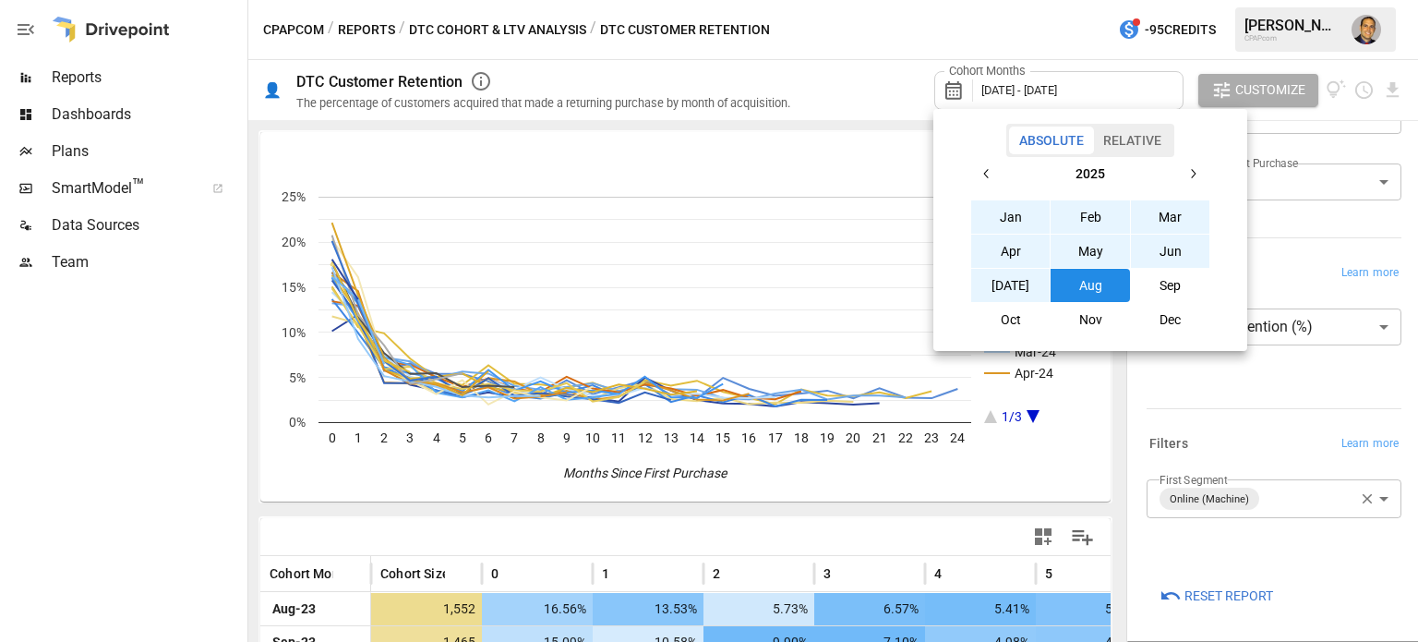
click at [1158, 136] on button "Relative" at bounding box center [1132, 140] width 78 height 28
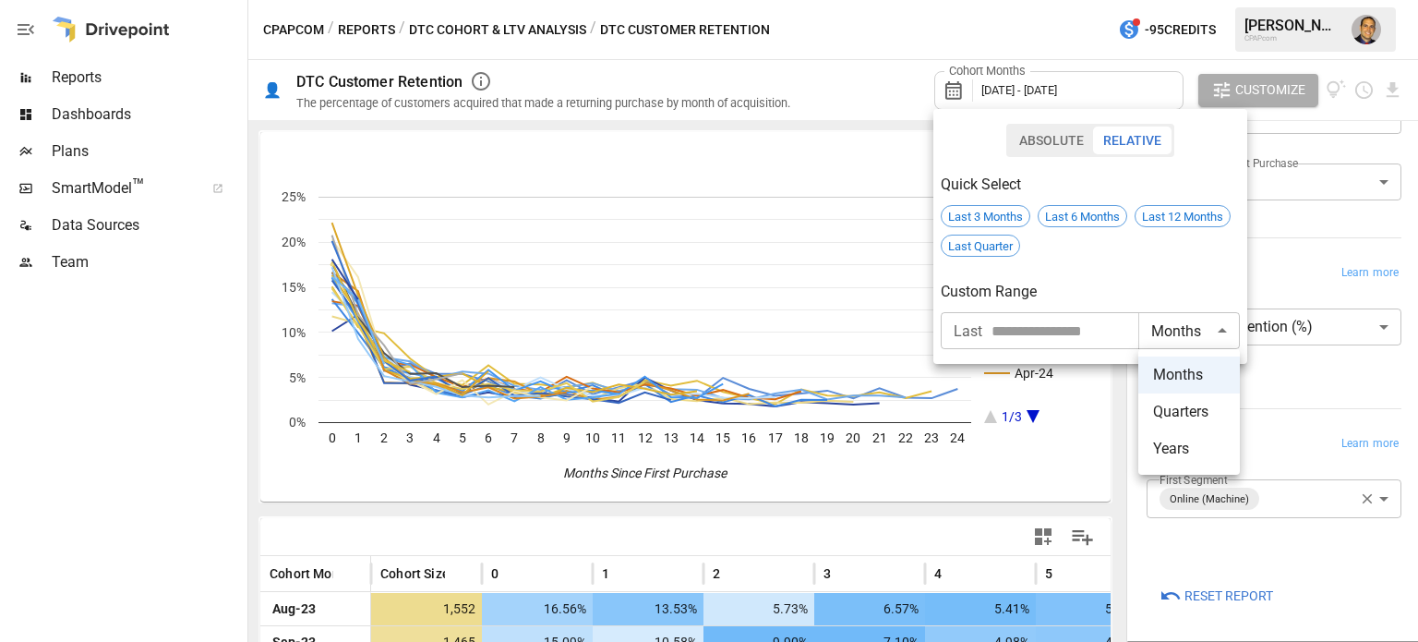
click at [1182, 0] on body "Reports Dashboards Plans SmartModel ™ Data Sources Team CPAPcom / Reports / DTC…" at bounding box center [709, 0] width 1418 height 0
click at [1039, 329] on div at bounding box center [709, 321] width 1418 height 642
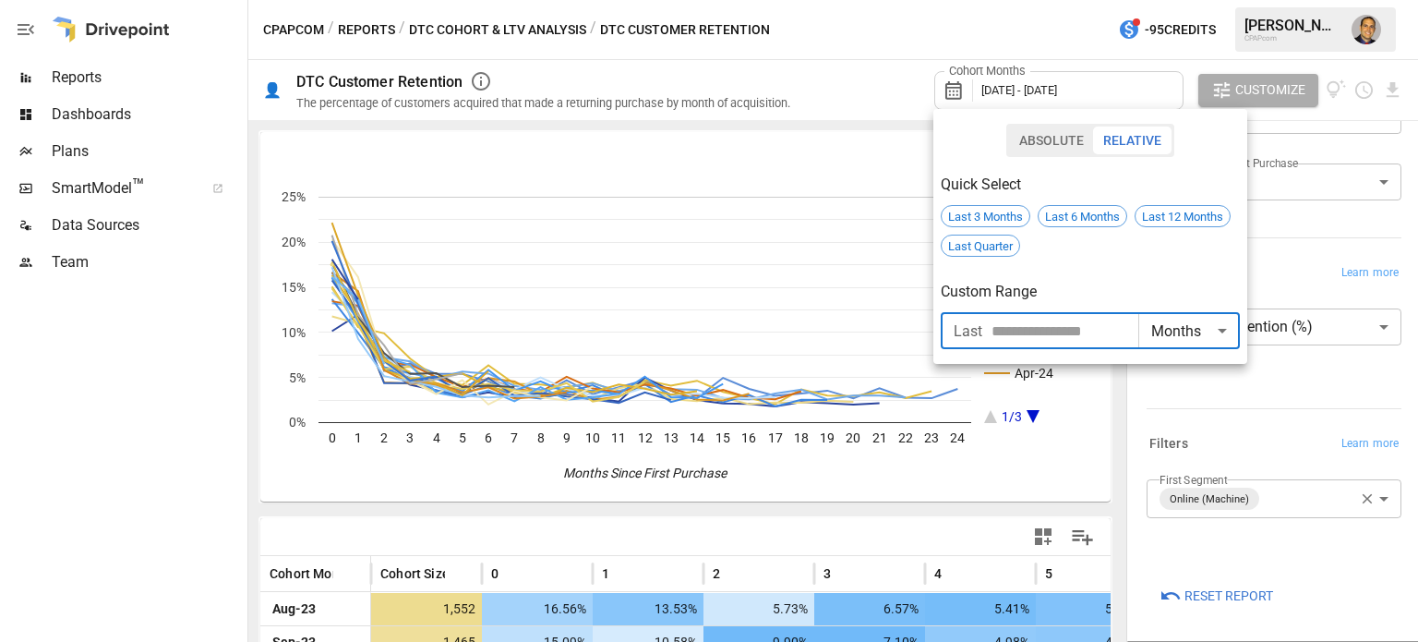
click at [1075, 330] on input "number" at bounding box center [1064, 330] width 147 height 37
click at [1131, 326] on input "*" at bounding box center [1064, 330] width 147 height 37
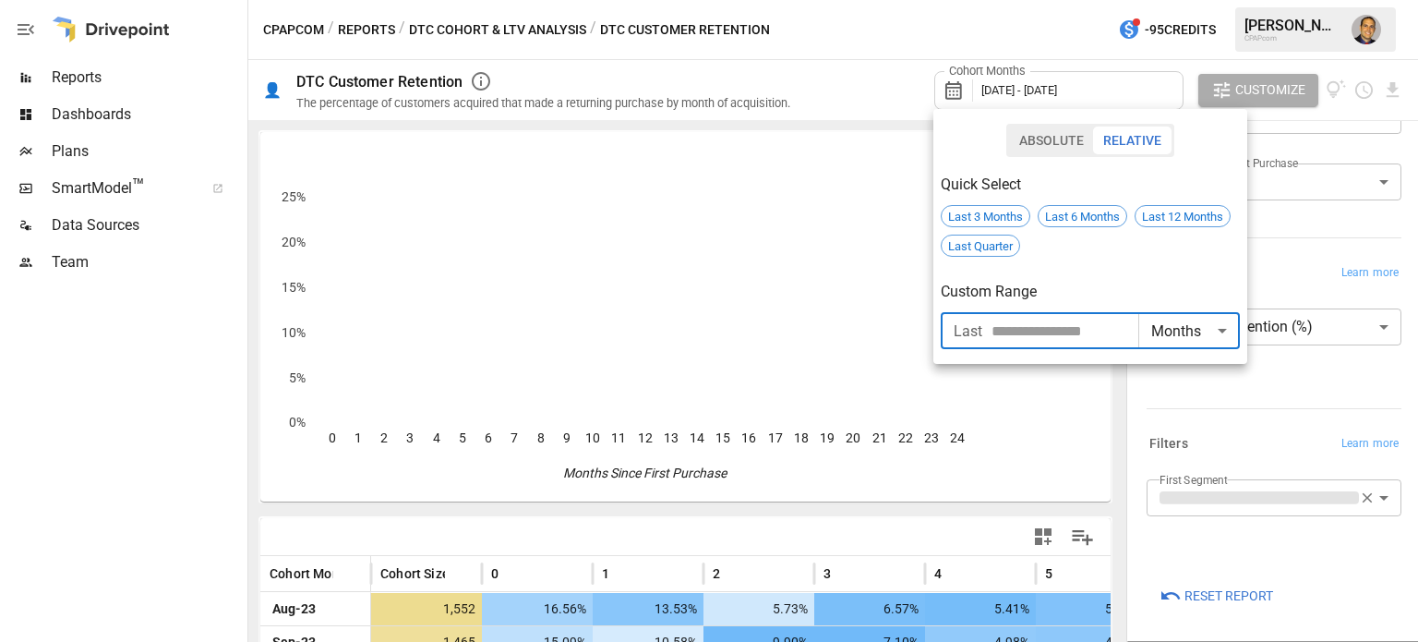
click at [1131, 326] on input "*" at bounding box center [1064, 330] width 147 height 37
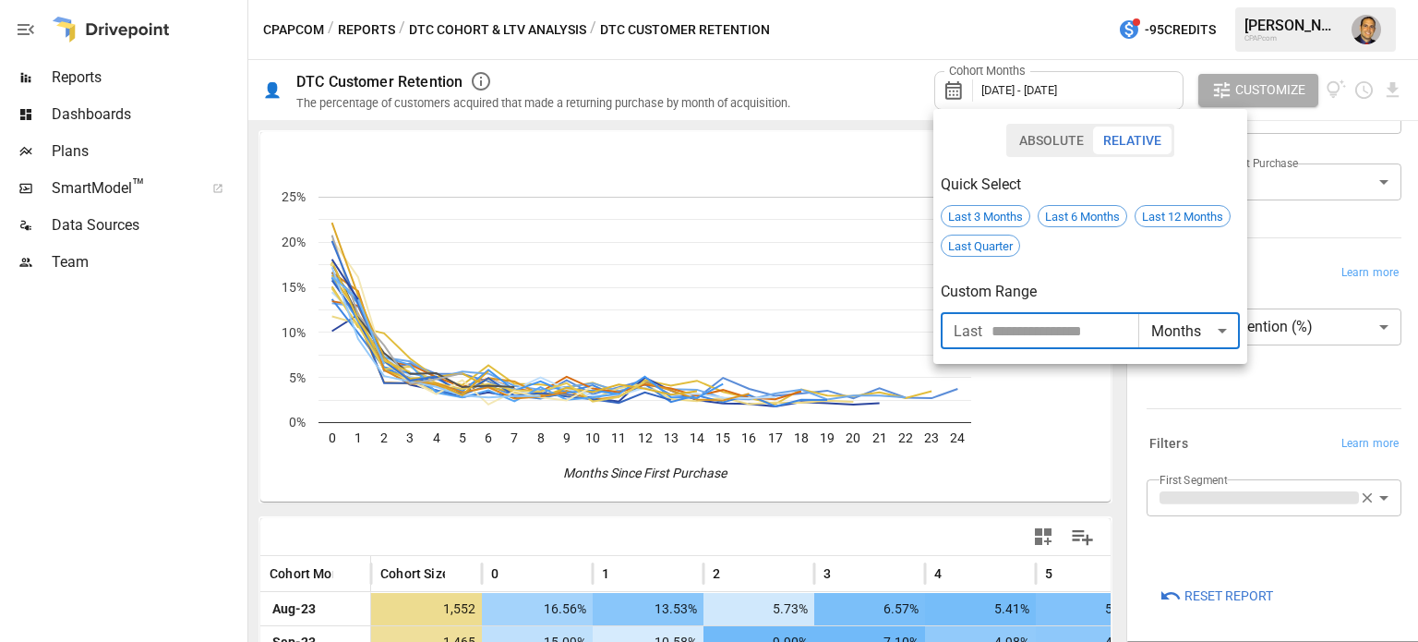
click at [1131, 326] on input "*" at bounding box center [1064, 330] width 147 height 37
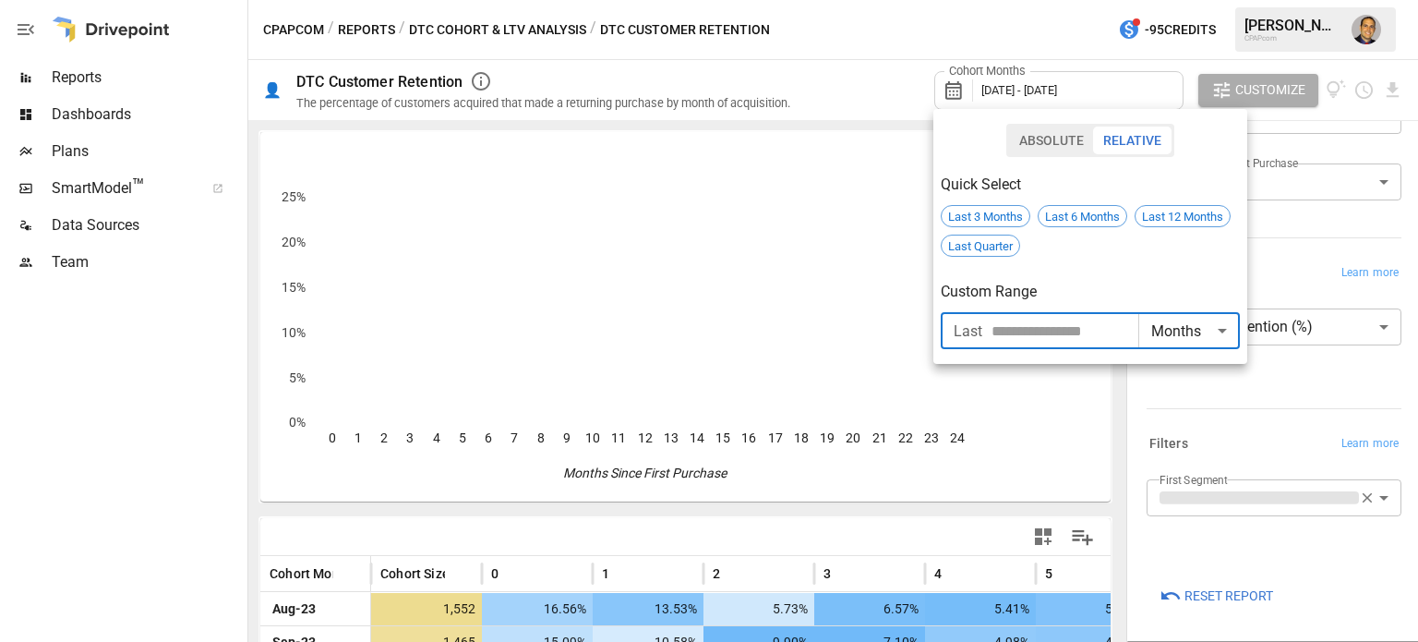
click at [1131, 326] on input "*" at bounding box center [1064, 330] width 147 height 37
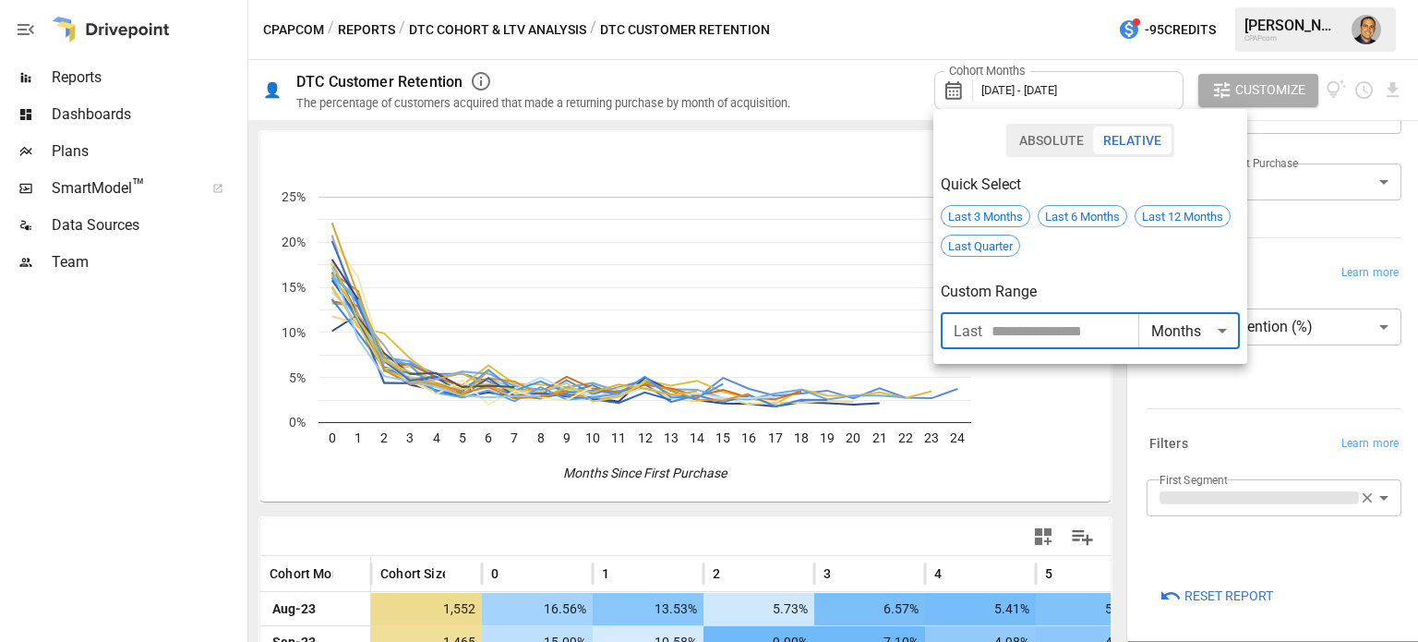
click at [1131, 326] on input "*" at bounding box center [1064, 330] width 147 height 37
click at [1131, 326] on input "**" at bounding box center [1064, 330] width 147 height 37
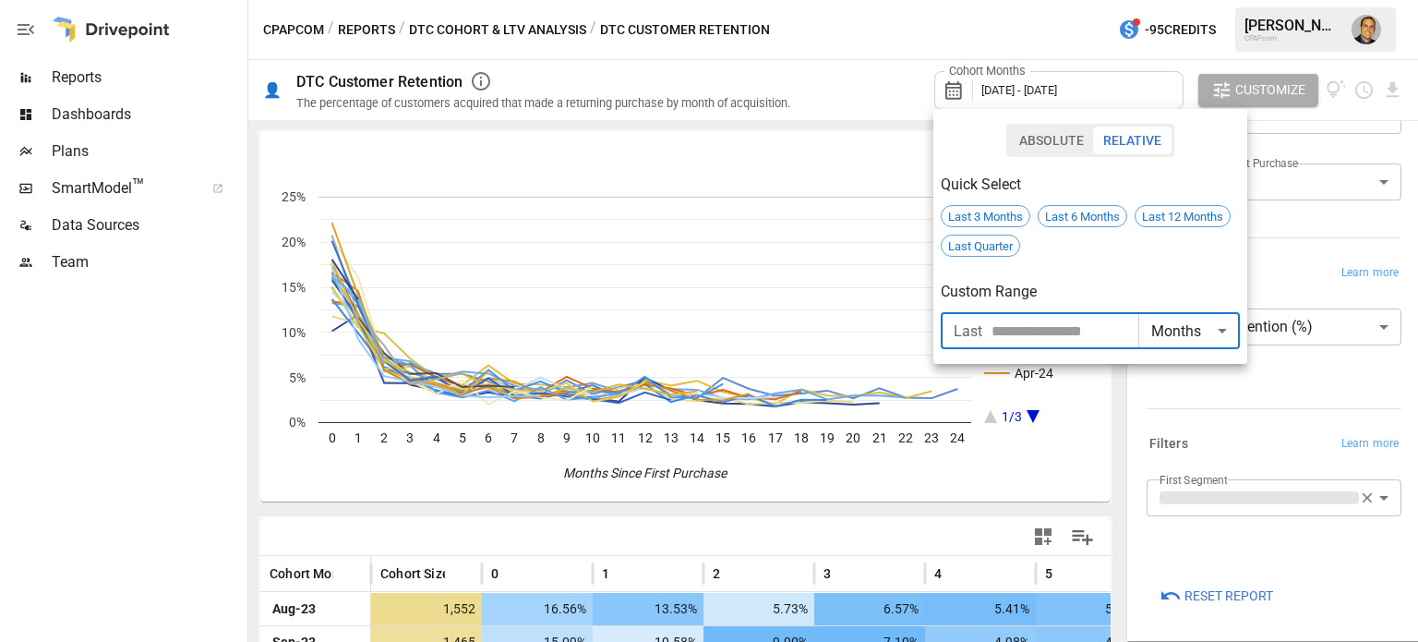
click at [1131, 326] on input "**" at bounding box center [1064, 330] width 147 height 37
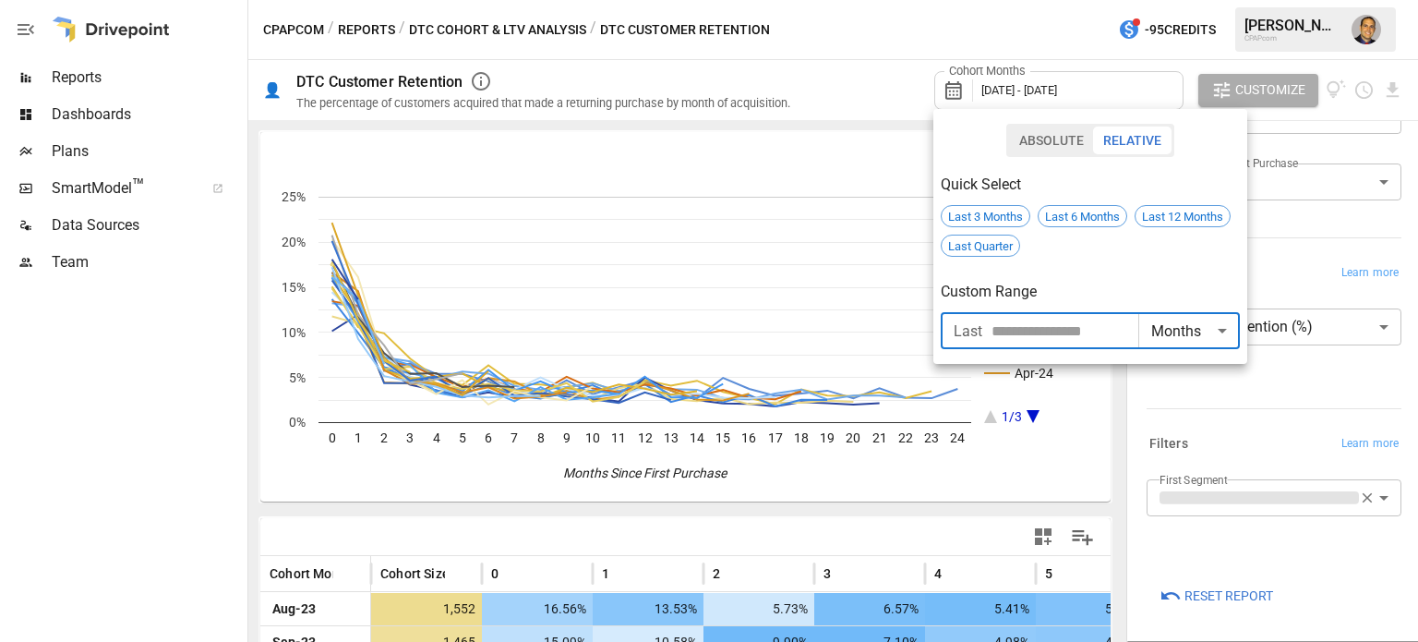
click at [1131, 326] on input "**" at bounding box center [1064, 330] width 147 height 37
click at [1130, 327] on input "**" at bounding box center [1064, 330] width 147 height 37
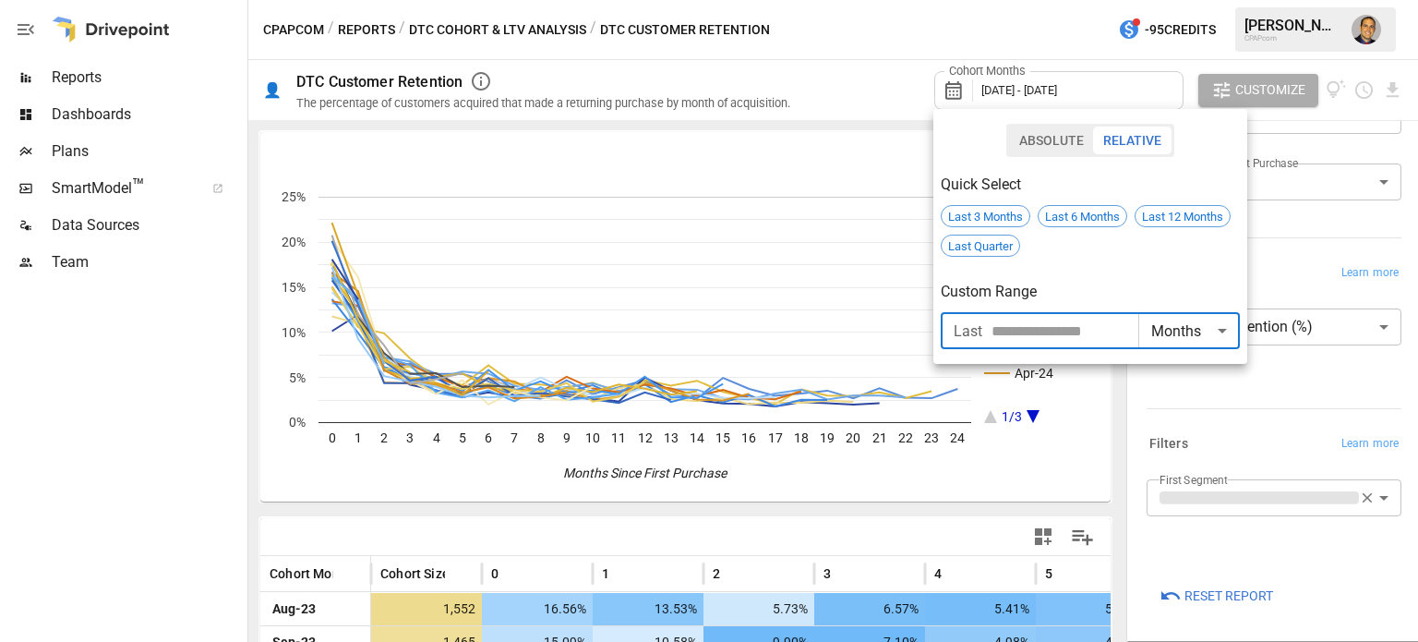
click at [1130, 327] on input "**" at bounding box center [1064, 330] width 147 height 37
type input "**"
click at [1130, 327] on input "**" at bounding box center [1064, 330] width 147 height 37
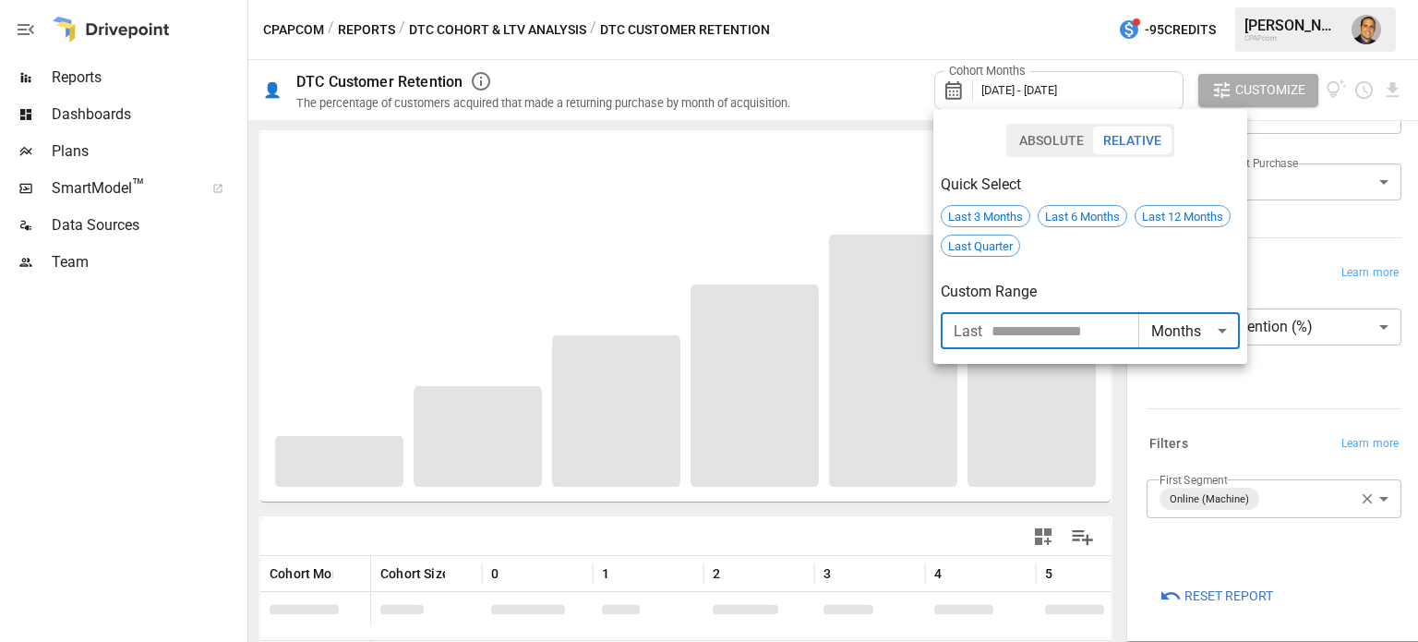
click at [184, 377] on div at bounding box center [709, 321] width 1418 height 642
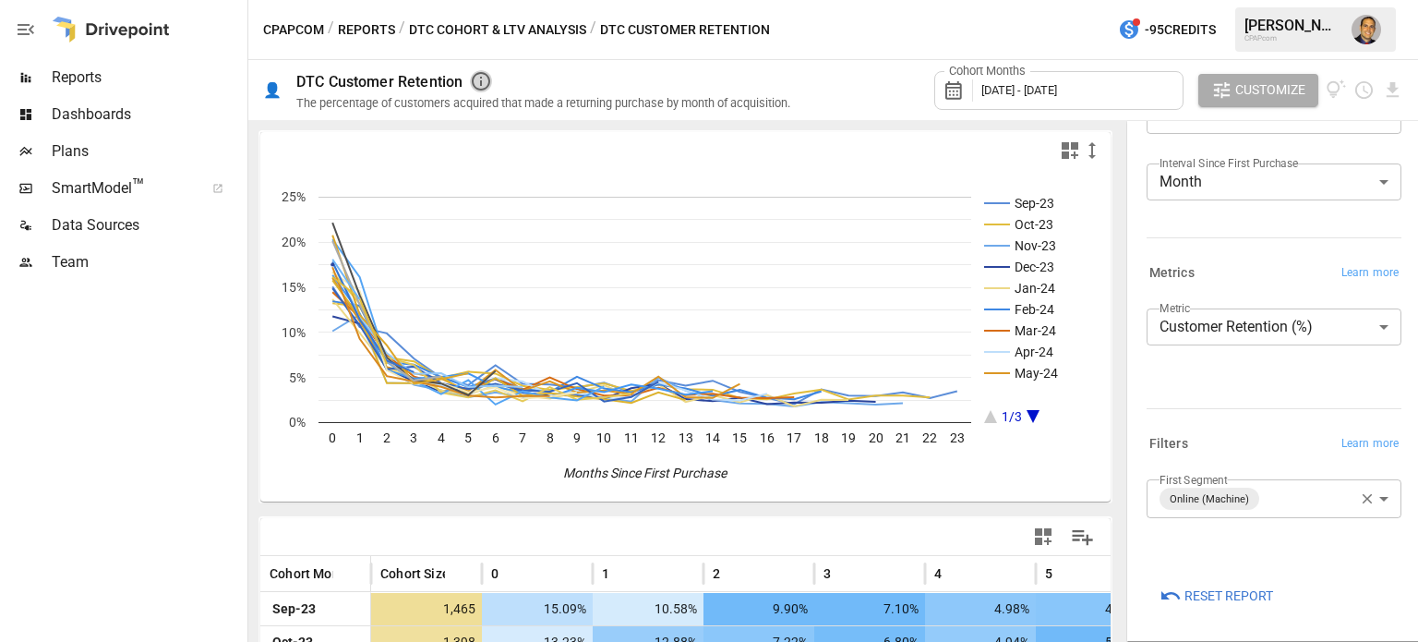
click at [481, 82] on icon "button" at bounding box center [481, 81] width 22 height 22
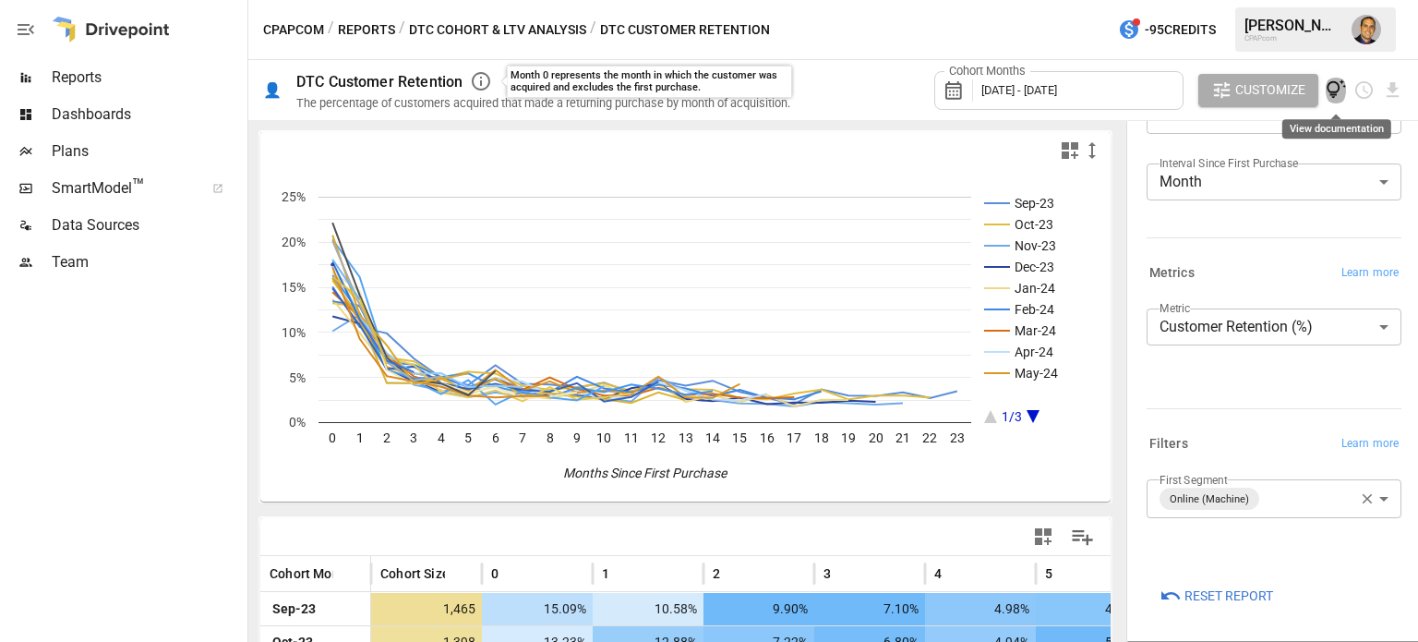
click at [1341, 97] on icon "View documentation" at bounding box center [1336, 89] width 21 height 21
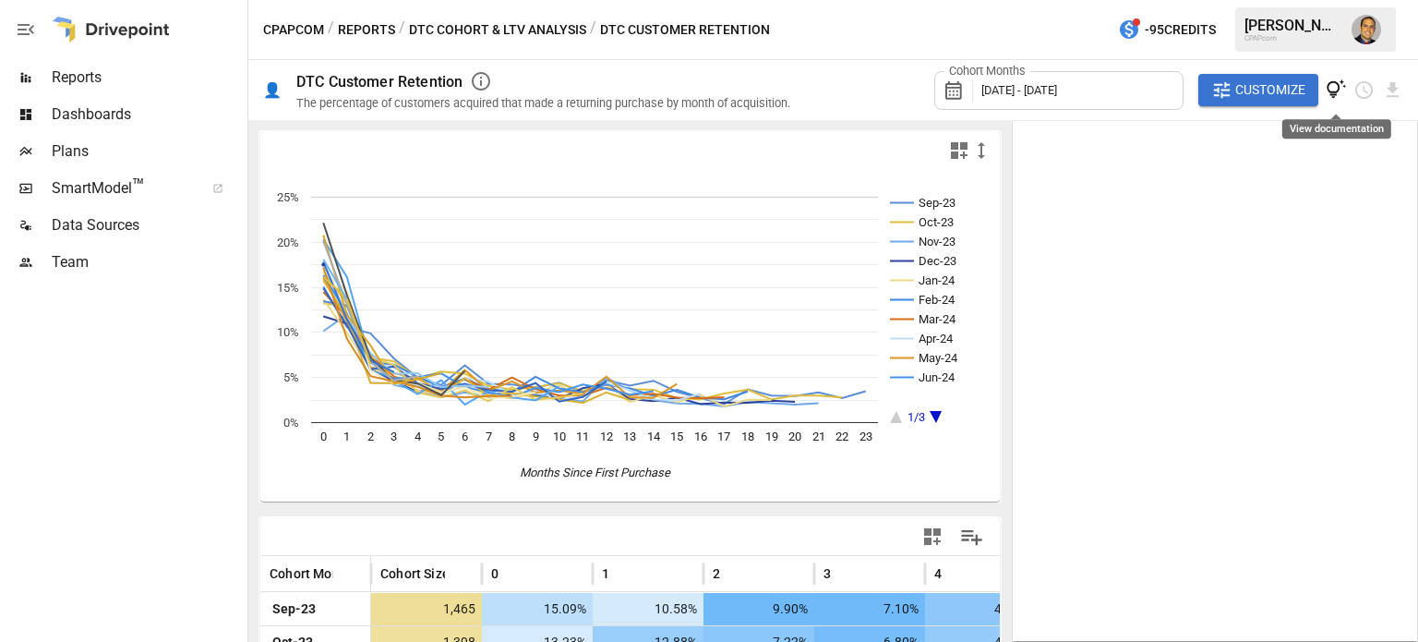
click at [1340, 79] on icon "View documentation" at bounding box center [1336, 89] width 21 height 21
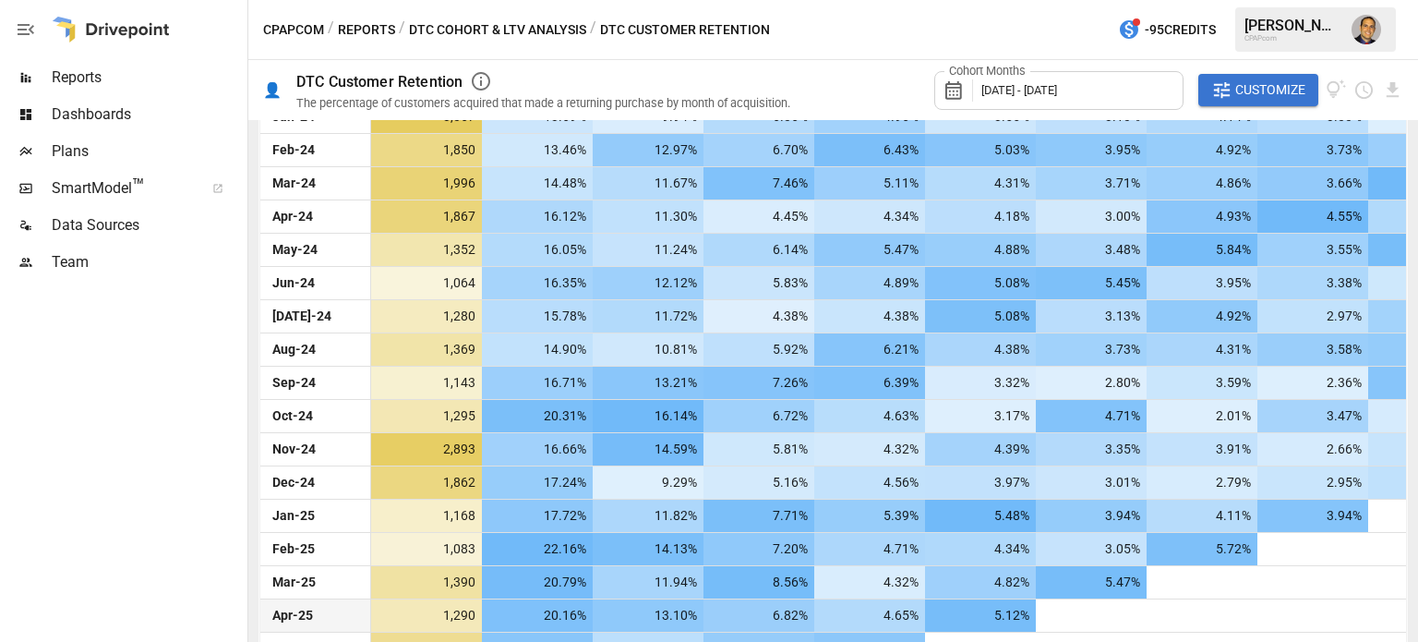
scroll to position [772, 0]
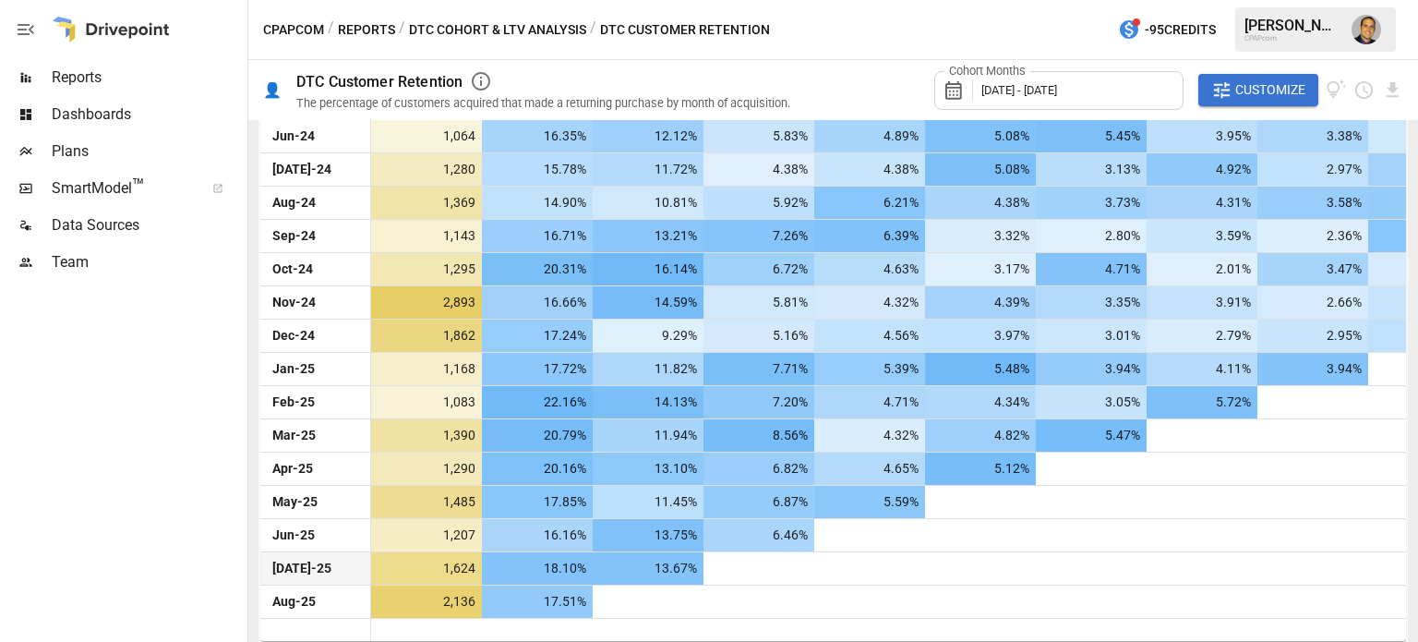
click at [907, 553] on div at bounding box center [869, 568] width 111 height 32
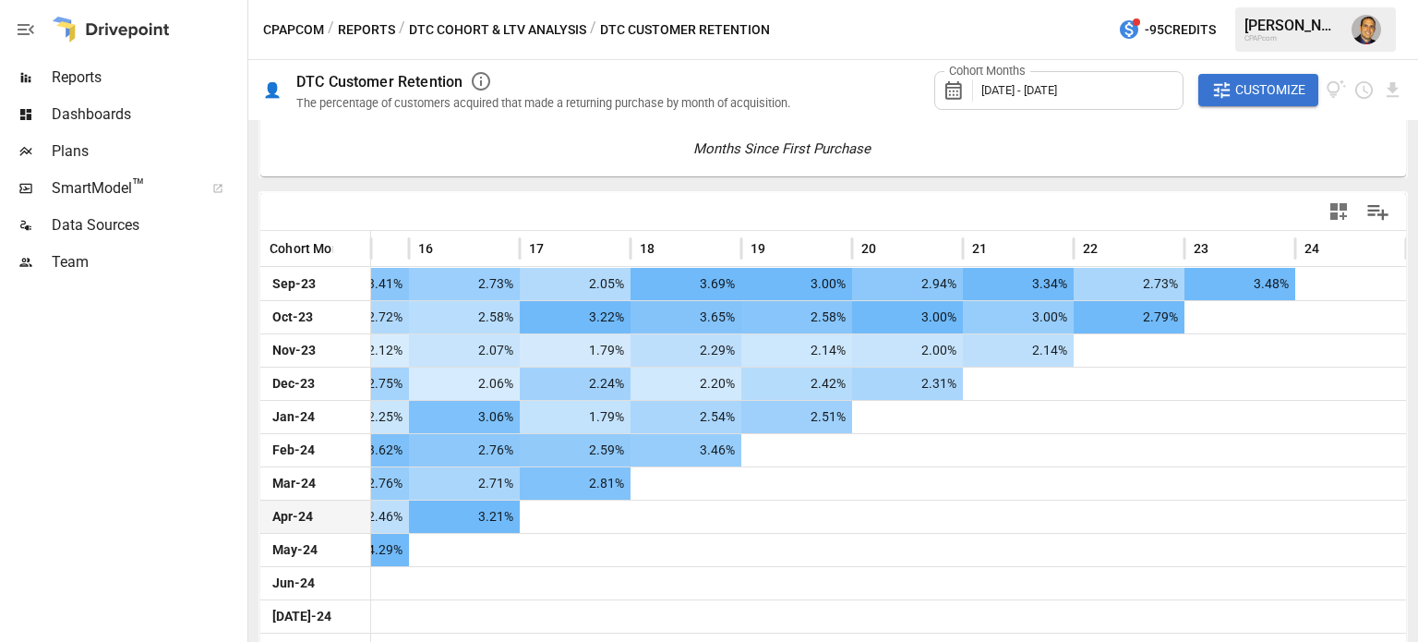
scroll to position [218, 0]
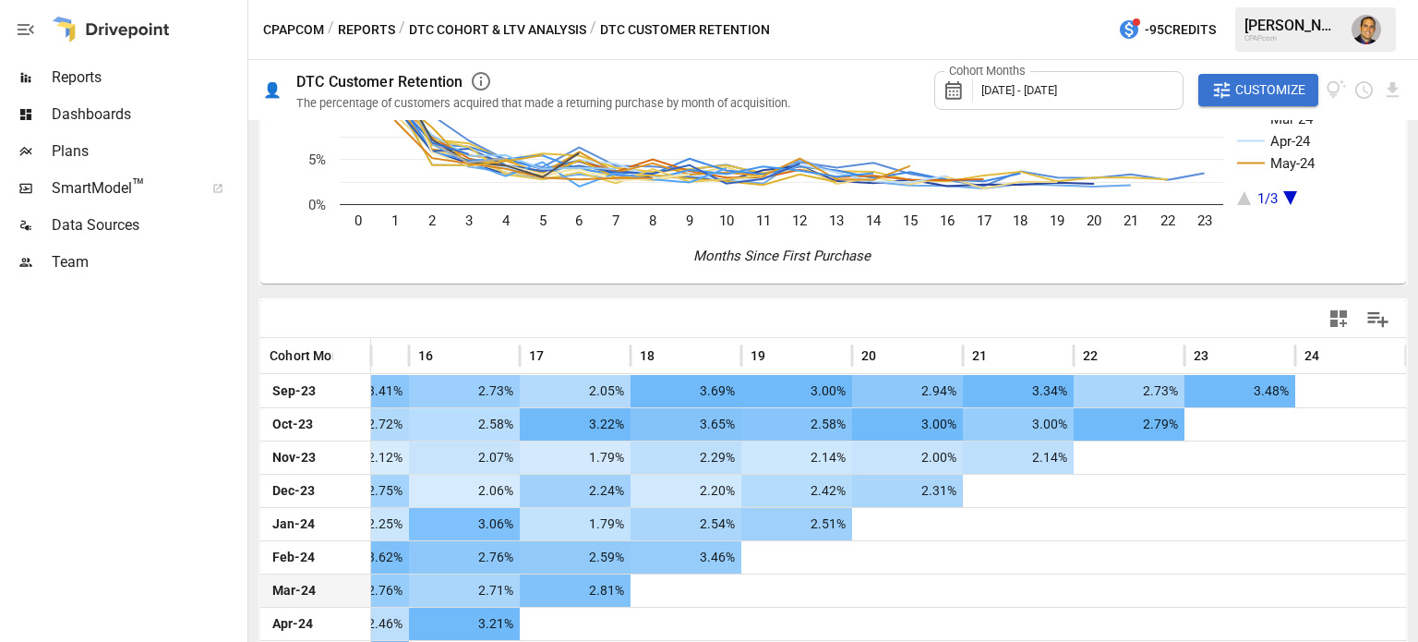
click at [868, 602] on div at bounding box center [907, 590] width 111 height 32
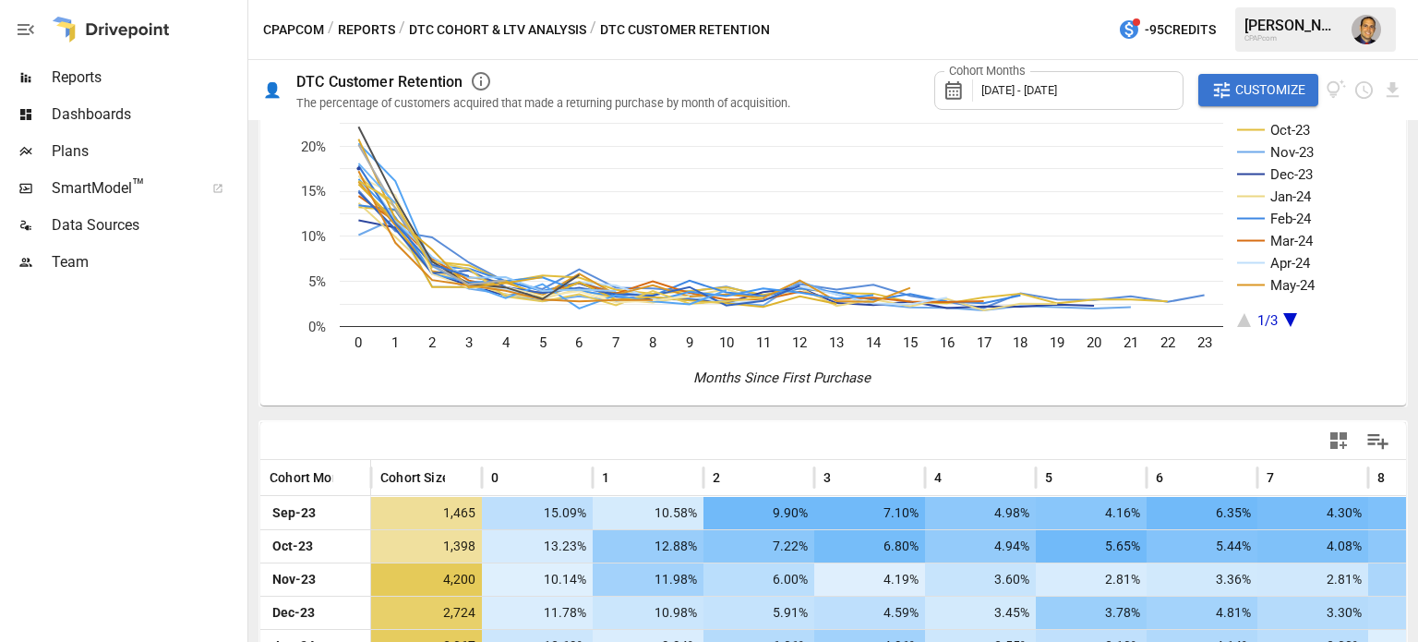
scroll to position [0, 0]
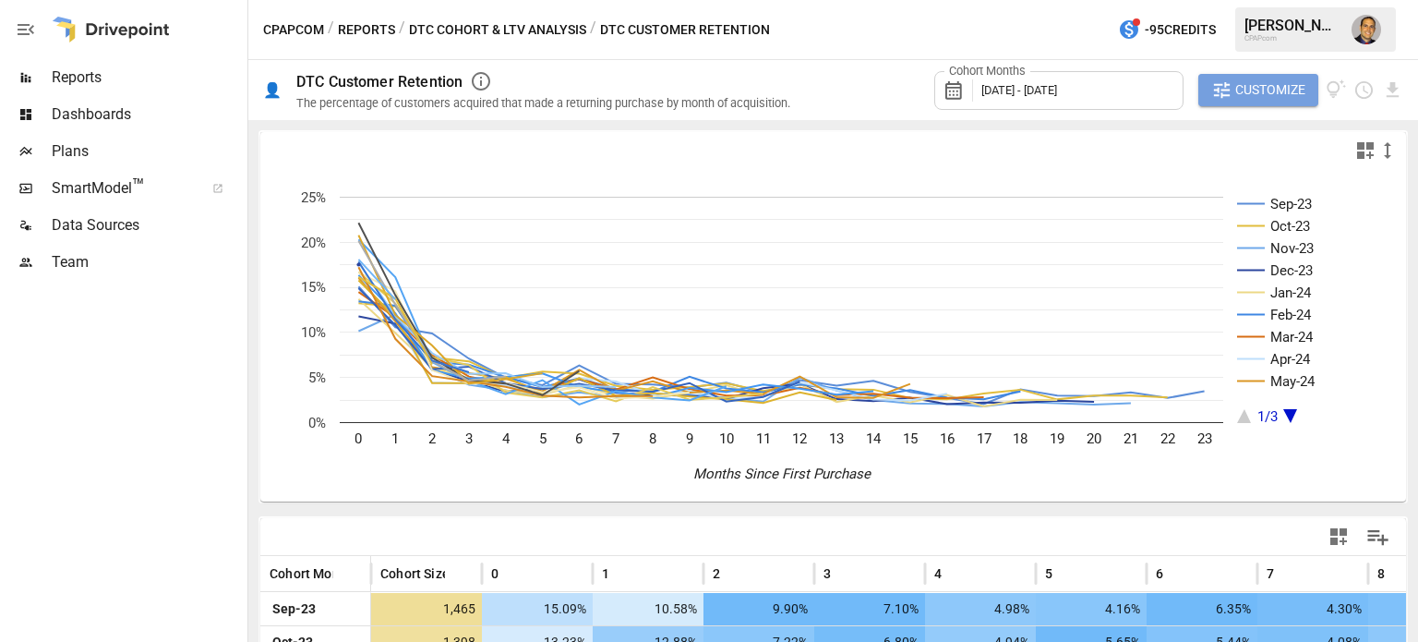
click at [1256, 88] on span "Customize" at bounding box center [1270, 89] width 70 height 23
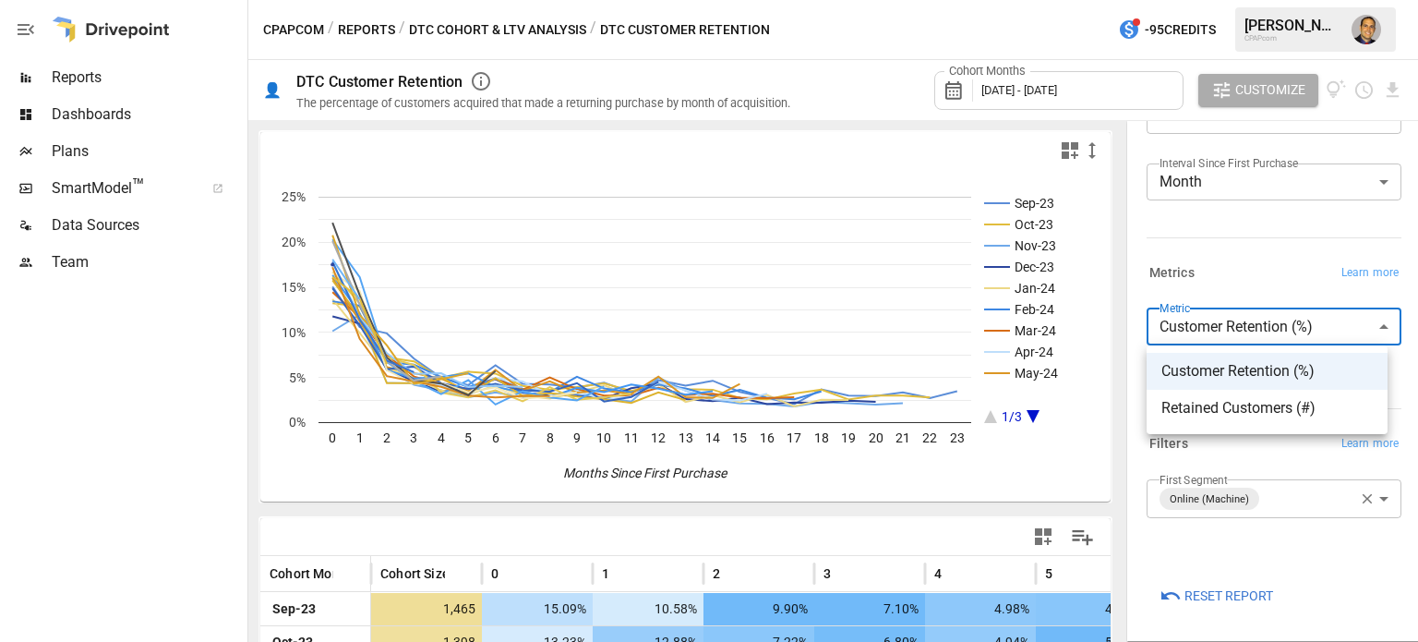
click at [1266, 0] on body "Reports Dashboards Plans SmartModel ™ Data Sources Team CPAPcom / Reports / DTC…" at bounding box center [709, 0] width 1418 height 0
drag, startPoint x: 1230, startPoint y: 265, endPoint x: 1232, endPoint y: 241, distance: 24.1
click at [1230, 265] on div at bounding box center [709, 321] width 1418 height 642
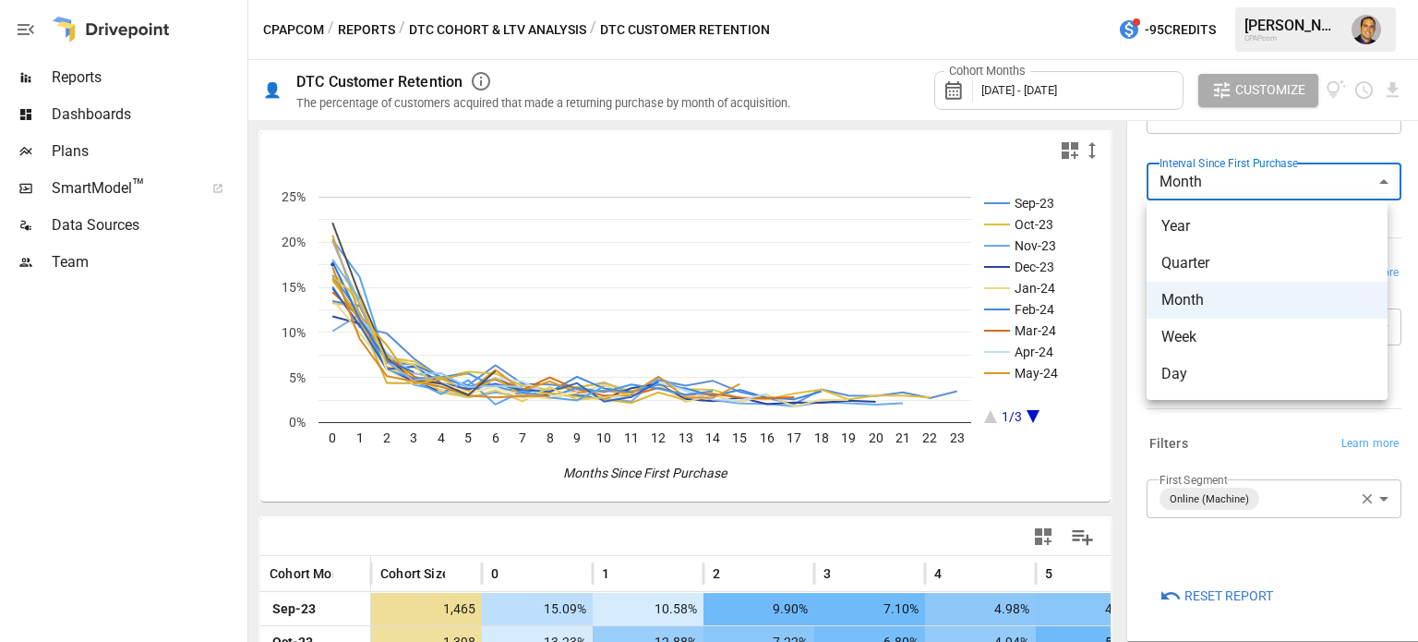
click at [1219, 0] on body "Reports Dashboards Plans SmartModel ™ Data Sources Team CPAPcom / Reports / DTC…" at bounding box center [709, 0] width 1418 height 0
click at [1030, 91] on div at bounding box center [709, 321] width 1418 height 642
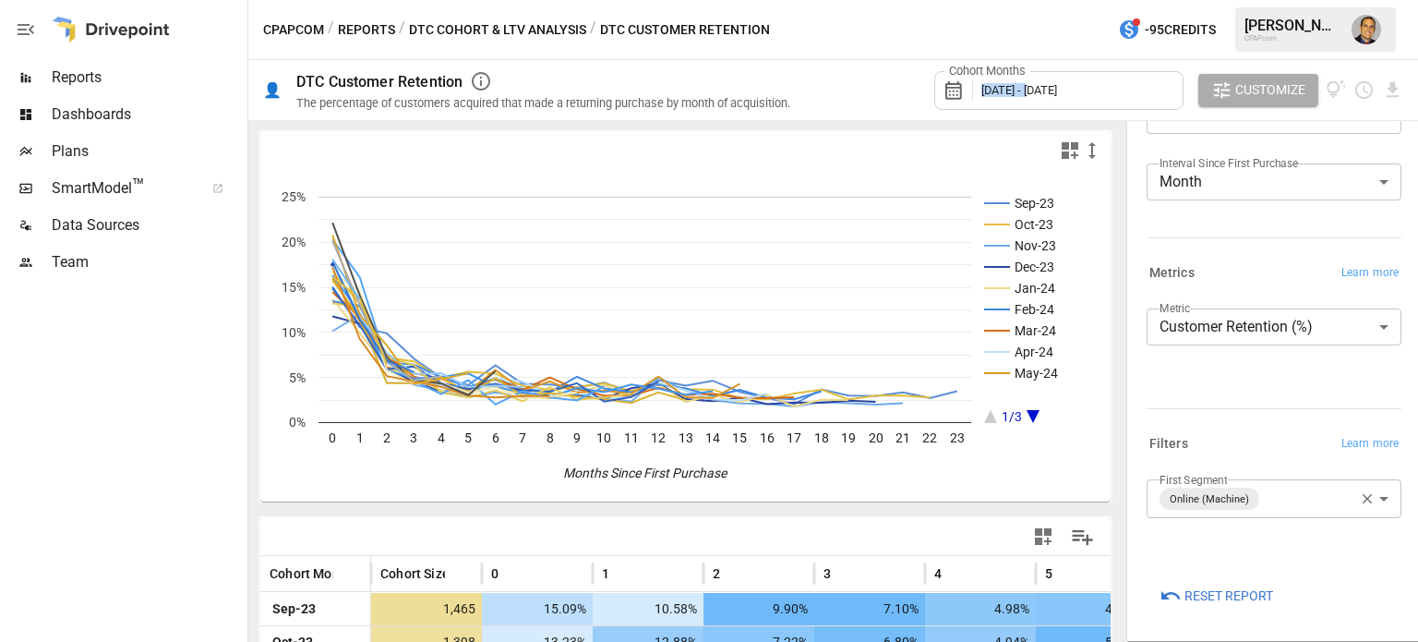
click at [1030, 91] on span "[DATE] - [DATE]" at bounding box center [1019, 90] width 76 height 14
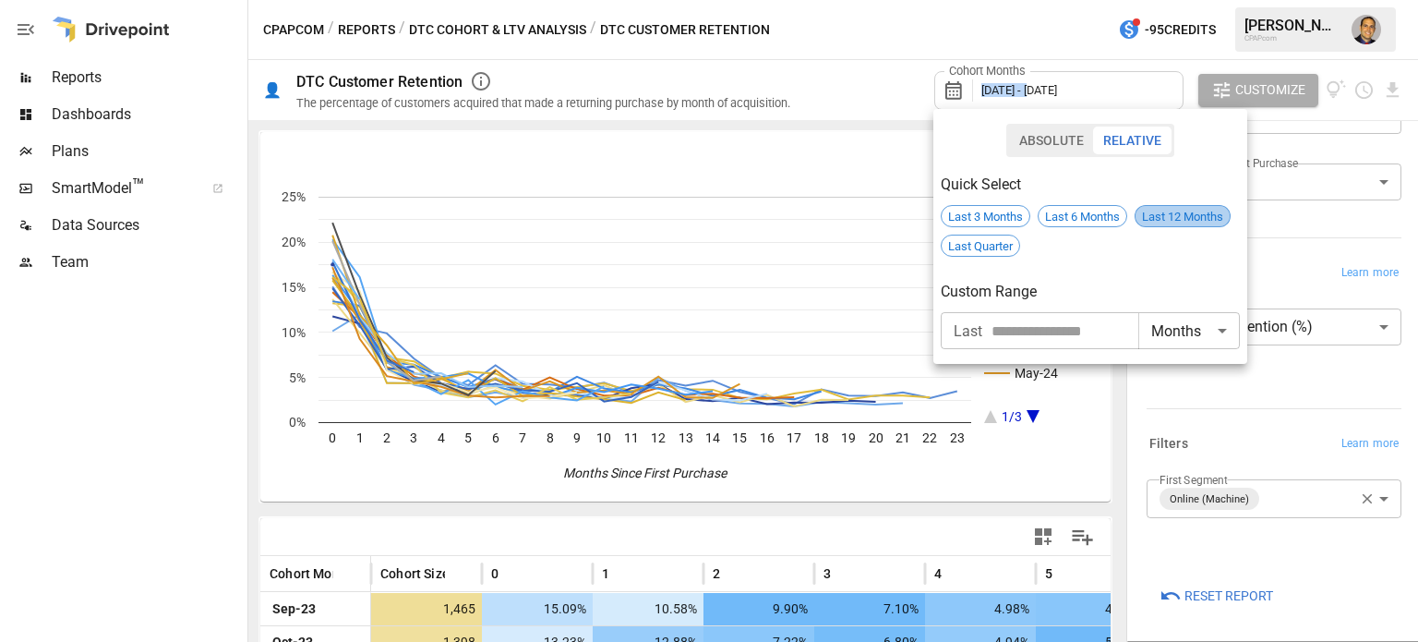
click at [1168, 221] on span "Last 12 Months" at bounding box center [1182, 217] width 94 height 14
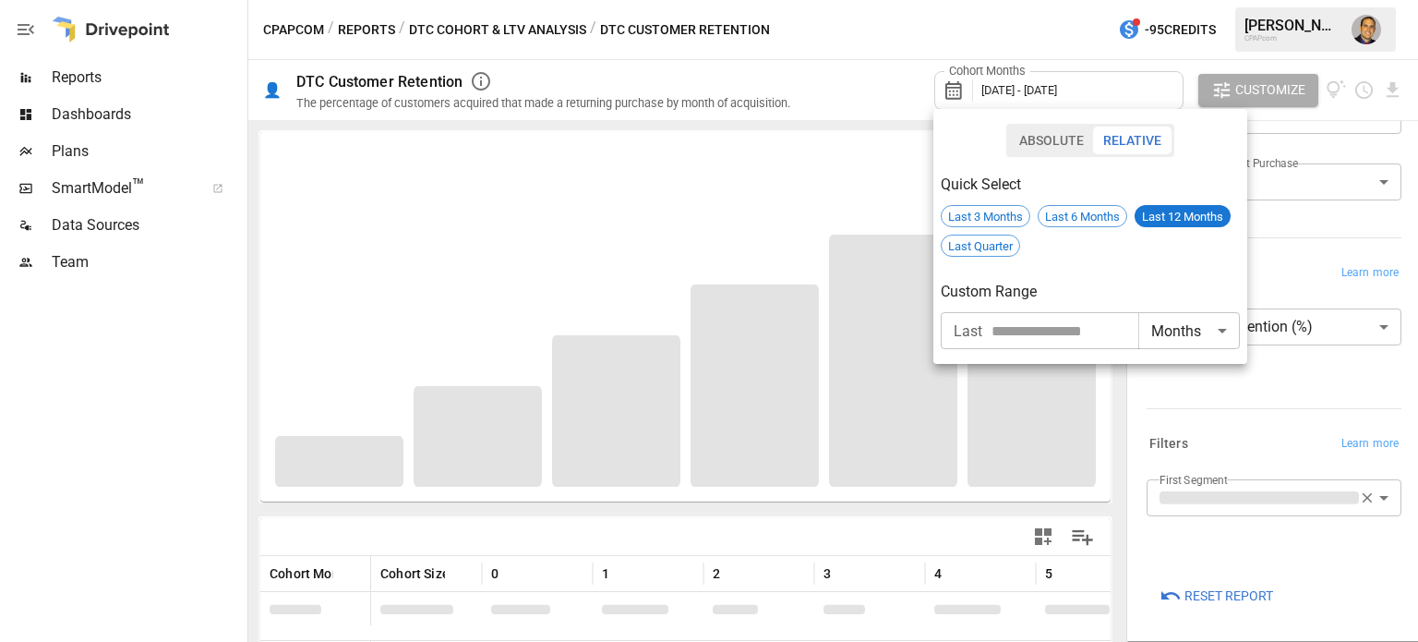
click at [835, 84] on div at bounding box center [709, 321] width 1418 height 642
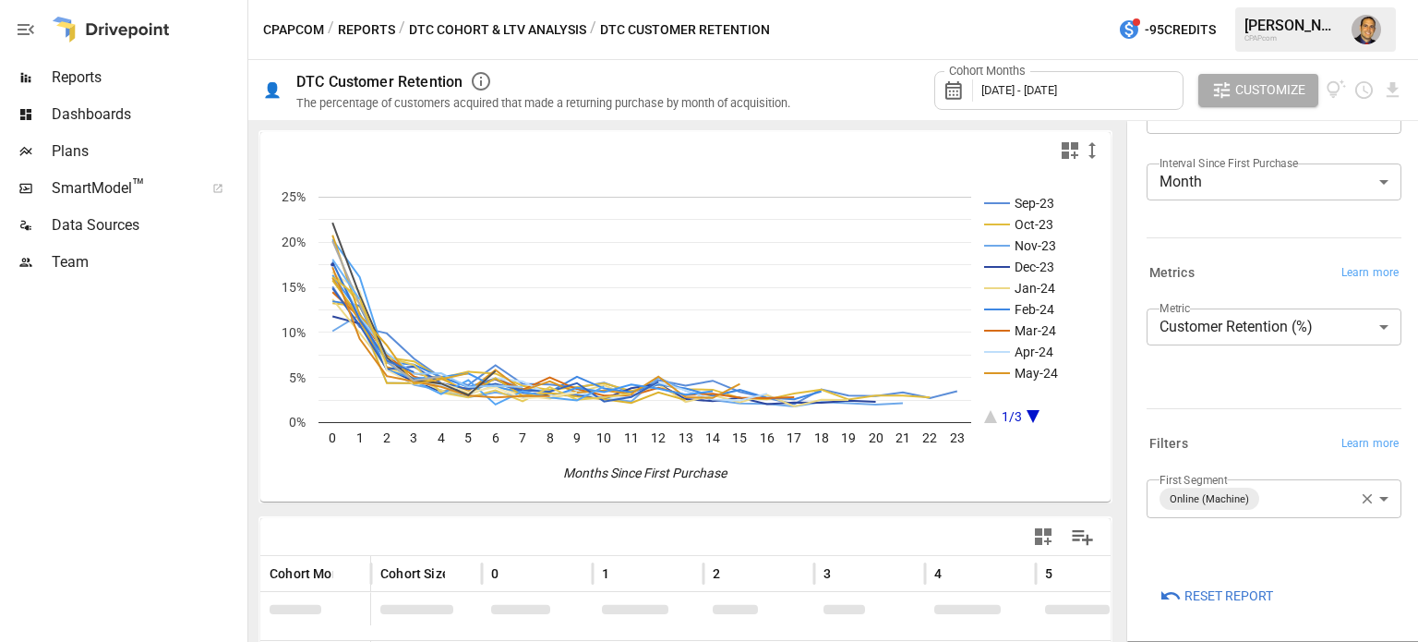
click at [1301, 0] on body "Reports Dashboards Plans SmartModel ™ Data Sources Team CPAPcom / Reports / DTC…" at bounding box center [709, 0] width 1418 height 0
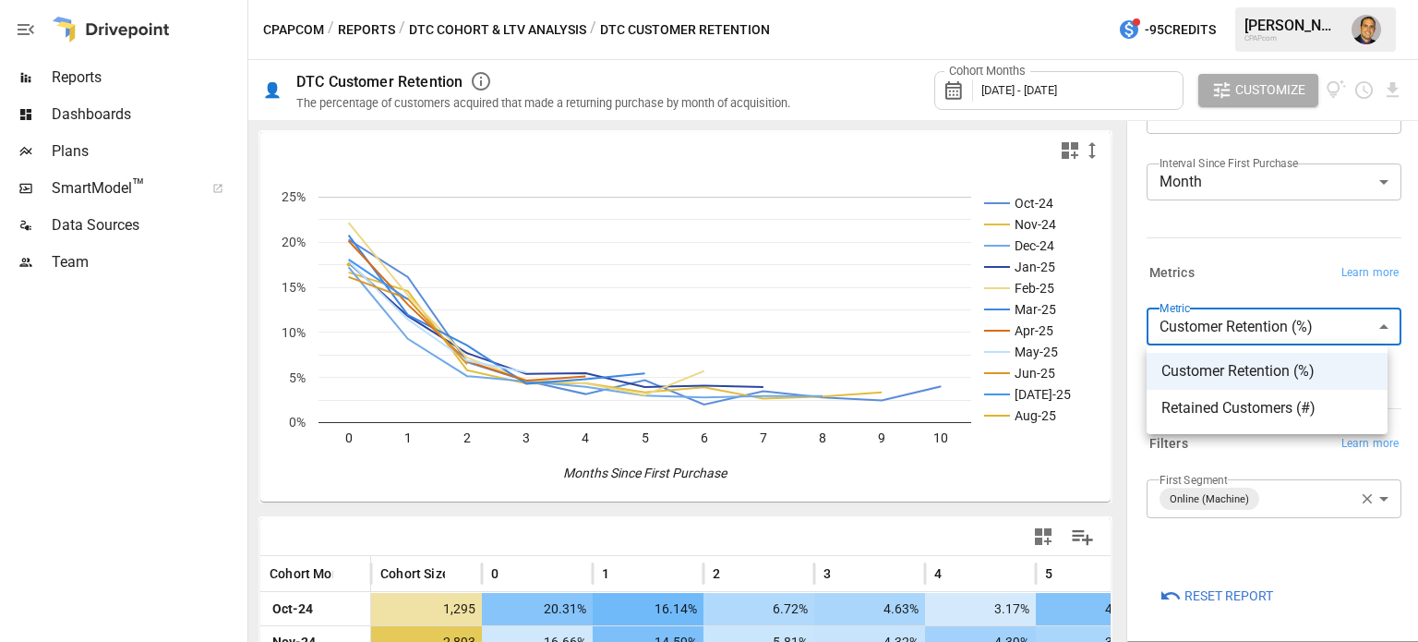
click at [1268, 279] on div at bounding box center [709, 321] width 1418 height 642
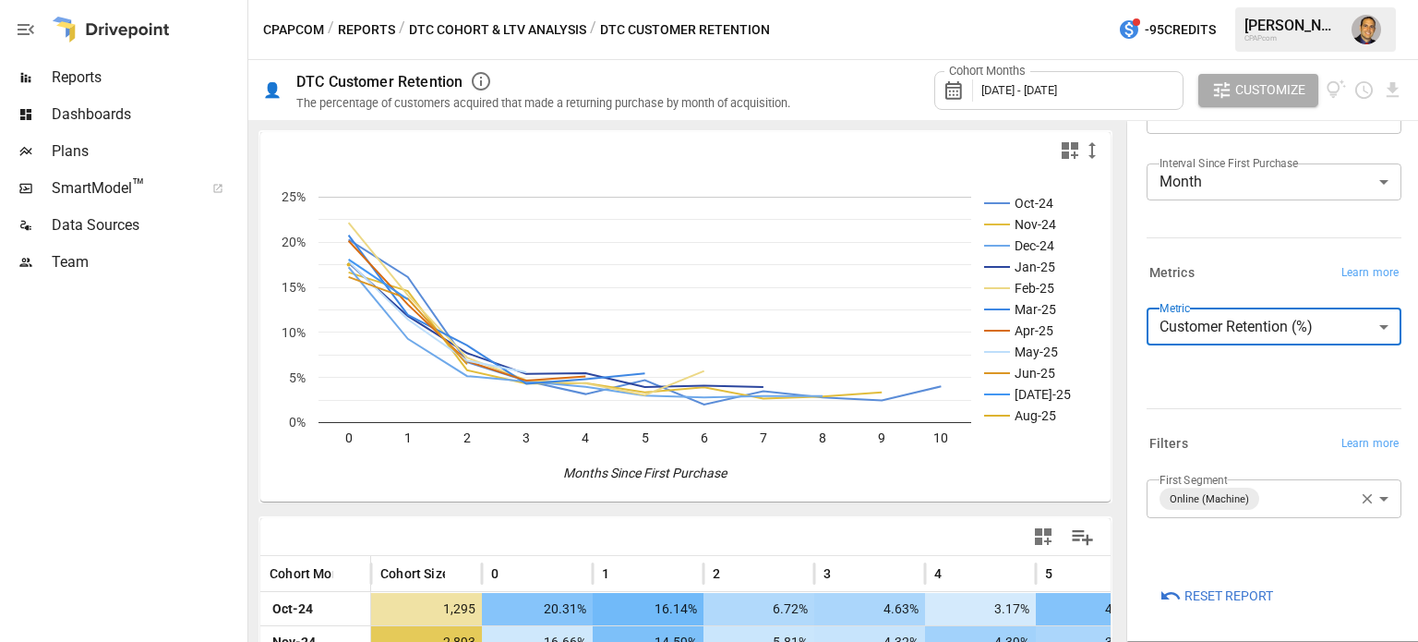
click at [1252, 0] on body "Reports Dashboards Plans SmartModel ™ Data Sources Team CPAPcom / Reports / DTC…" at bounding box center [709, 0] width 1418 height 0
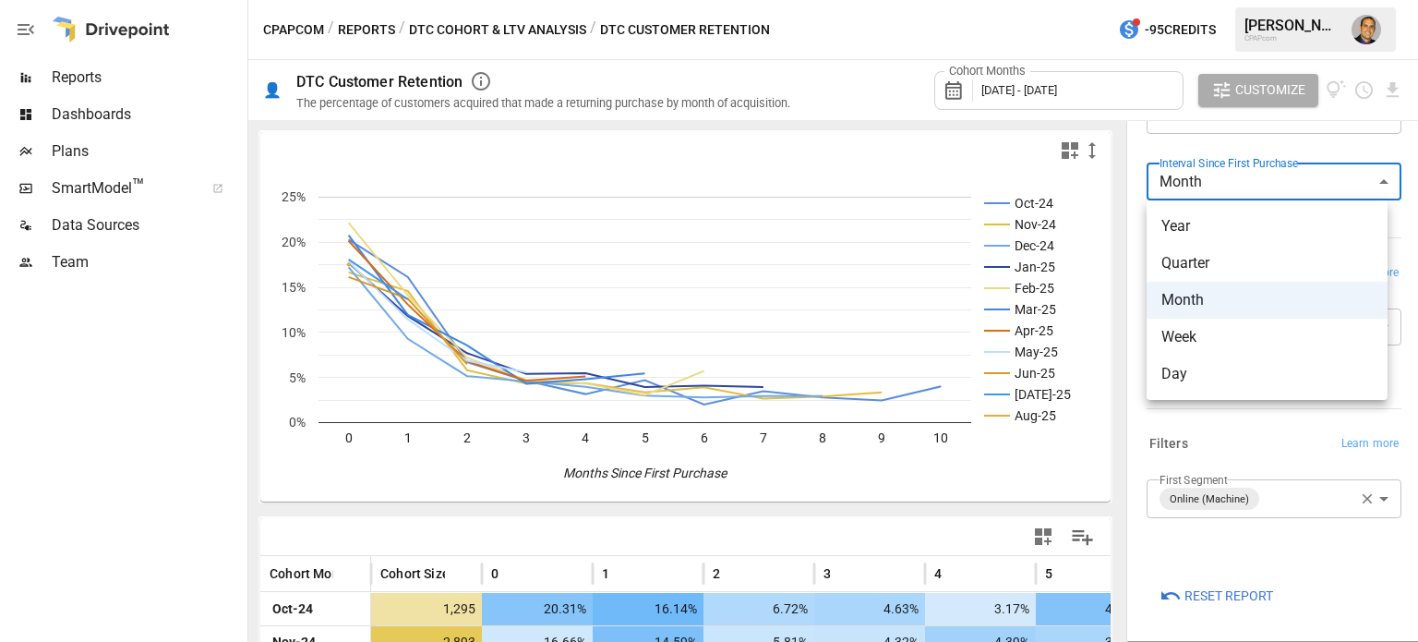
click at [1266, 146] on div at bounding box center [709, 321] width 1418 height 642
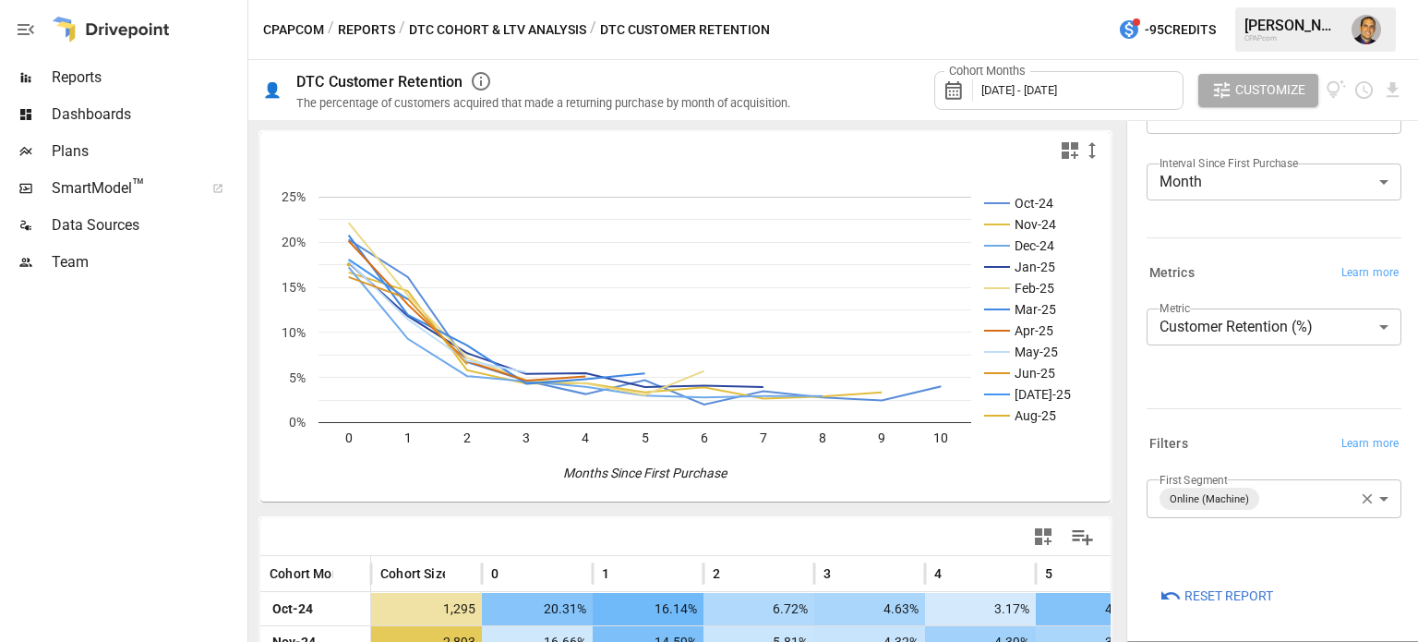
click at [1013, 88] on span "[DATE] - [DATE]" at bounding box center [1019, 90] width 76 height 14
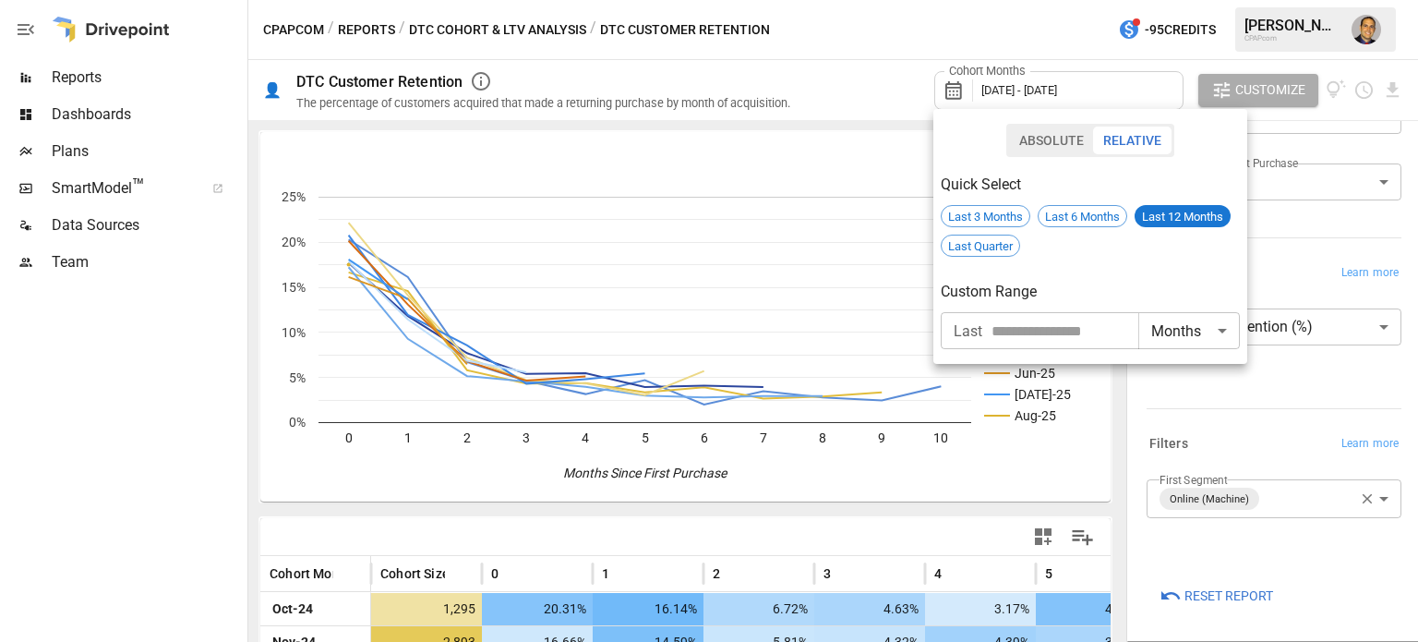
click at [854, 86] on div at bounding box center [709, 321] width 1418 height 642
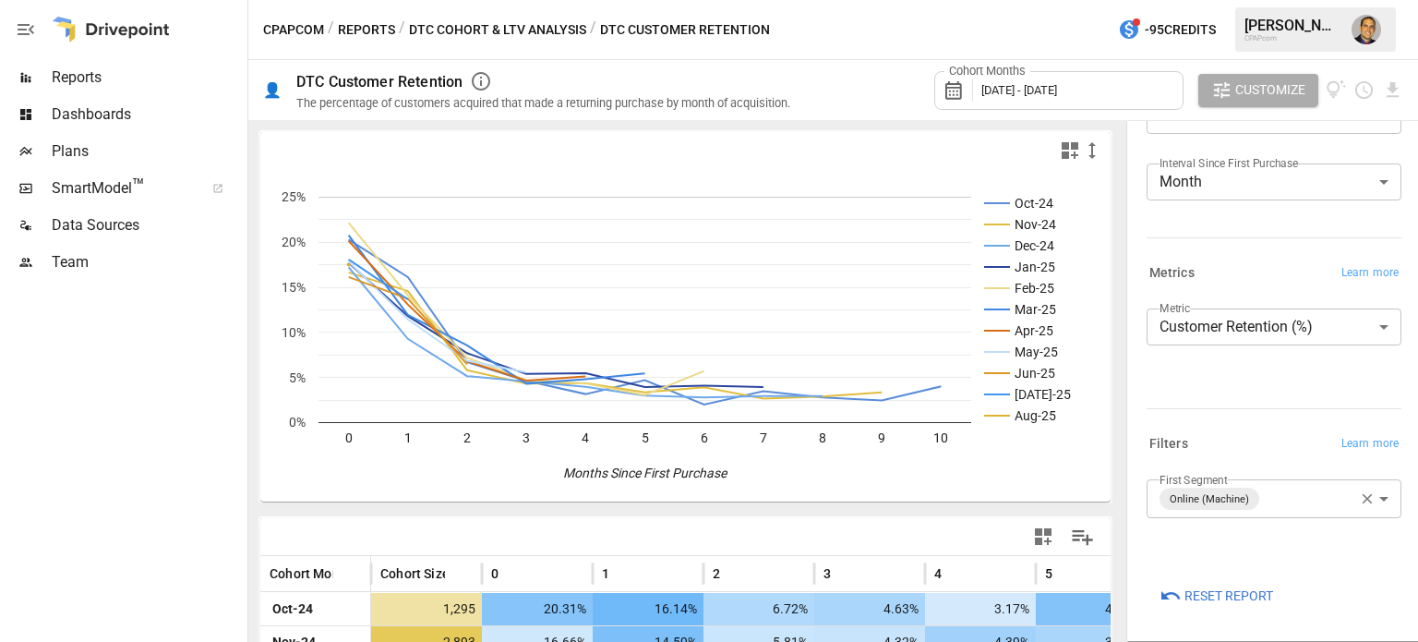
click at [1028, 86] on span "[DATE] - [DATE]" at bounding box center [1019, 90] width 76 height 14
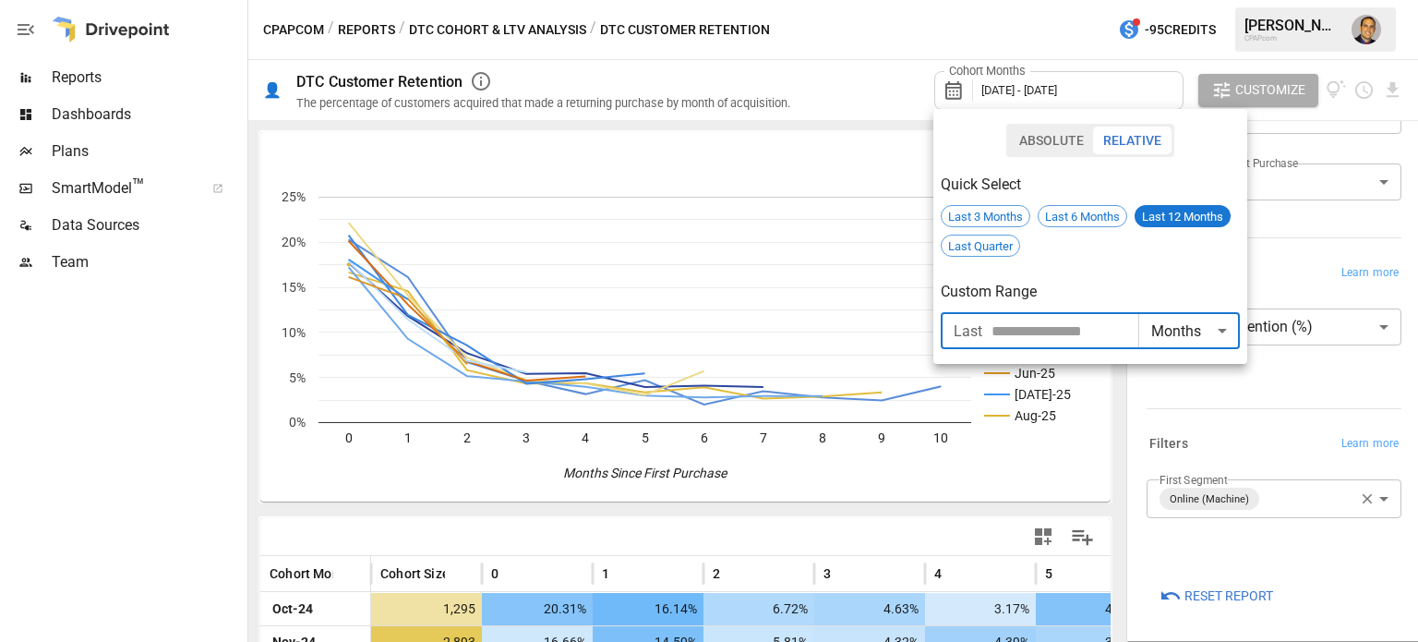
click at [1080, 331] on input "number" at bounding box center [1064, 330] width 147 height 37
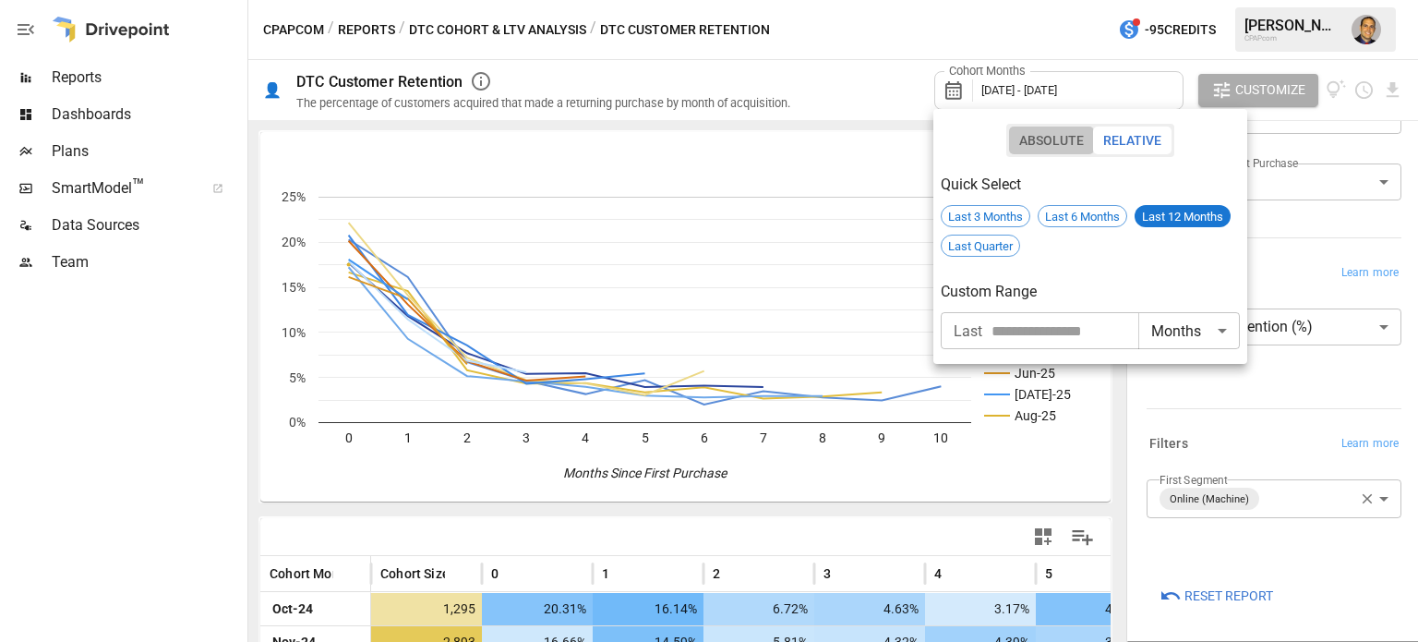
click at [1035, 147] on button "Absolute" at bounding box center [1051, 140] width 85 height 28
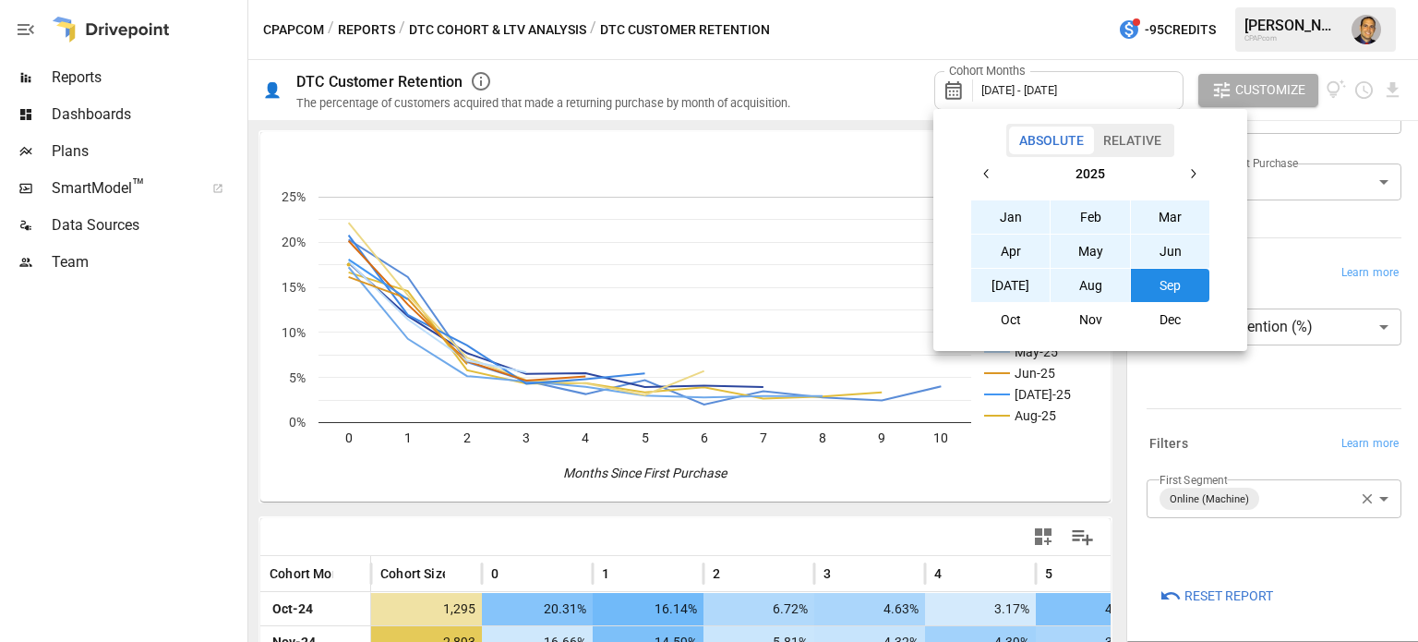
click at [989, 170] on icon "button" at bounding box center [986, 173] width 15 height 15
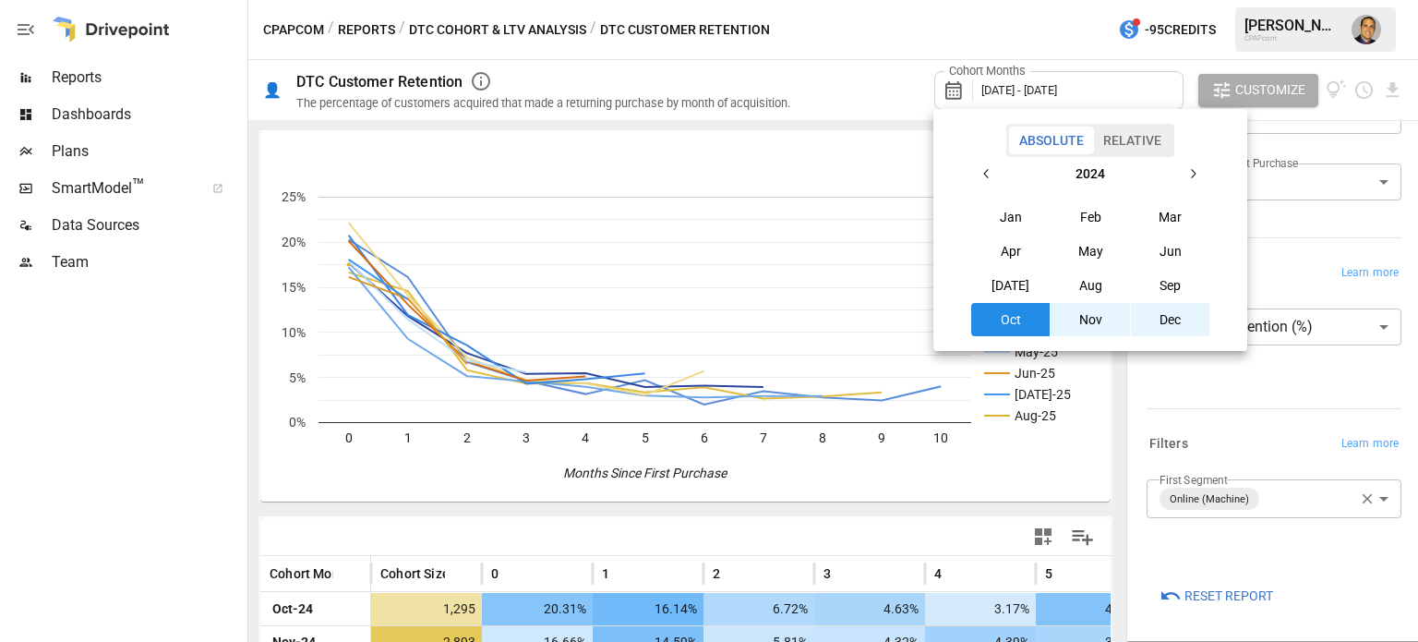
click at [989, 170] on icon "button" at bounding box center [986, 173] width 15 height 15
click at [1004, 210] on button "Jan" at bounding box center [1010, 216] width 79 height 33
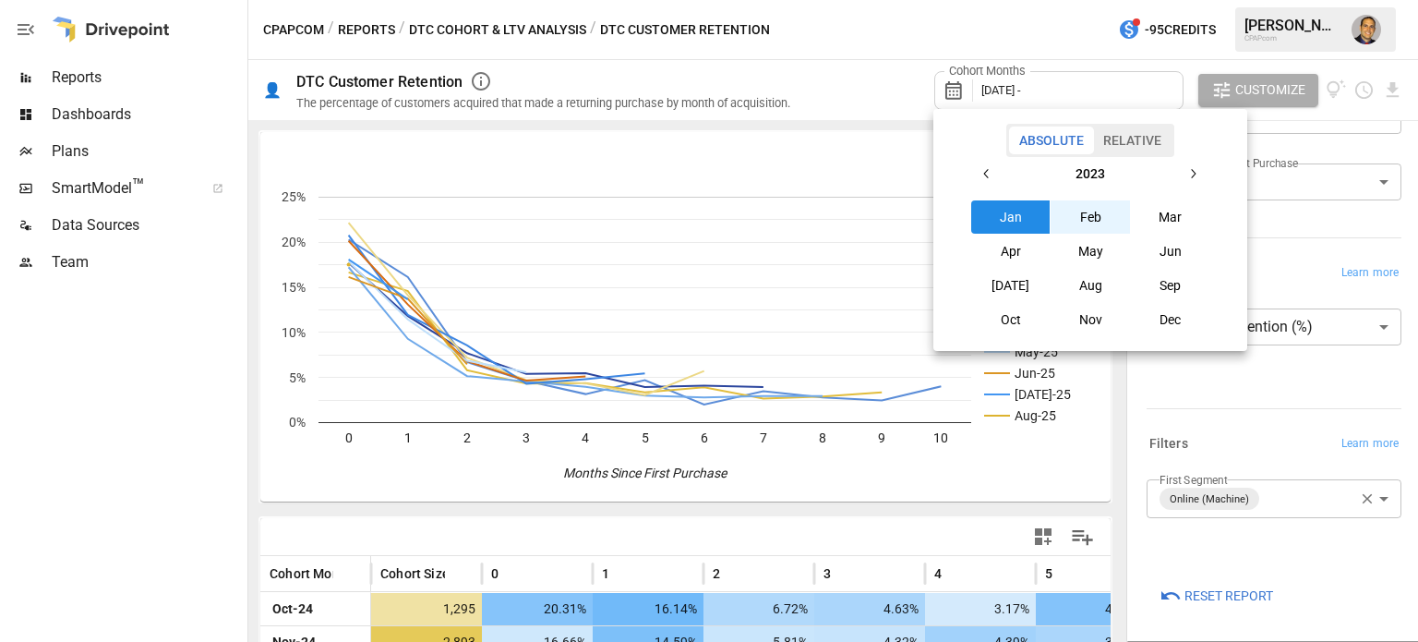
click at [1192, 170] on icon "button" at bounding box center [1194, 173] width 5 height 9
click at [1029, 218] on button "Jan" at bounding box center [1010, 216] width 79 height 33
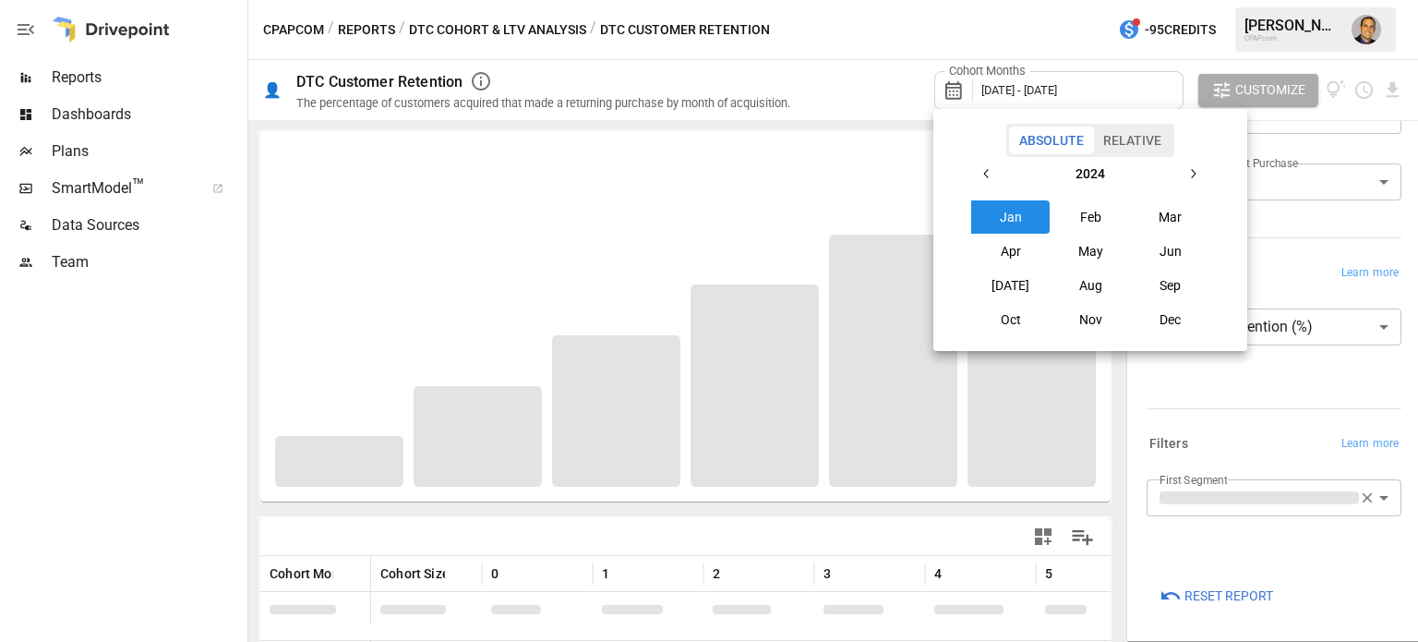
click at [1196, 173] on icon "button" at bounding box center [1192, 173] width 15 height 15
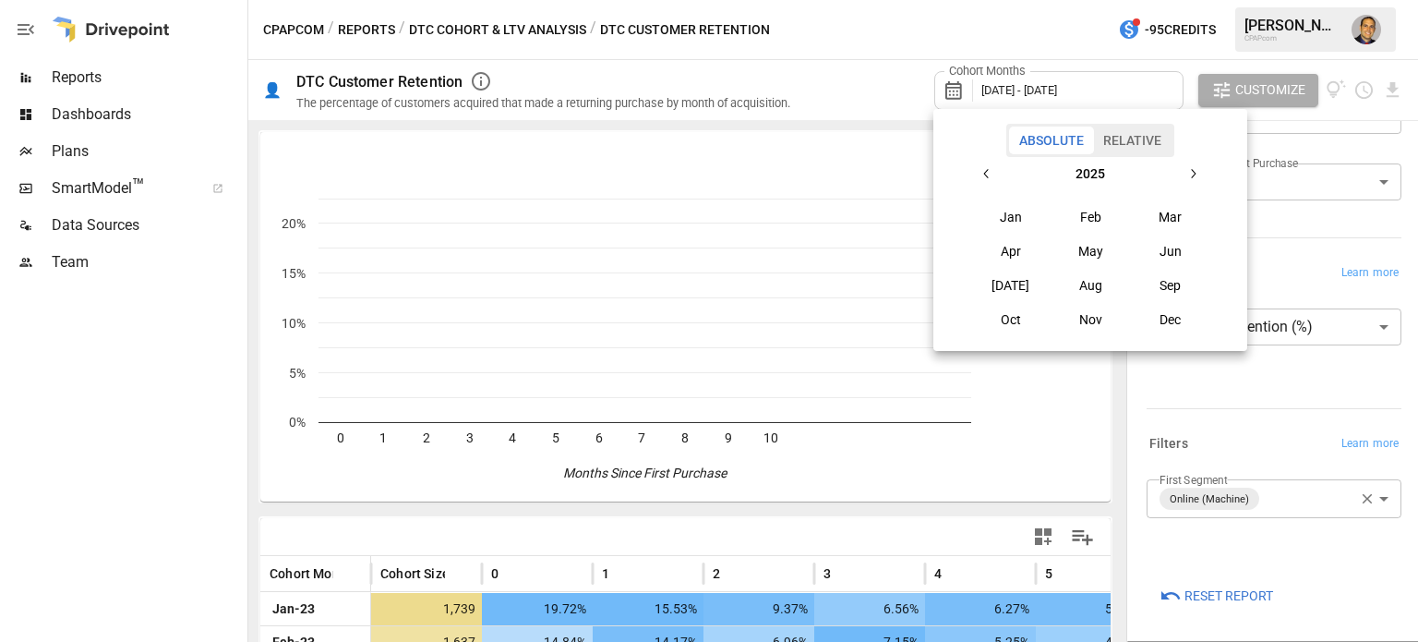
click at [1015, 222] on button "Jan" at bounding box center [1010, 216] width 79 height 33
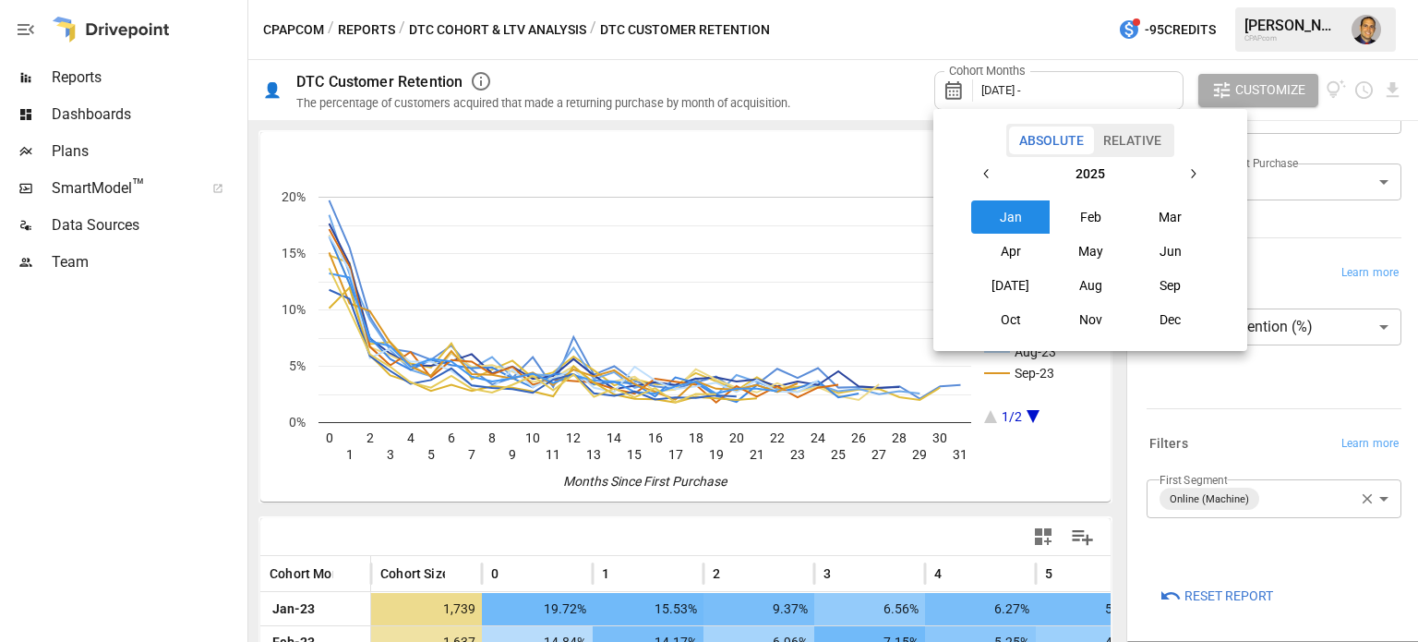
click at [997, 185] on button "button" at bounding box center [986, 173] width 33 height 33
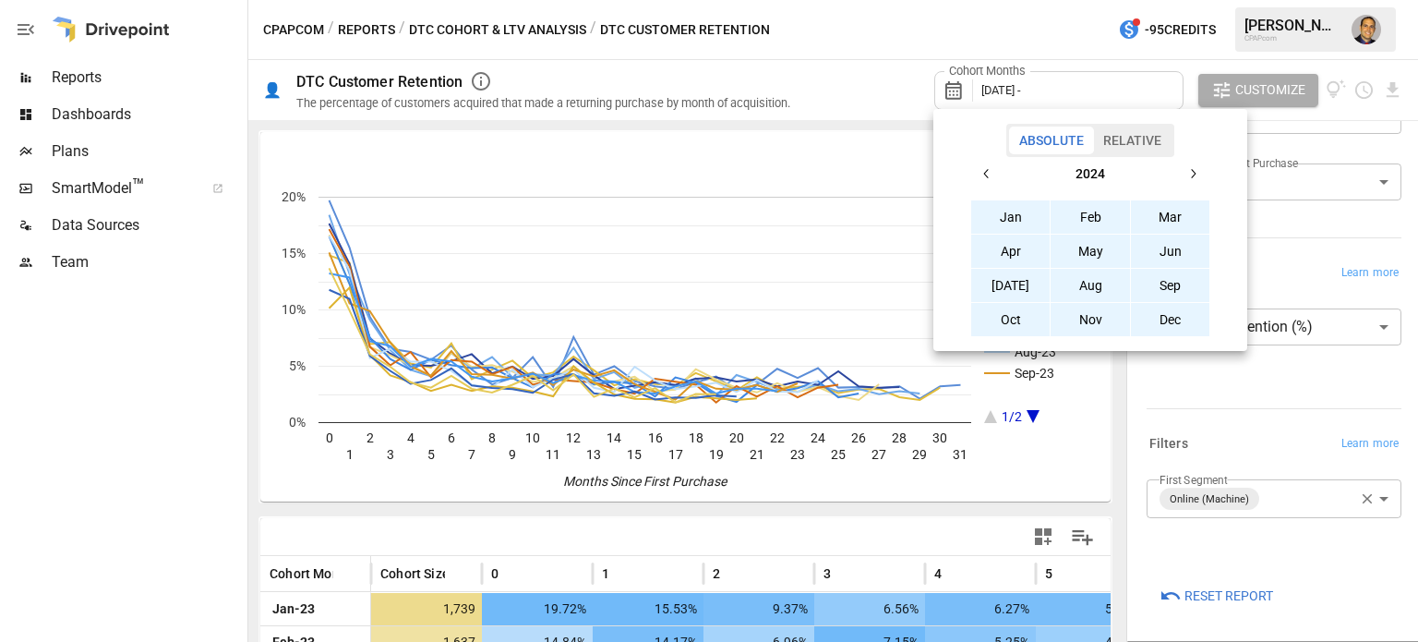
click at [1004, 210] on button "Jan" at bounding box center [1010, 216] width 79 height 33
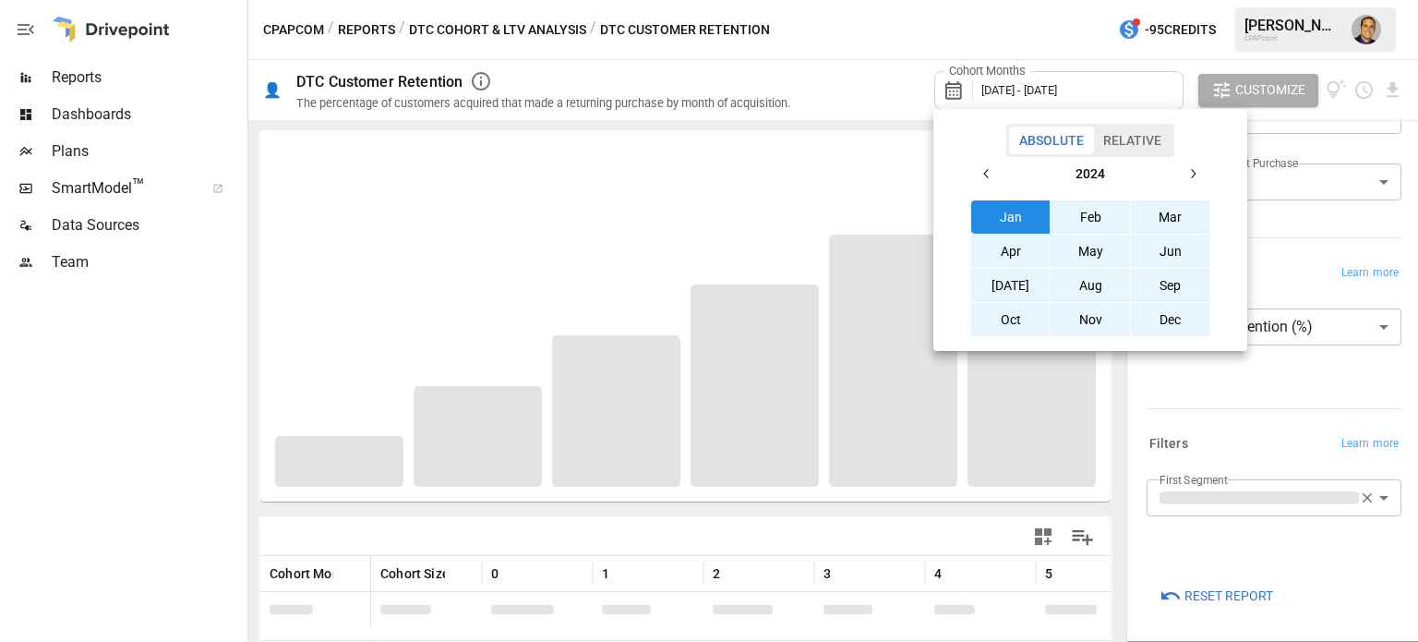
click at [1008, 206] on button "Jan" at bounding box center [1010, 216] width 79 height 33
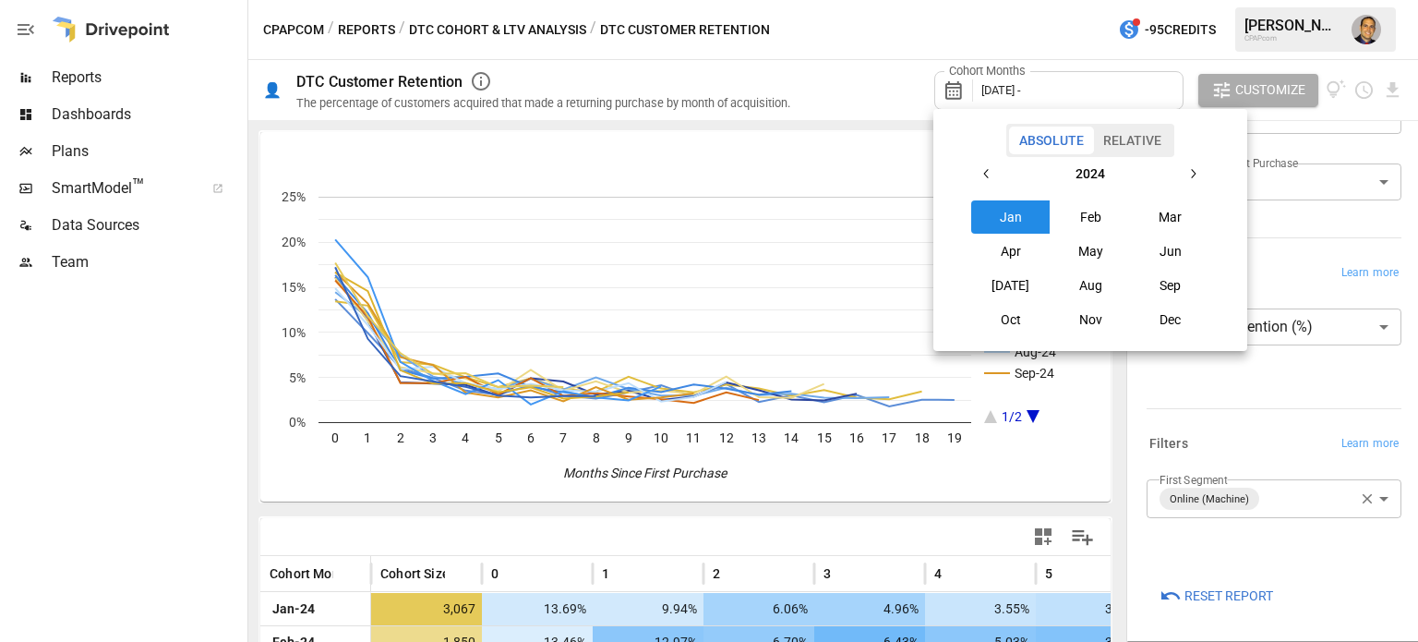
click at [982, 178] on icon "button" at bounding box center [986, 173] width 15 height 15
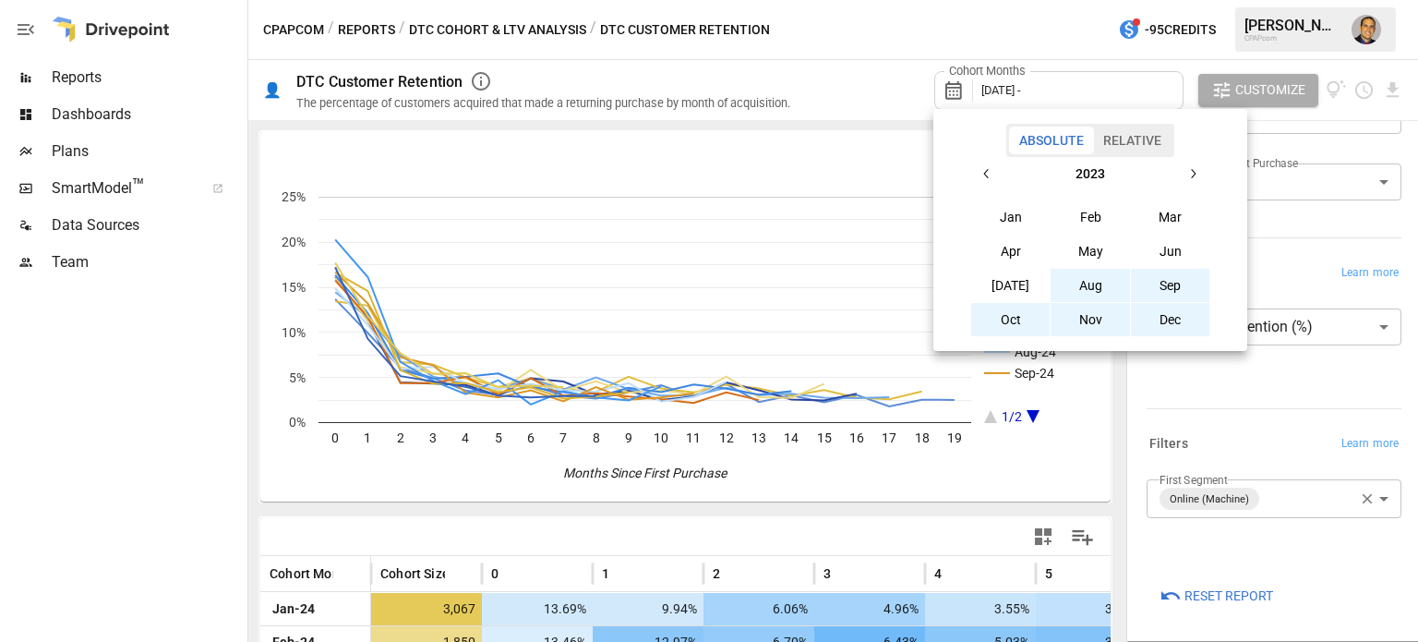
click at [1077, 279] on button "Aug" at bounding box center [1090, 285] width 79 height 33
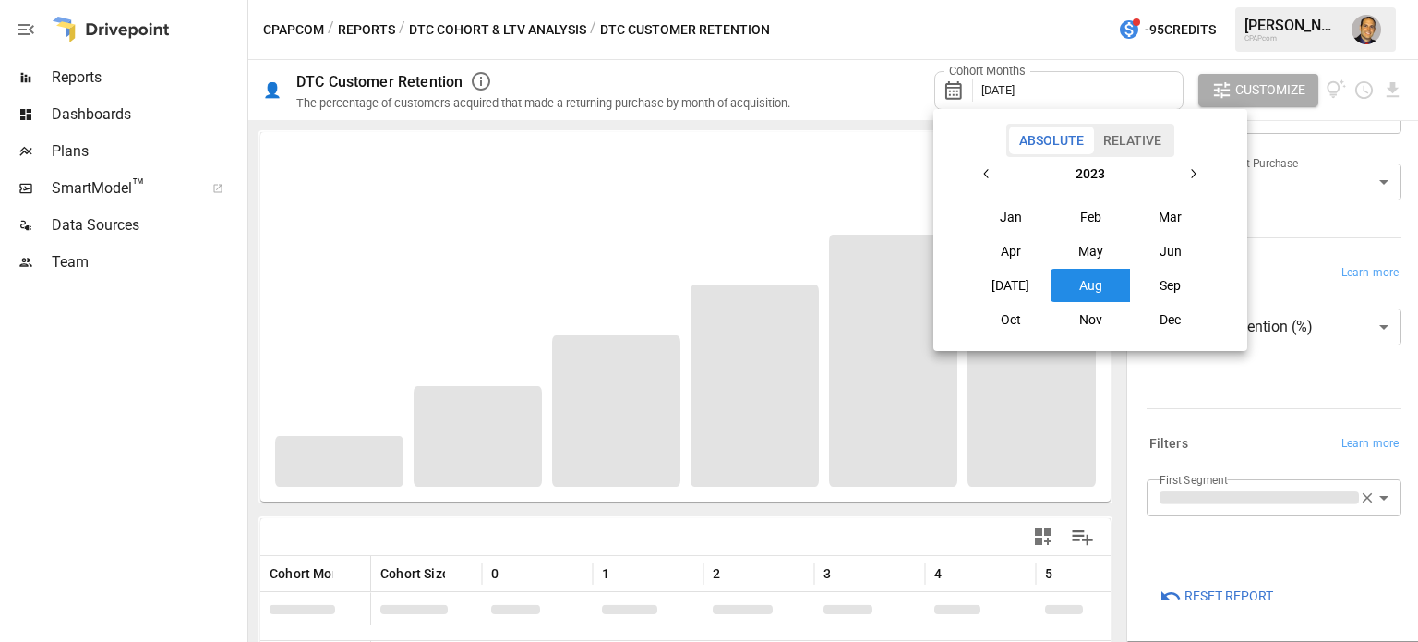
click at [1077, 279] on button "Aug" at bounding box center [1090, 285] width 79 height 33
click at [1196, 169] on icon "button" at bounding box center [1192, 173] width 15 height 15
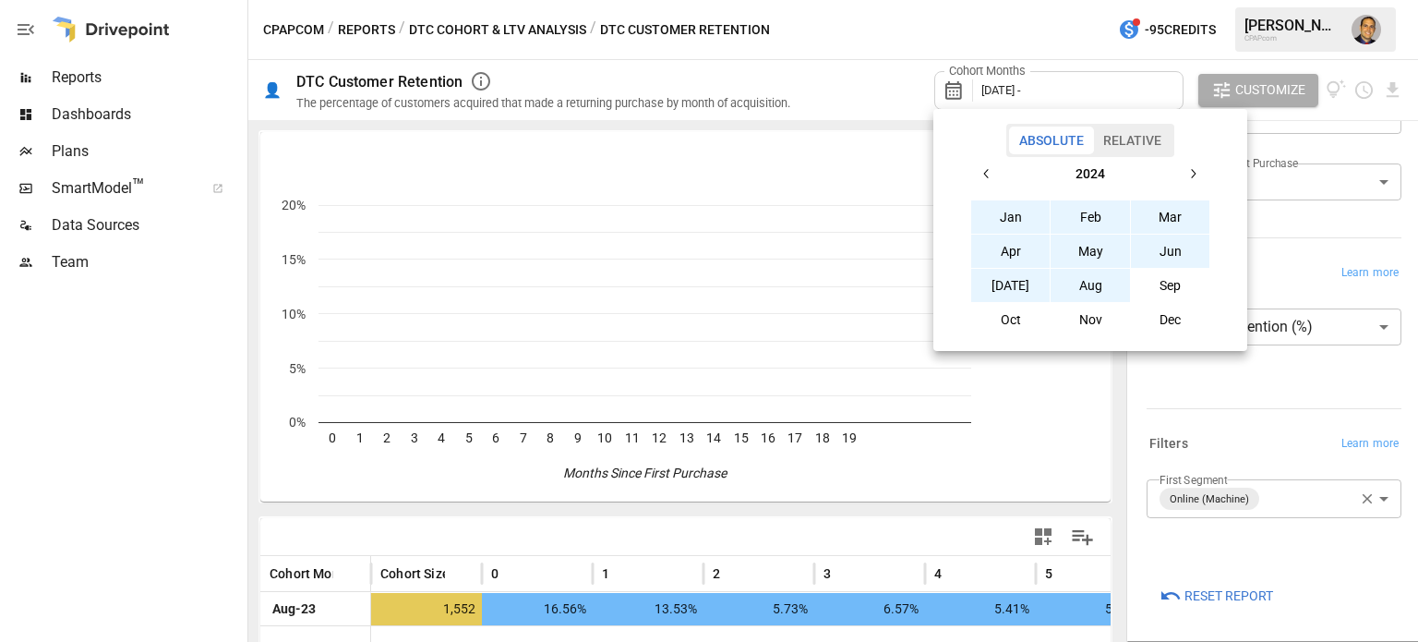
click at [1087, 278] on button "Aug" at bounding box center [1090, 285] width 79 height 33
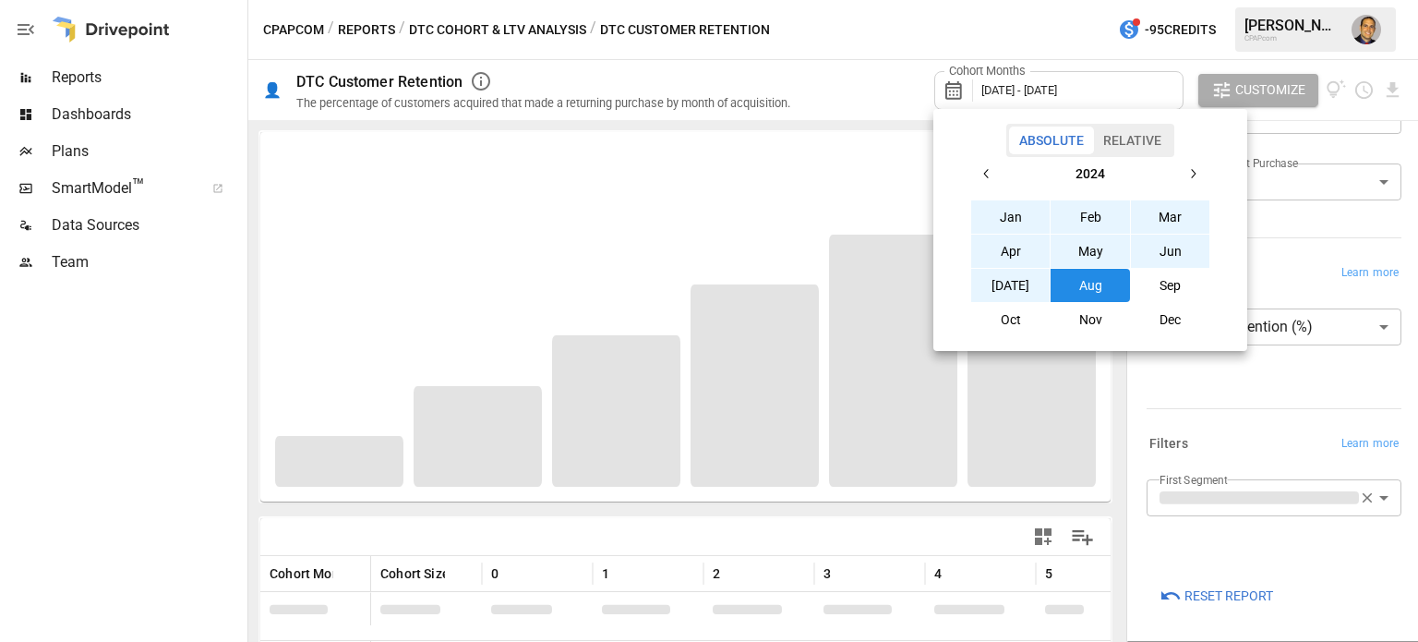
click at [155, 418] on div at bounding box center [709, 321] width 1418 height 642
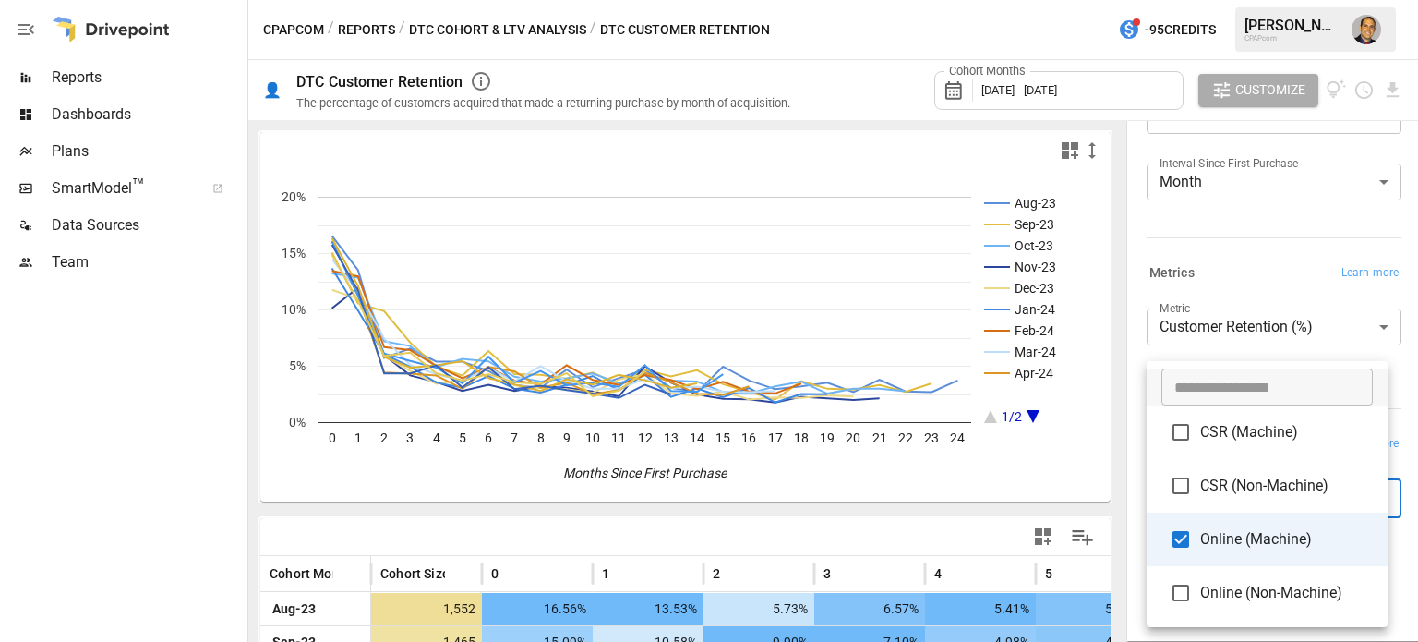
click at [1372, 0] on body "Reports Dashboards Plans SmartModel ™ Data Sources Team CPAPcom / Reports / DTC…" at bounding box center [709, 0] width 1418 height 0
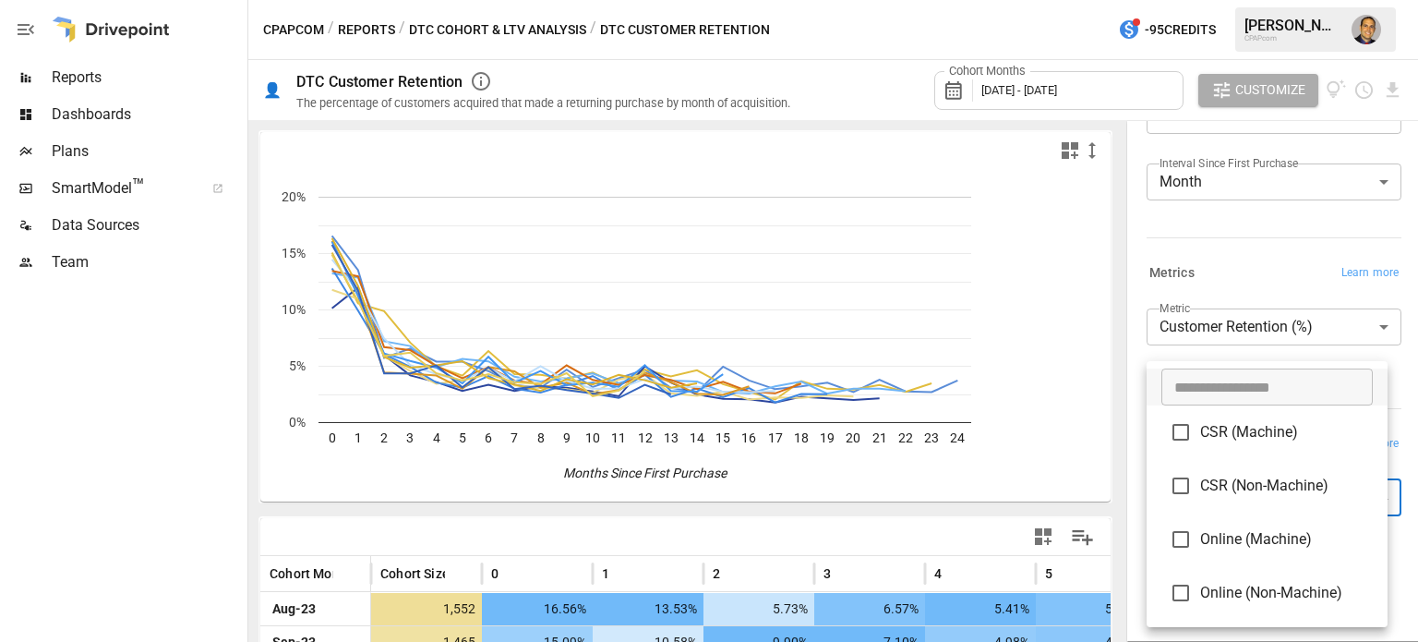
type input "**********"
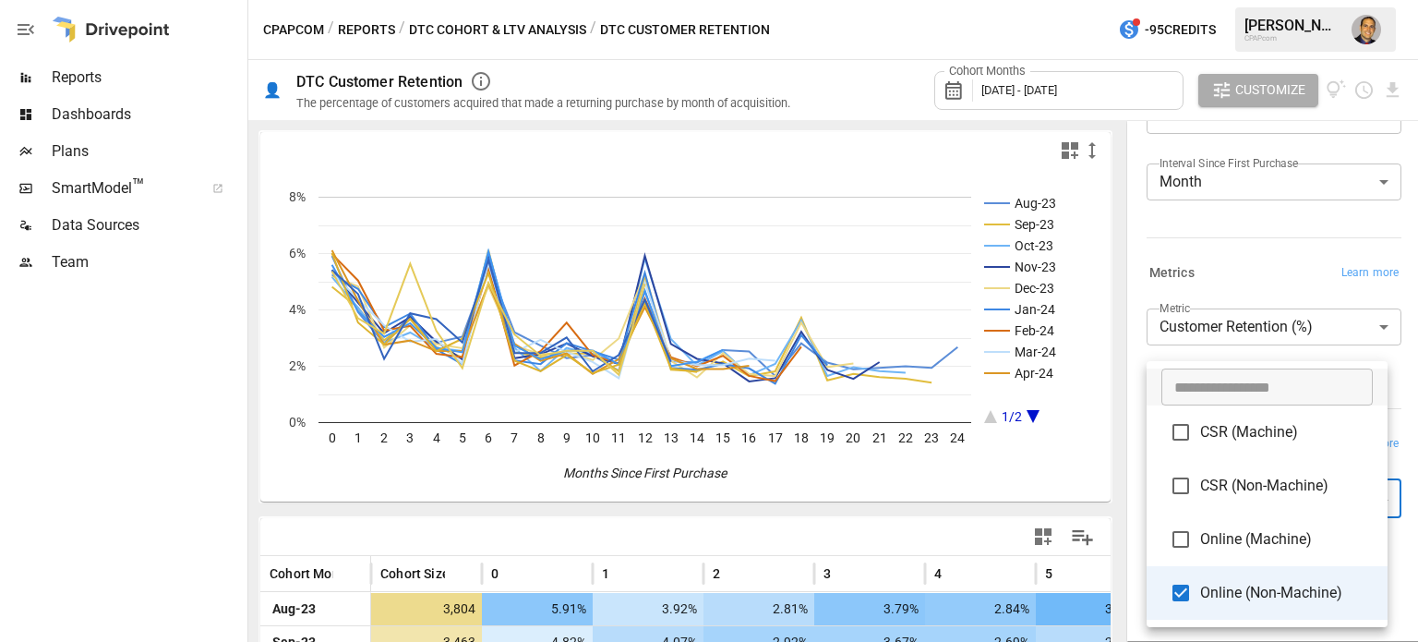
click at [198, 519] on div at bounding box center [709, 321] width 1418 height 642
